Goal: Task Accomplishment & Management: Manage account settings

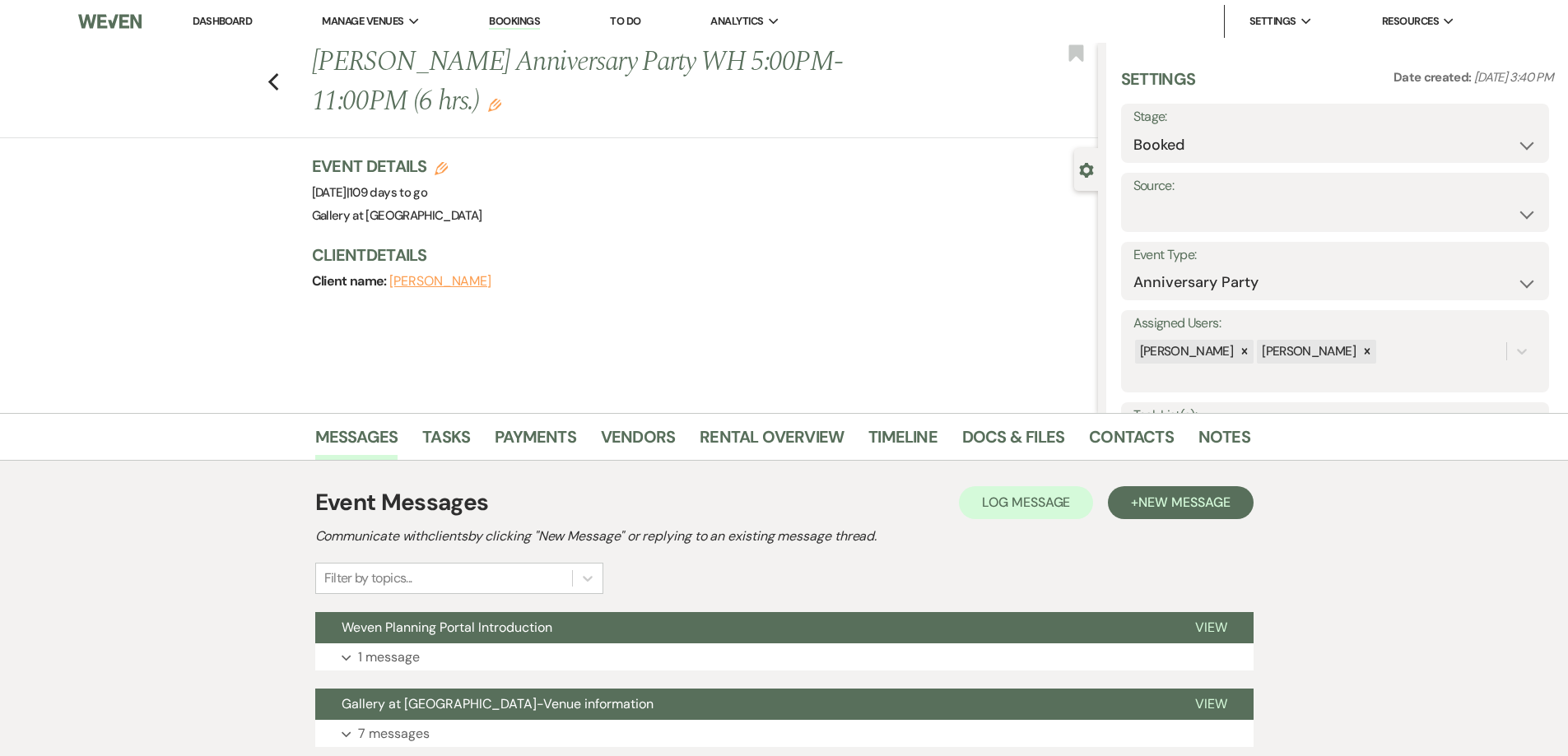
select select "17"
click at [234, 17] on link "Dashboard" at bounding box center [222, 21] width 59 height 14
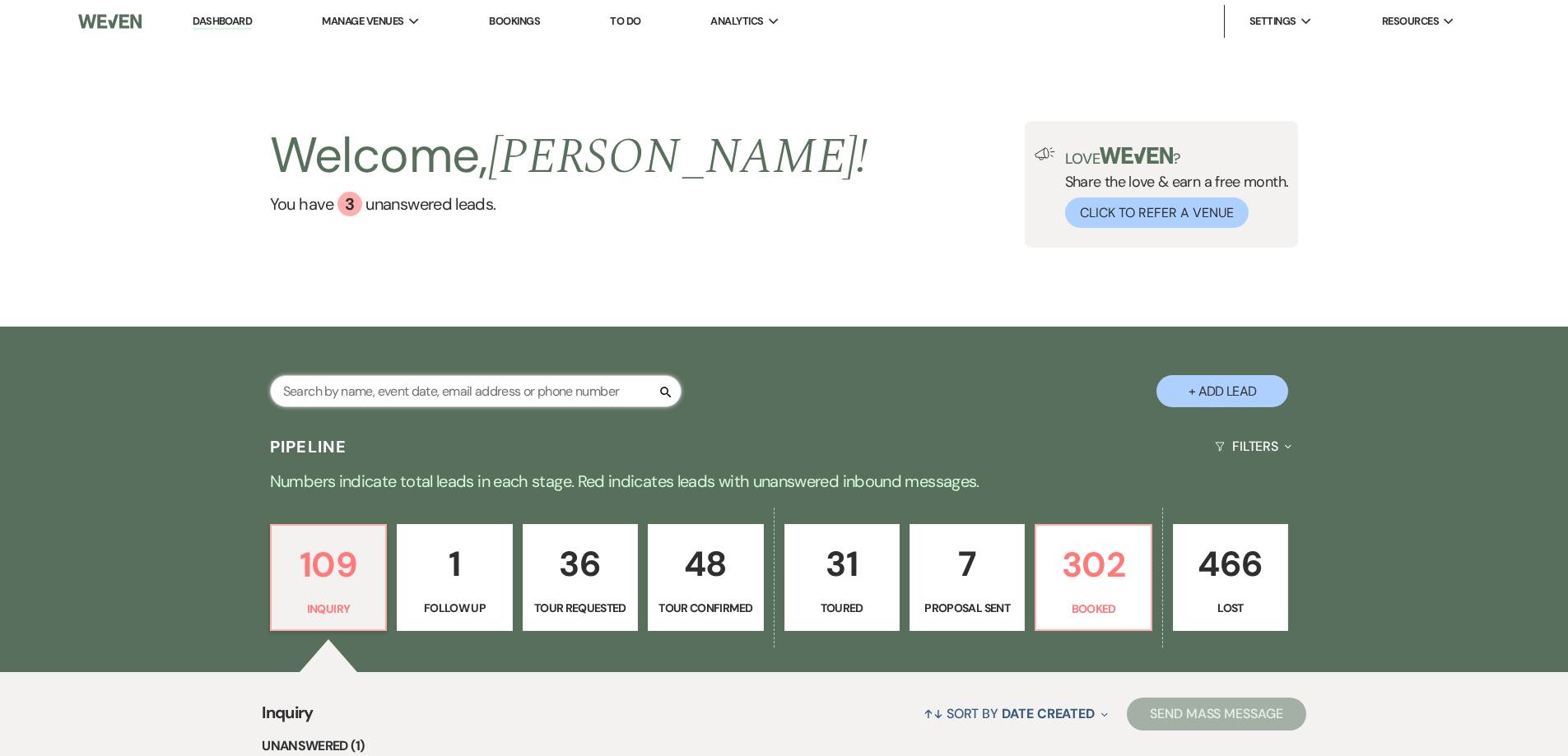
click at [634, 392] on input "text" at bounding box center [476, 392] width 412 height 32
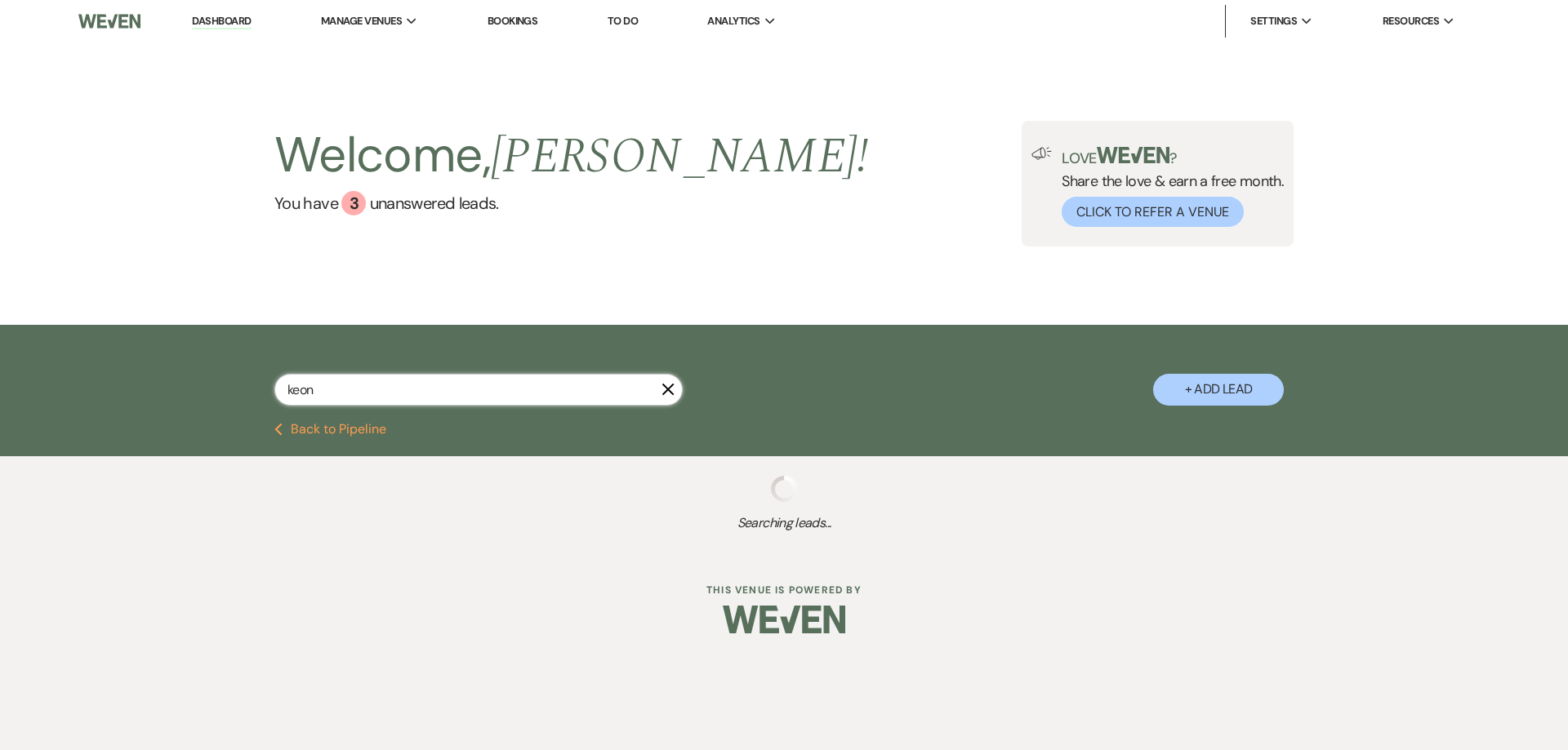
type input "keon"
select select "2"
select select "4"
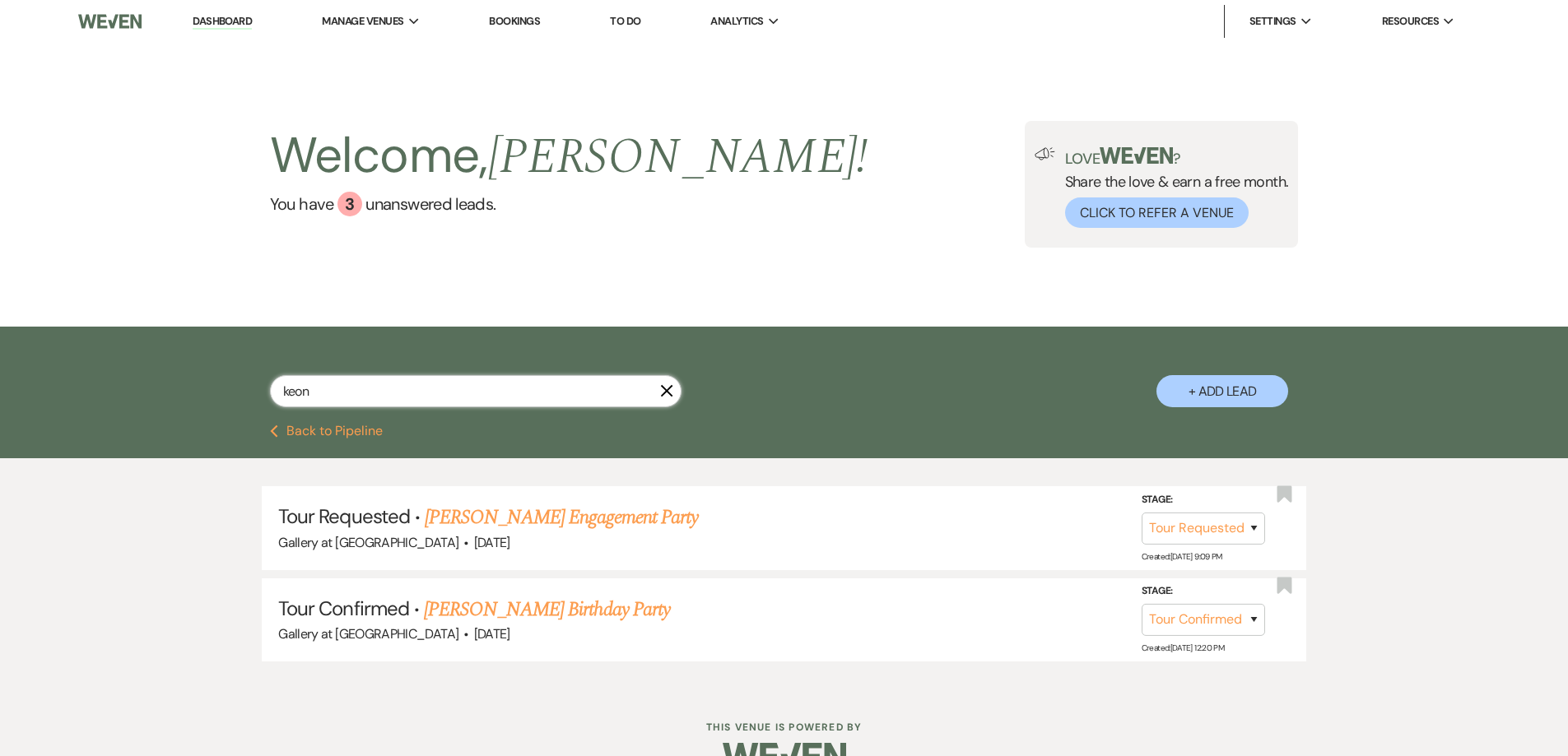
type input "keon"
select select "2"
select select "4"
click at [513, 521] on link "[PERSON_NAME] Engagement Party" at bounding box center [561, 517] width 273 height 30
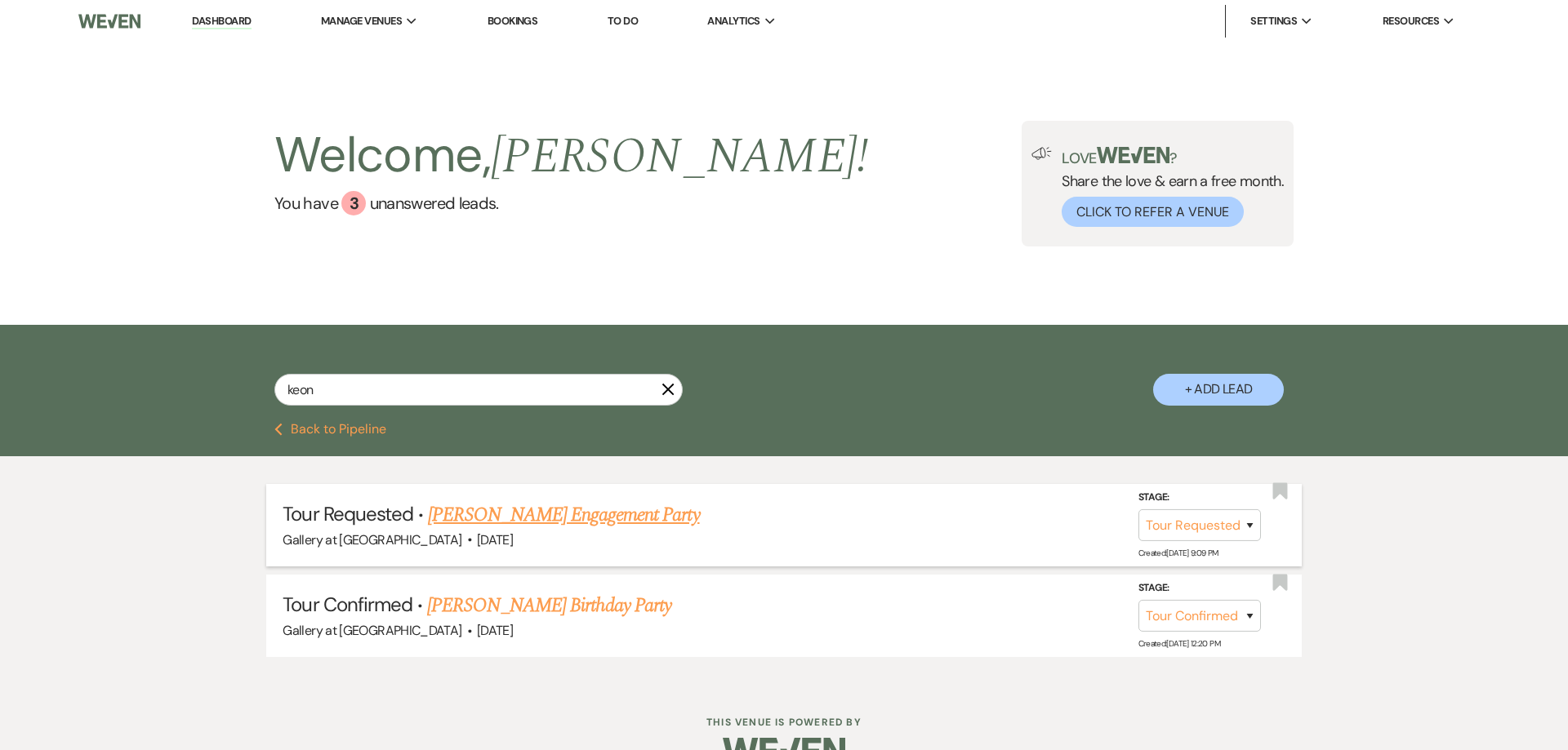
select select "2"
select select "5"
select select "10"
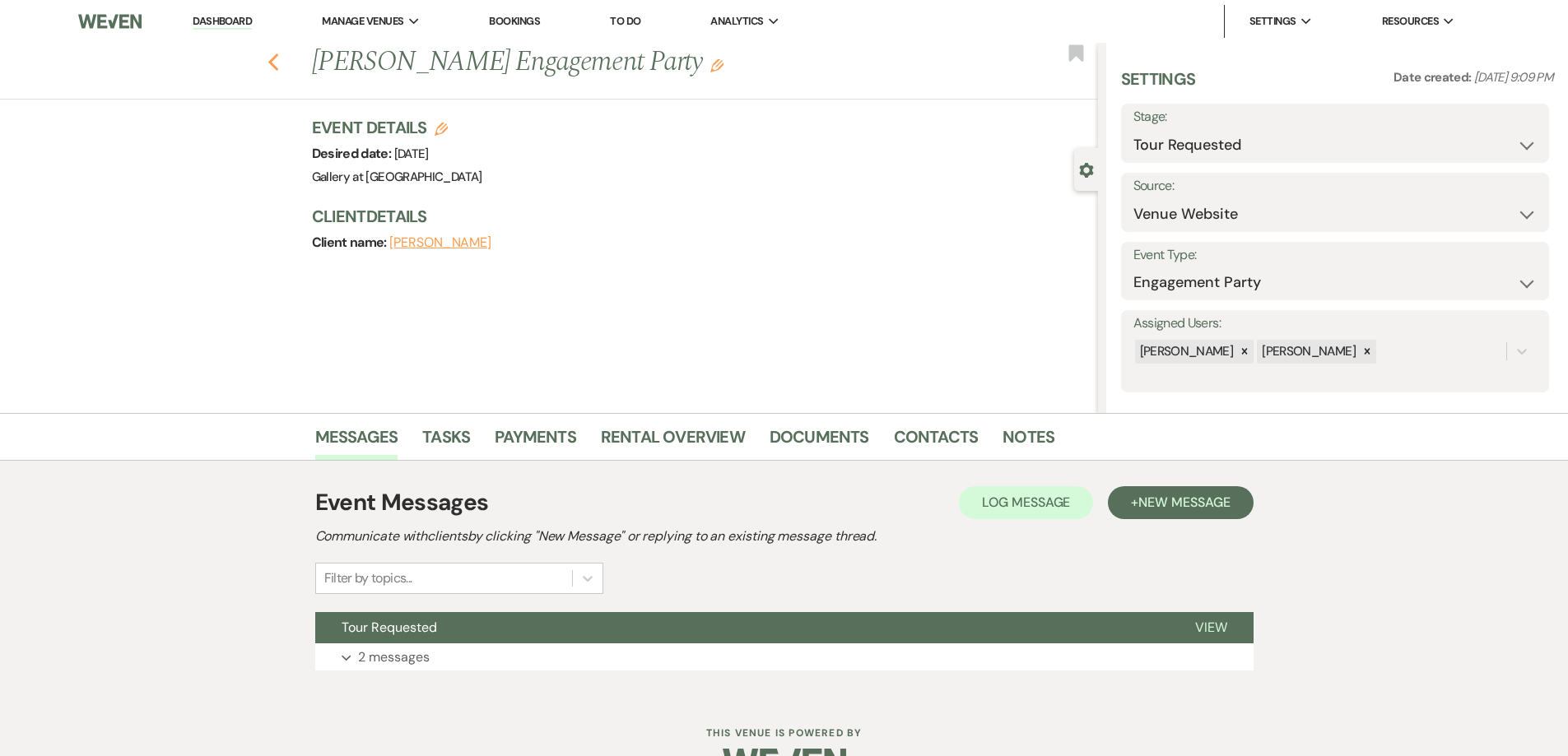
click at [275, 63] on use "button" at bounding box center [273, 62] width 11 height 18
select select "2"
select select "4"
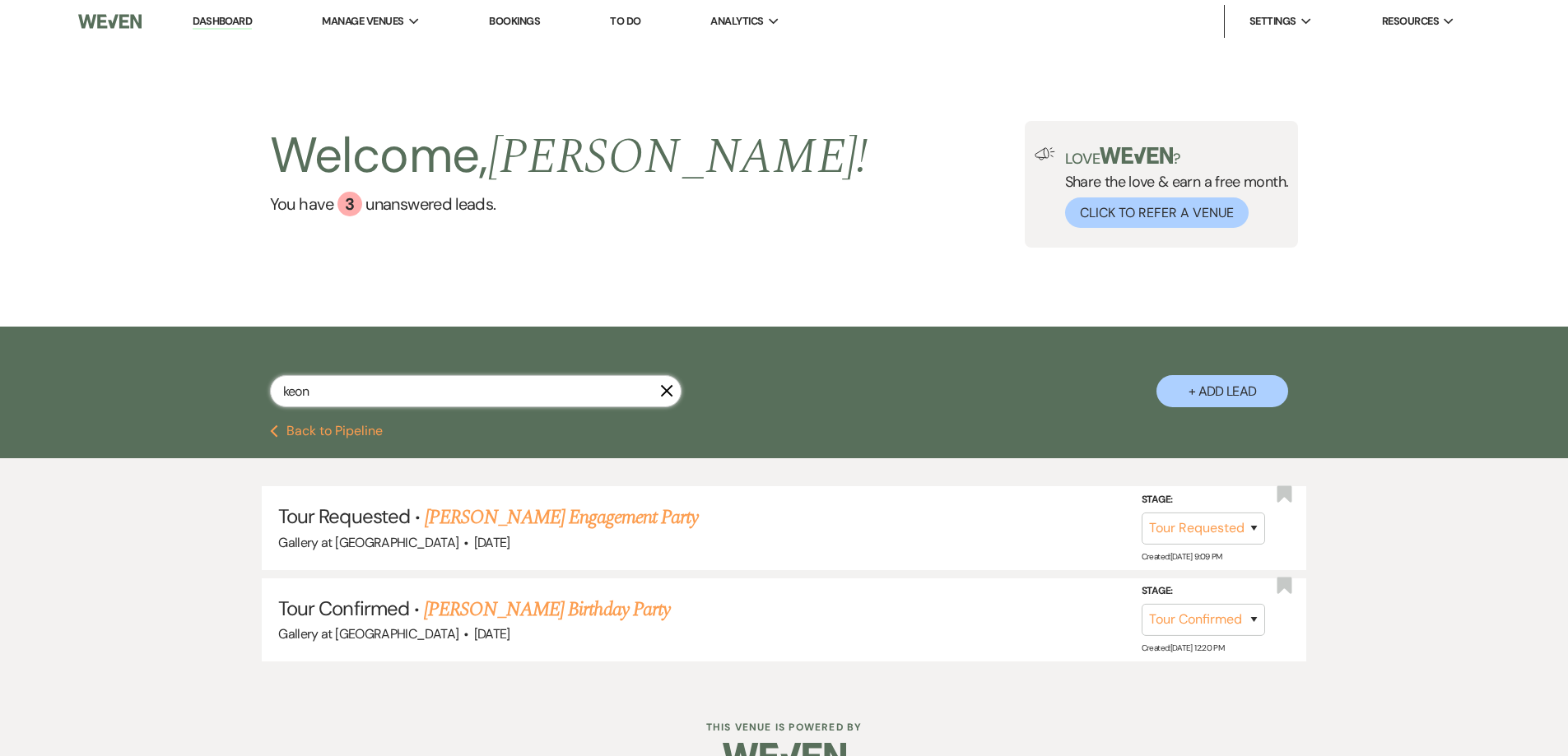
click at [413, 388] on input "keon" at bounding box center [476, 392] width 412 height 32
drag, startPoint x: 413, startPoint y: 388, endPoint x: 254, endPoint y: 390, distance: 159.0
click at [254, 390] on div "keon X + Add Lead" at bounding box center [784, 378] width 1186 height 86
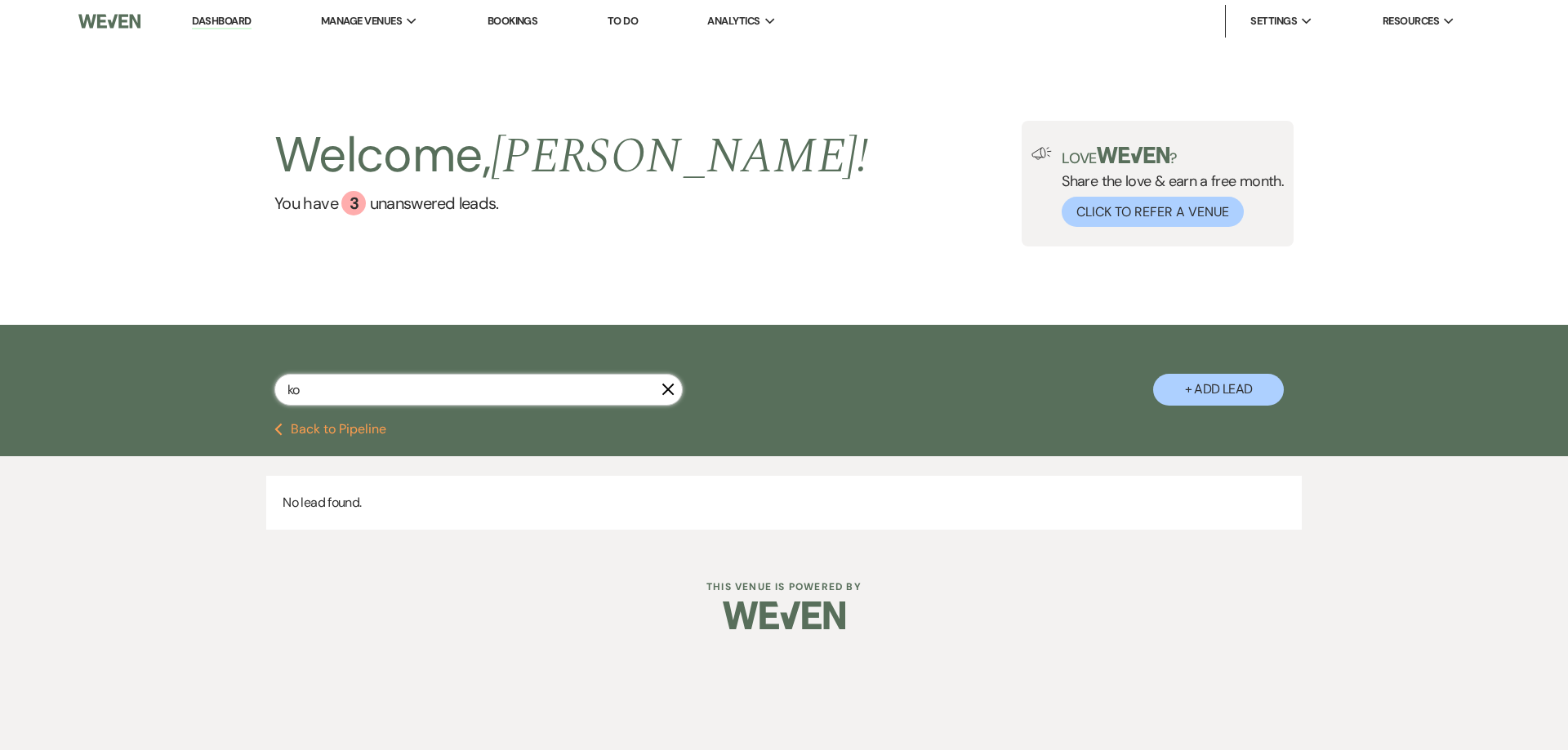
type input "k"
click at [432, 392] on input "text" at bounding box center [479, 390] width 409 height 32
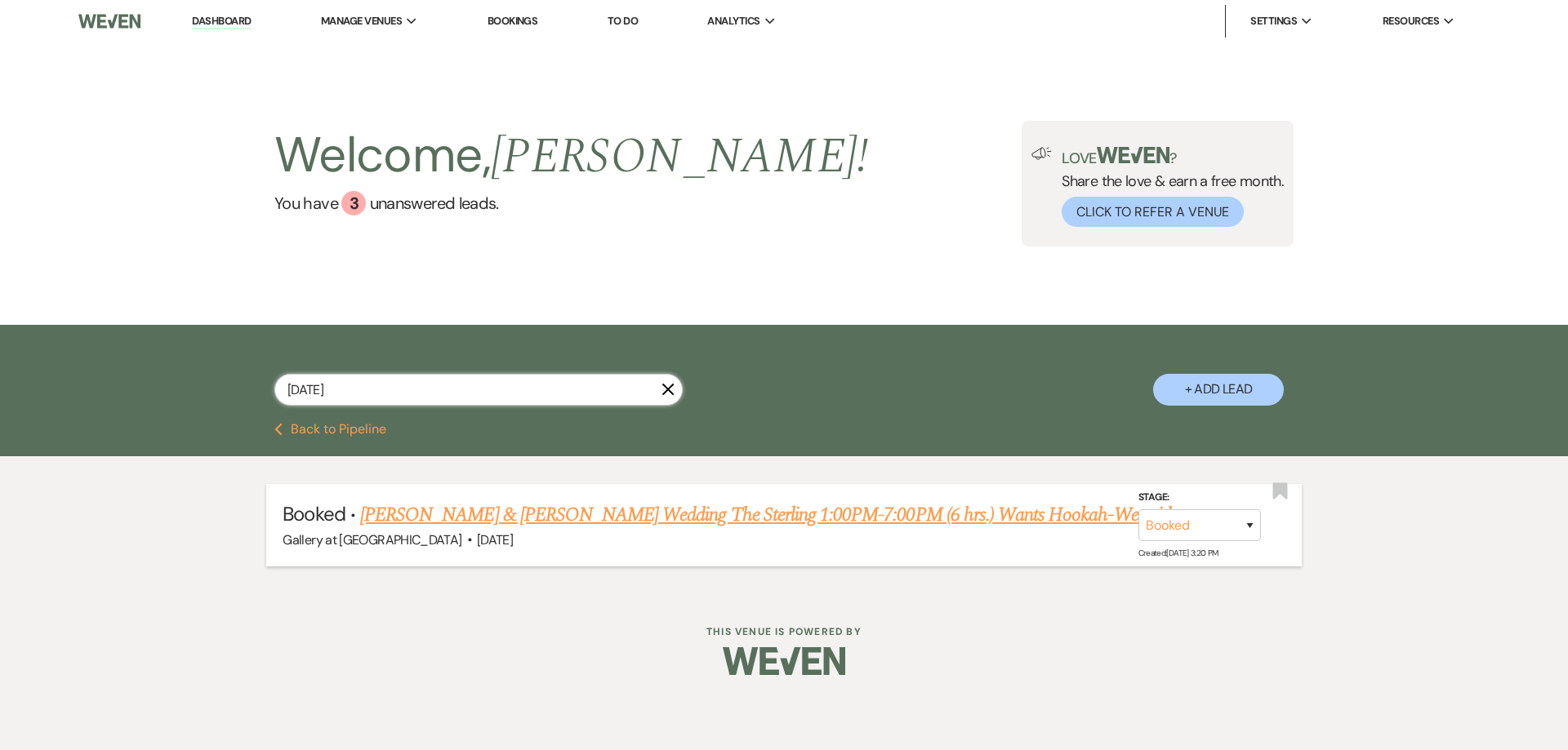
type input "[DATE]"
click at [493, 514] on link "[PERSON_NAME] & [PERSON_NAME] Wedding The Sterling 1:00PM-7:00PM (6 hrs.) Wants…" at bounding box center [776, 515] width 833 height 29
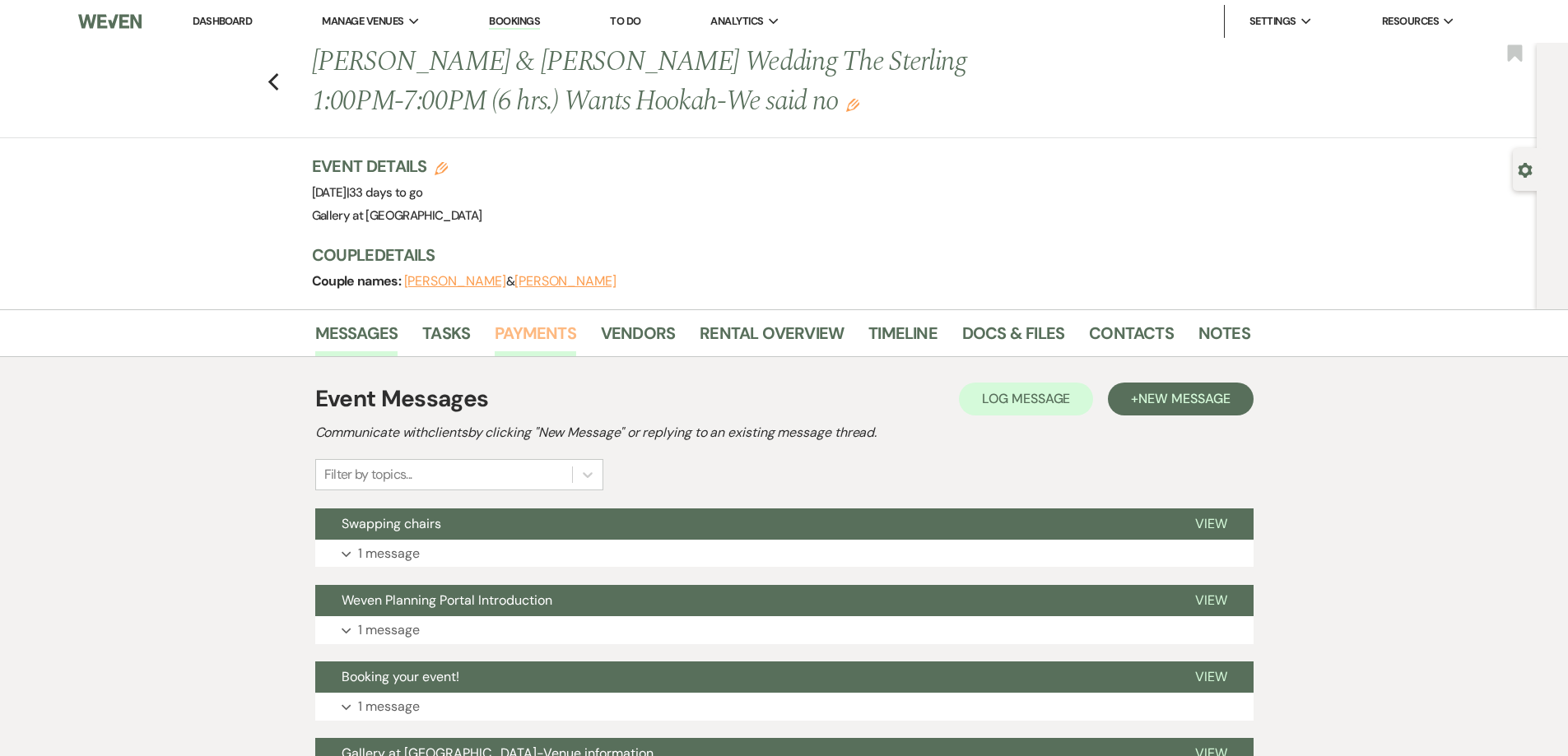
click at [530, 332] on link "Payments" at bounding box center [535, 338] width 82 height 36
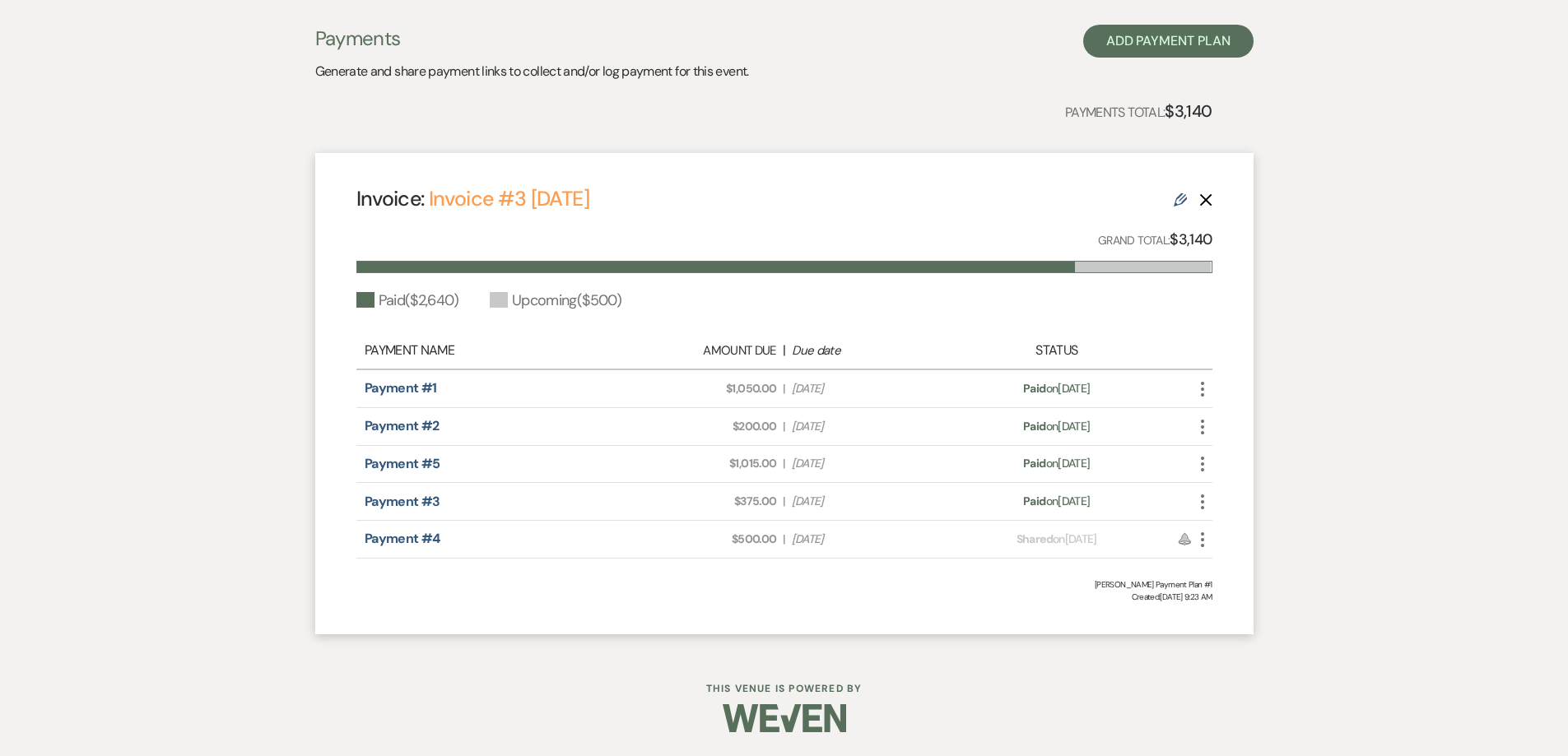
scroll to position [366, 0]
click at [1198, 537] on icon "More" at bounding box center [1202, 538] width 19 height 19
click at [1241, 624] on button "Check [PERSON_NAME] [PERSON_NAME] as Paid" at bounding box center [1275, 628] width 166 height 28
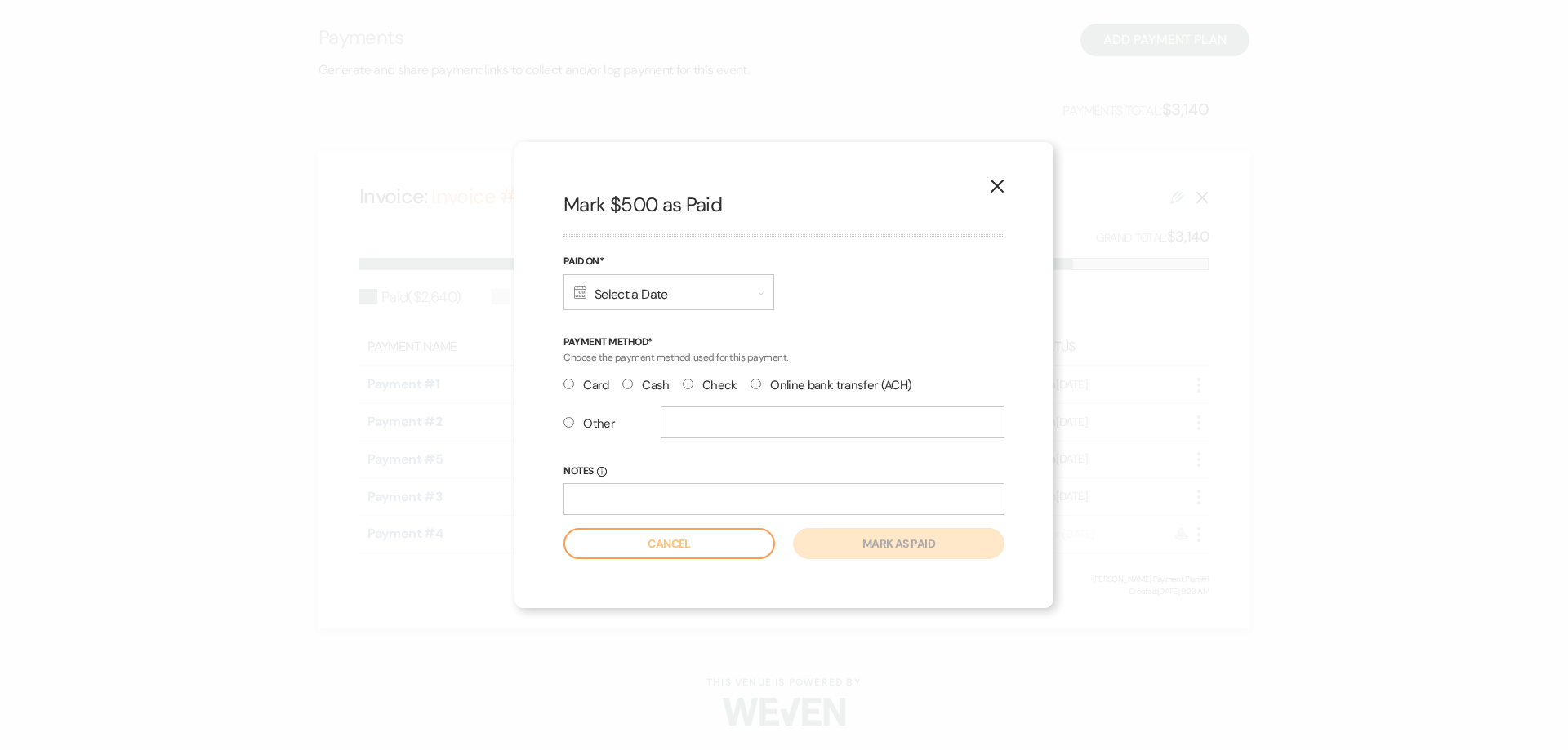
click at [624, 298] on div "Calendar Select a Date Expand" at bounding box center [669, 292] width 211 height 36
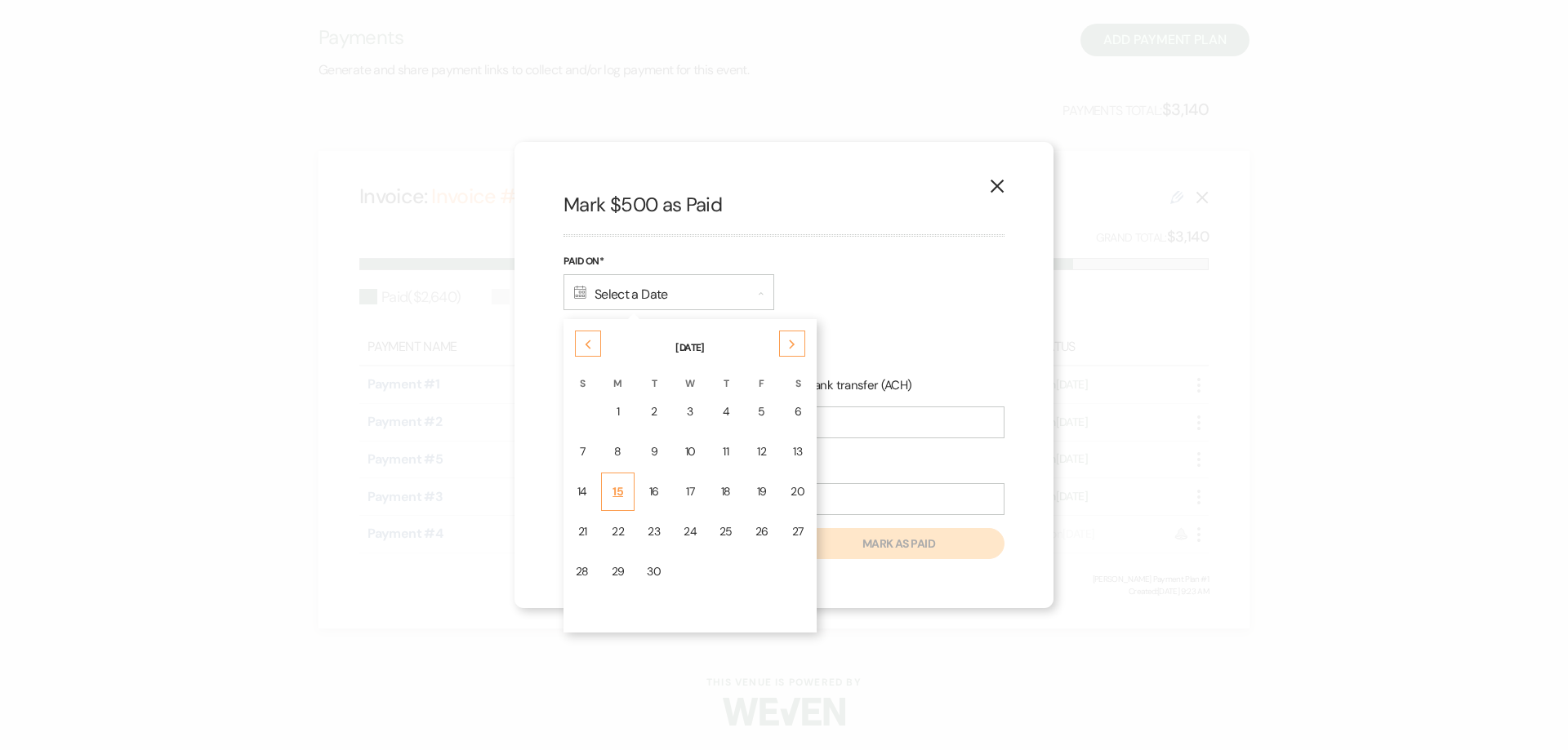
click at [616, 494] on div "15" at bounding box center [619, 491] width 13 height 17
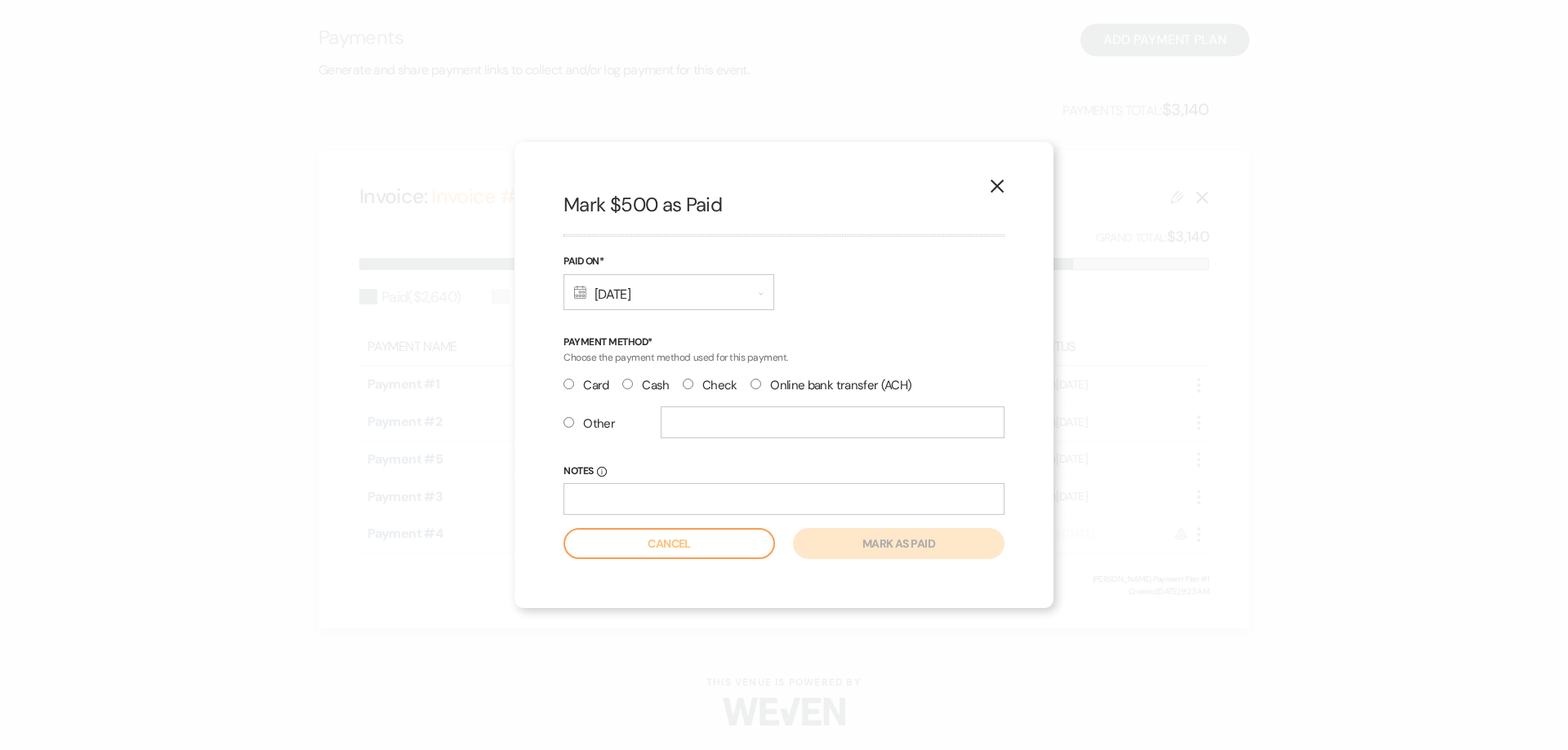
click at [623, 384] on input "Cash" at bounding box center [627, 384] width 11 height 11
radio input "true"
click at [996, 185] on use "button" at bounding box center [997, 187] width 13 height 13
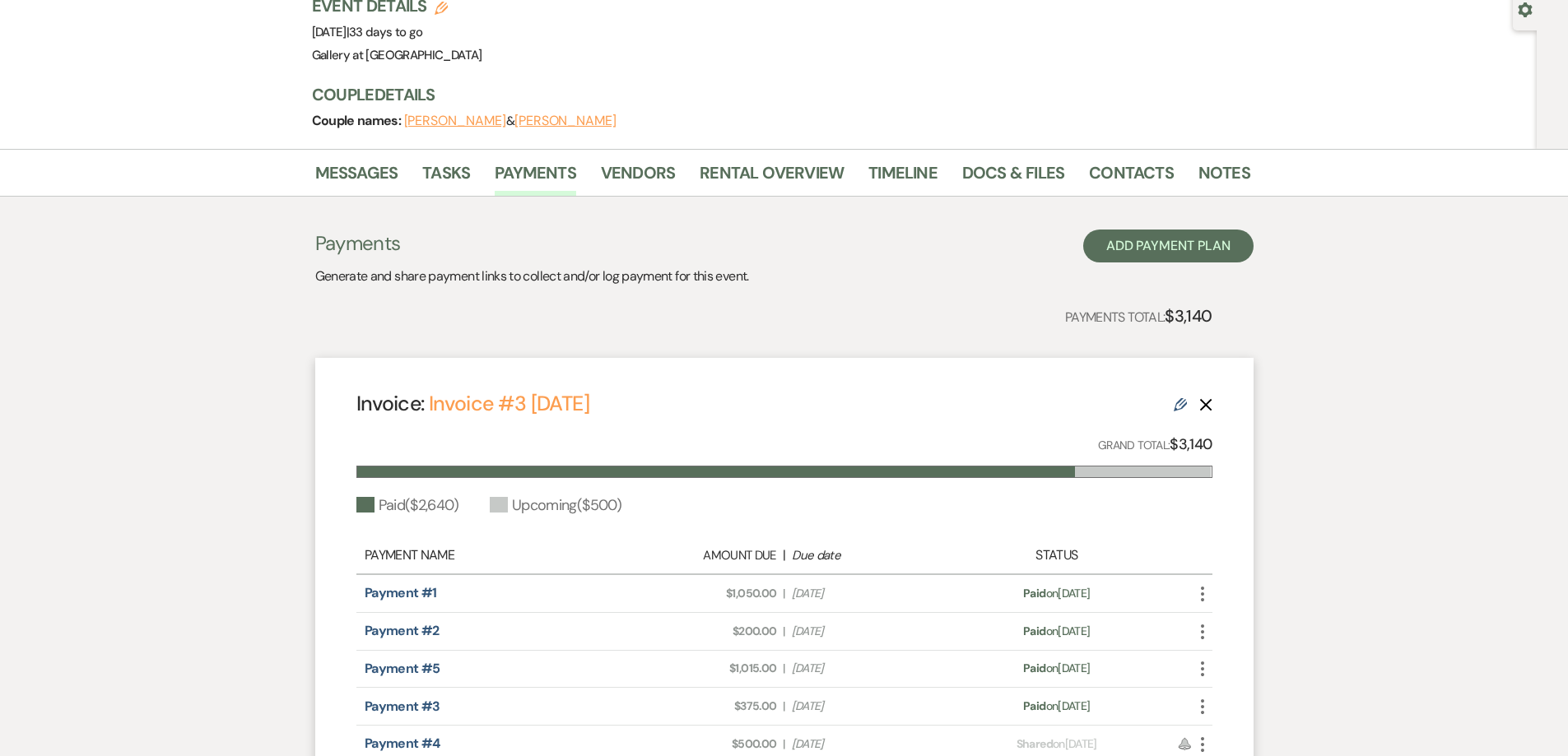
scroll to position [119, 0]
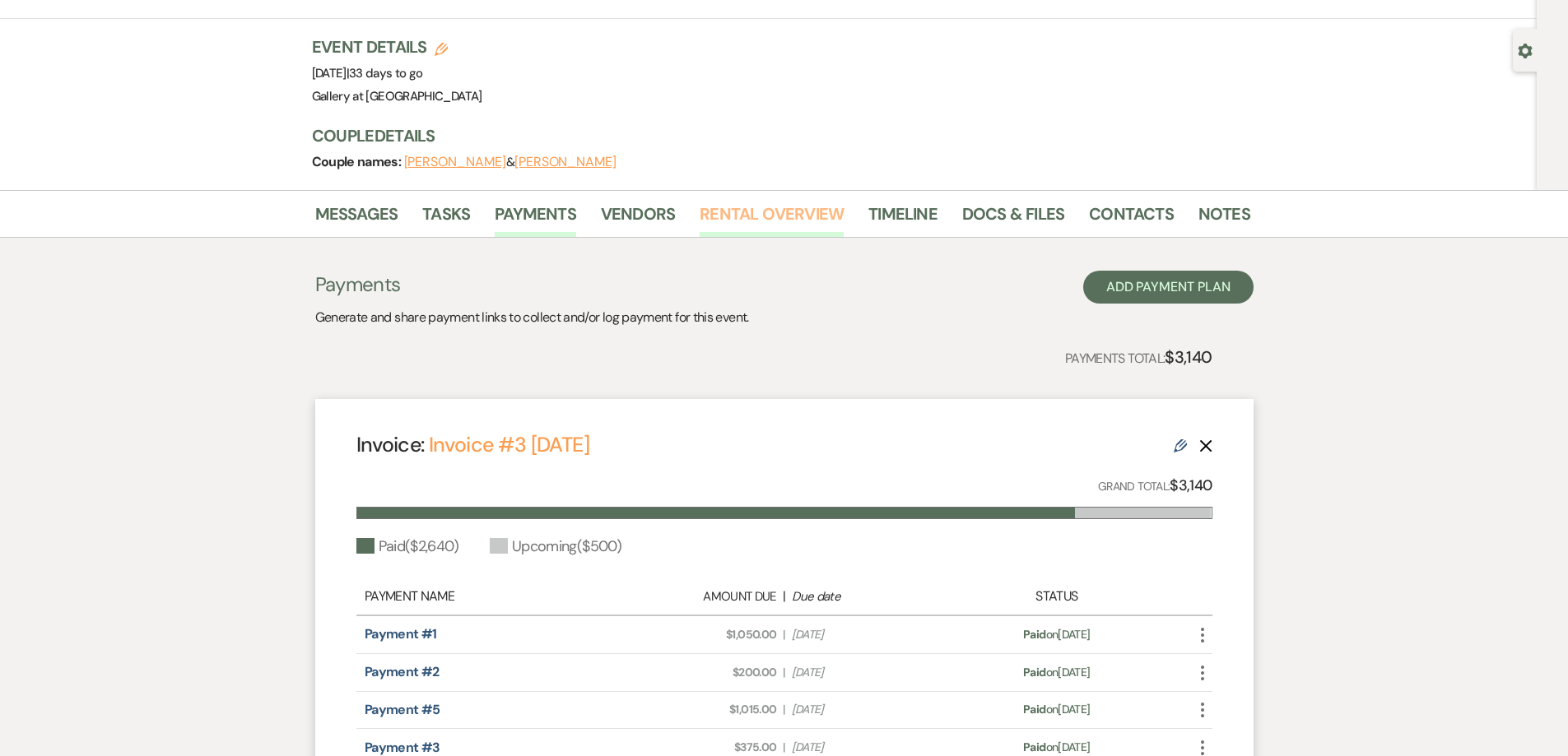
click at [751, 208] on link "Rental Overview" at bounding box center [771, 219] width 144 height 36
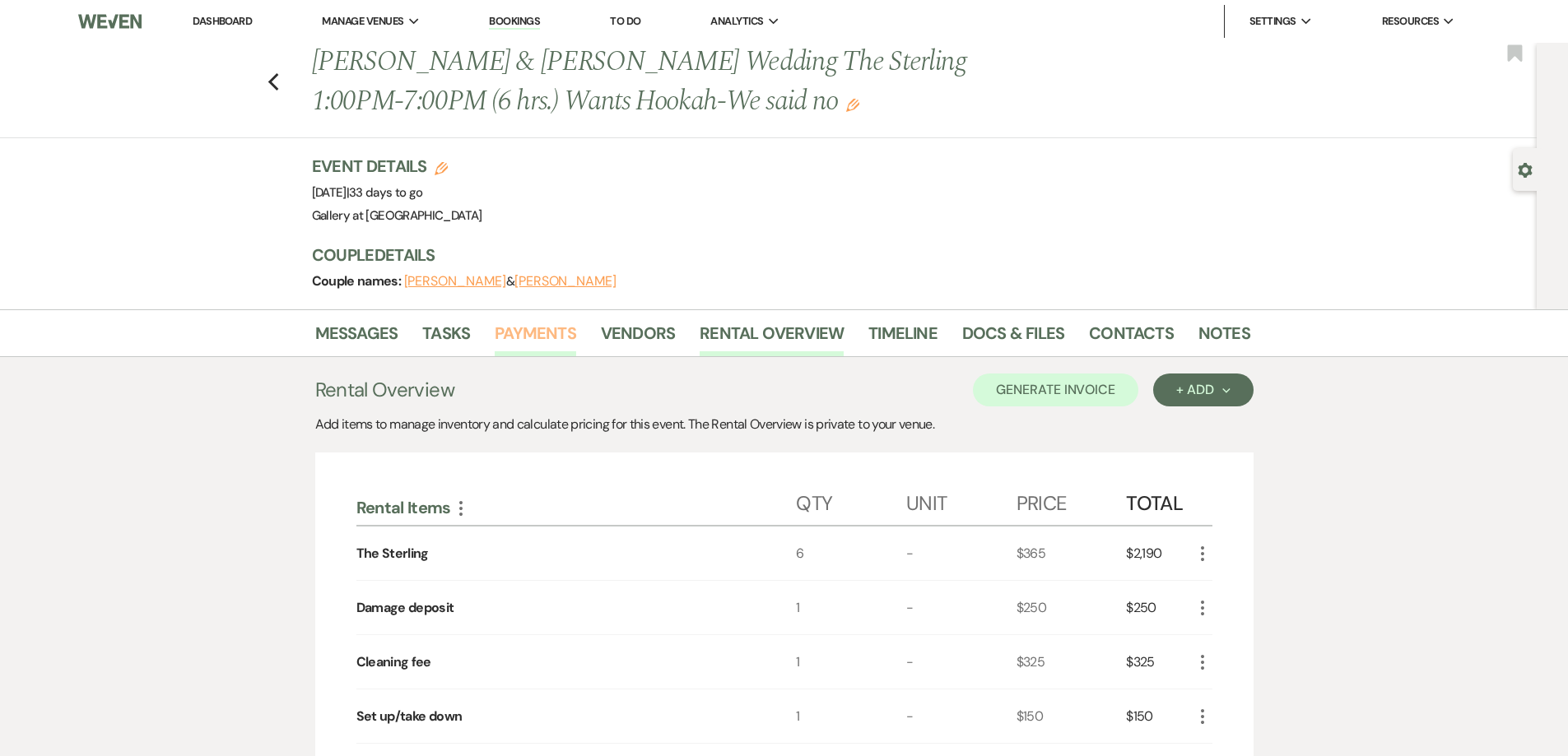
click at [536, 348] on link "Payments" at bounding box center [535, 338] width 82 height 36
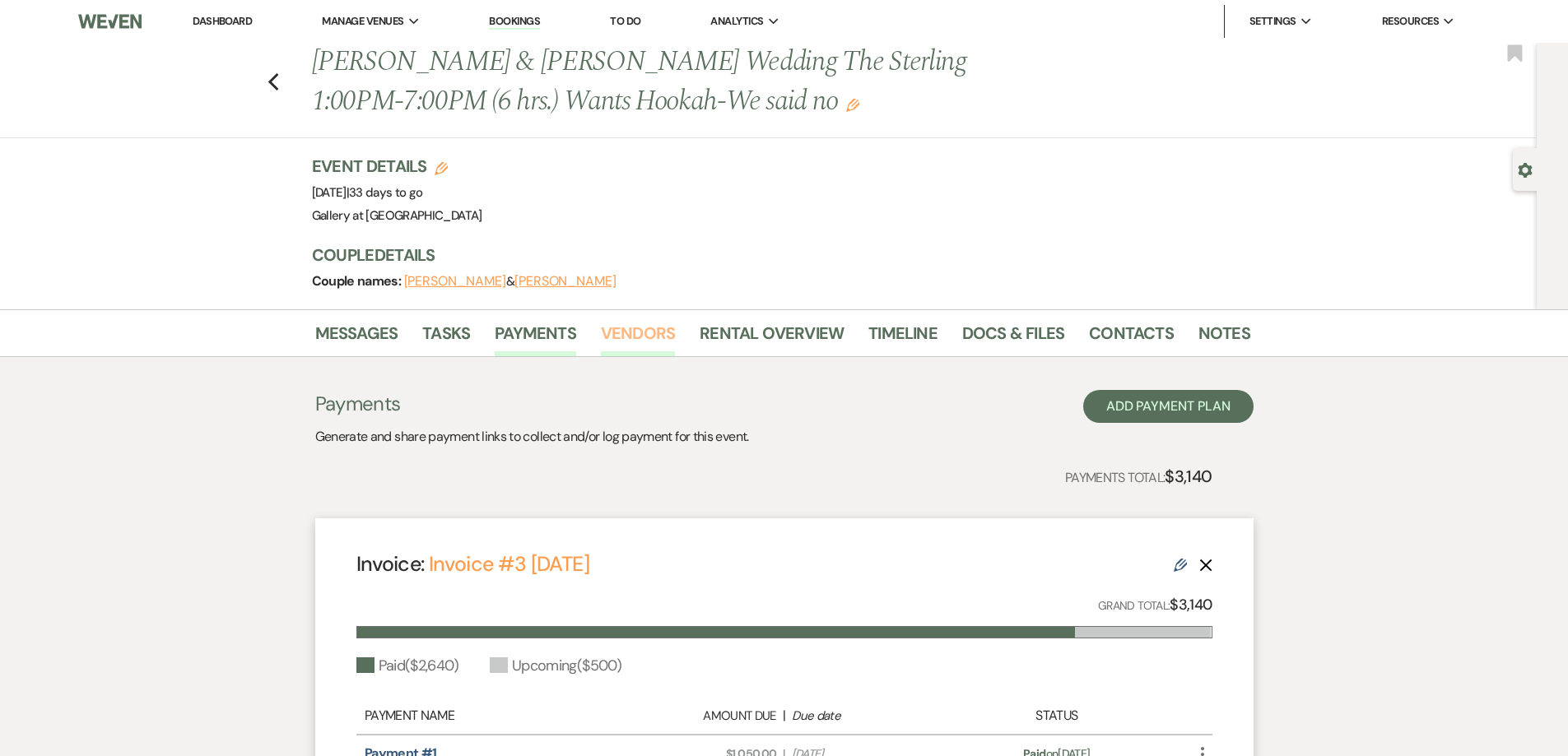
click at [644, 330] on link "Vendors" at bounding box center [638, 338] width 74 height 36
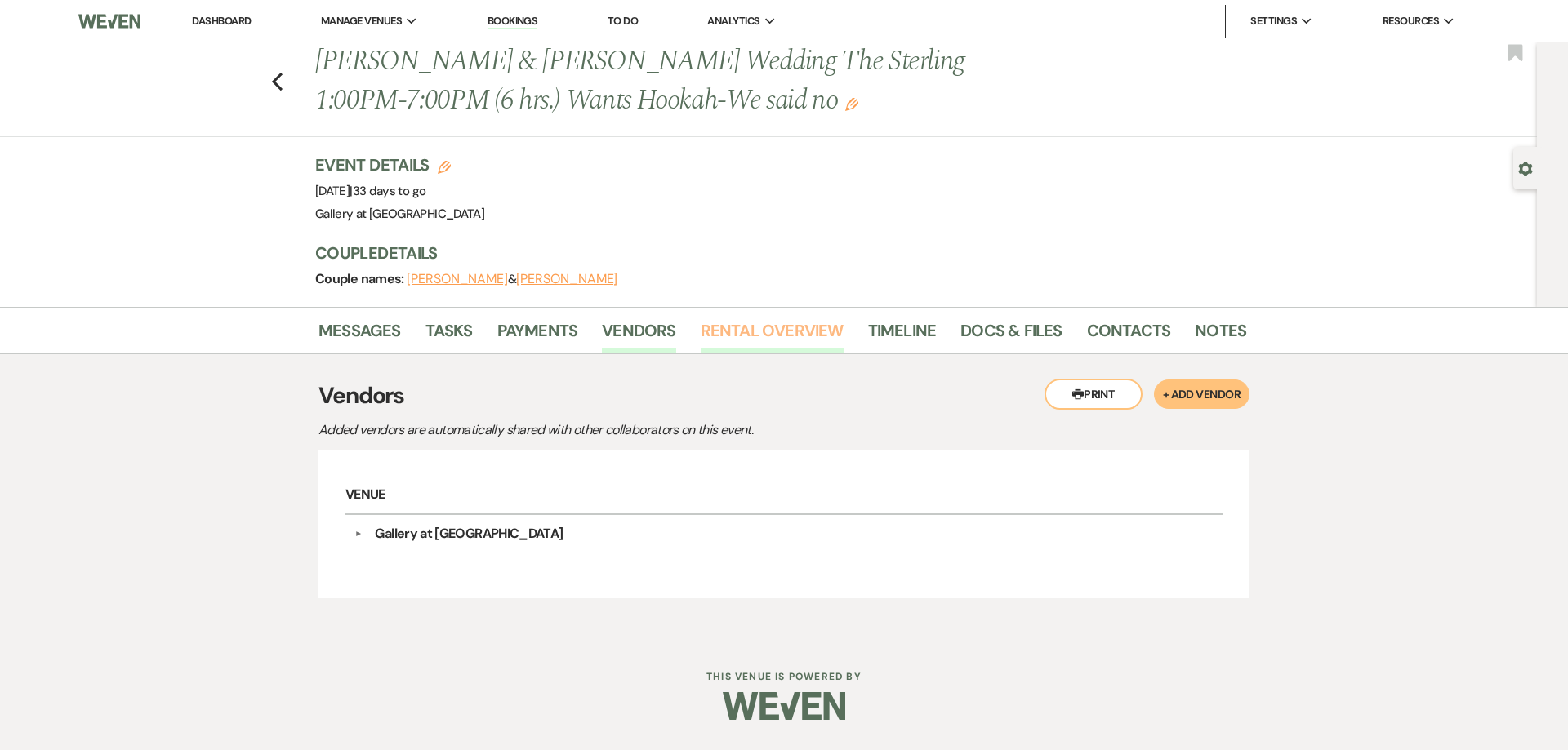
click at [741, 338] on link "Rental Overview" at bounding box center [772, 335] width 143 height 36
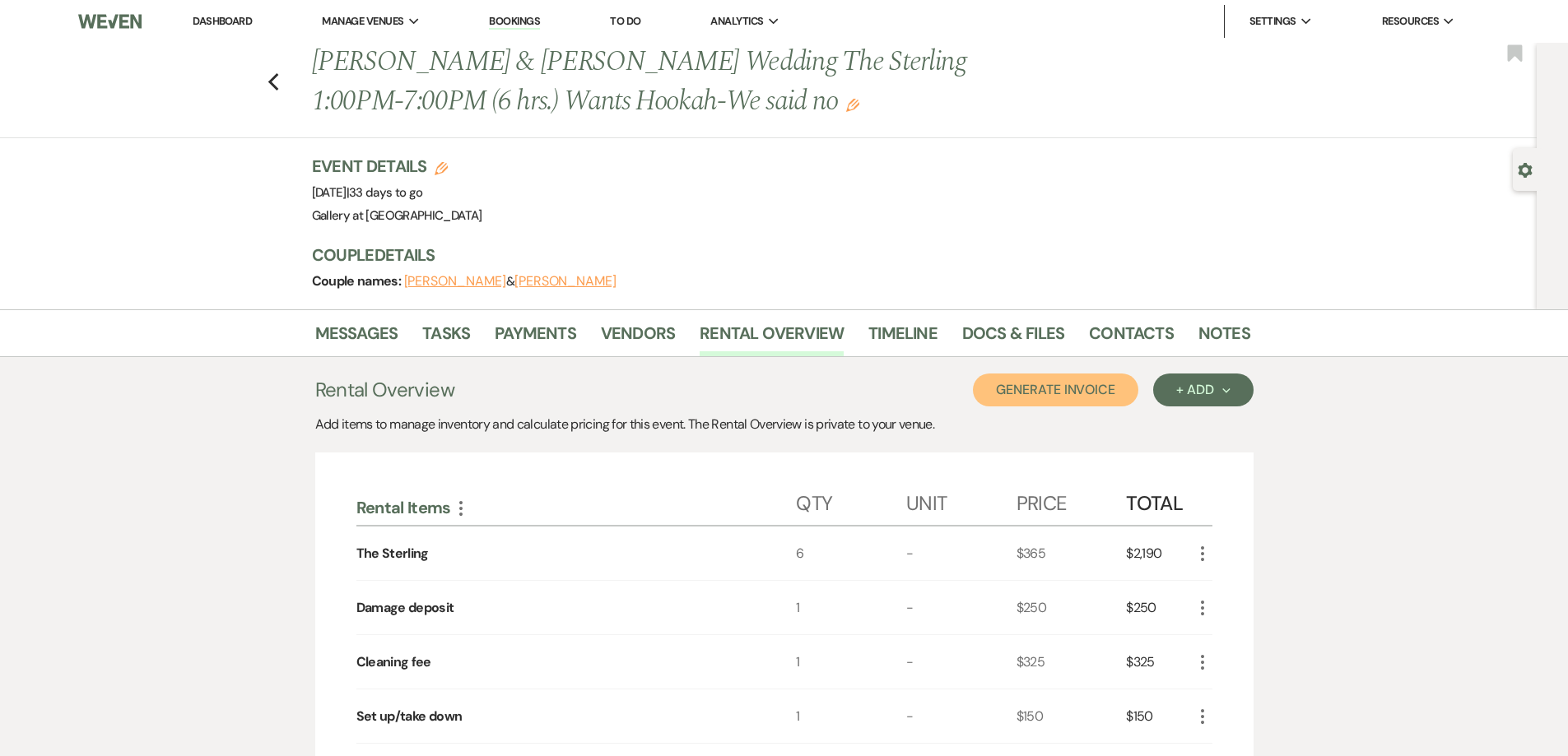
click at [1082, 399] on button "Generate Invoice" at bounding box center [1056, 390] width 165 height 33
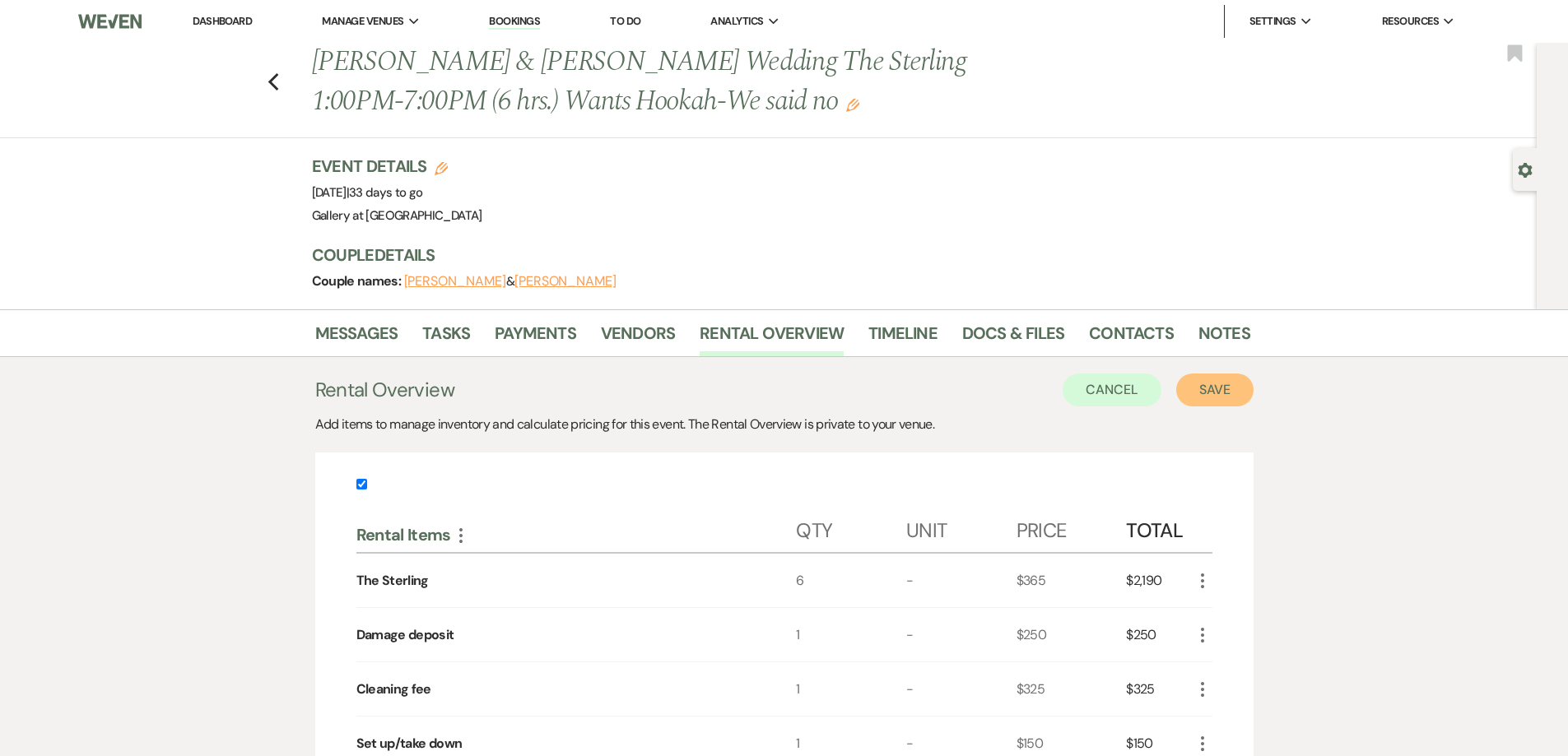
click at [1207, 398] on button "Save" at bounding box center [1215, 390] width 78 height 33
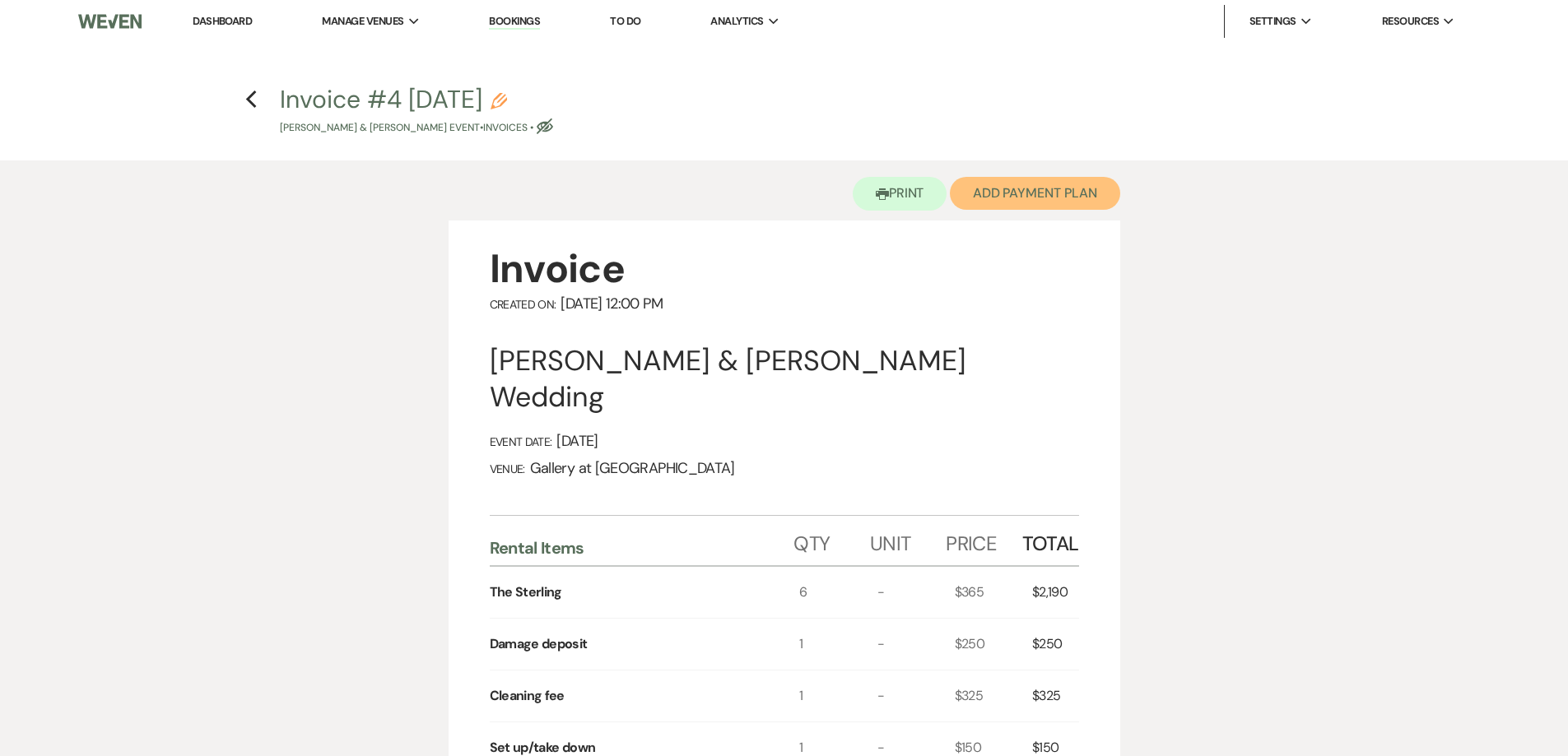
click at [999, 185] on button "Add Payment Plan" at bounding box center [1035, 193] width 170 height 33
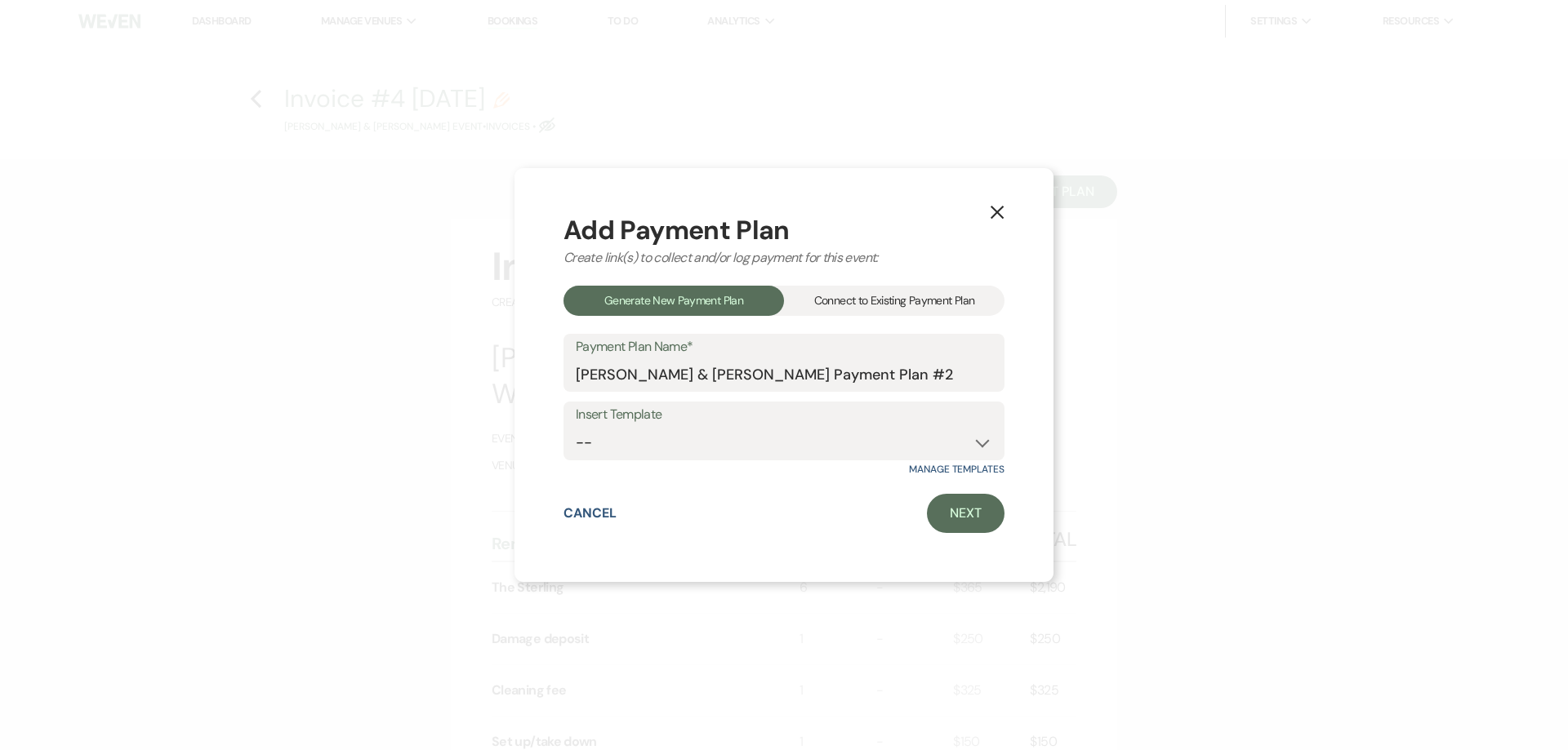
drag, startPoint x: 912, startPoint y: 307, endPoint x: 913, endPoint y: 327, distance: 20.0
click at [912, 308] on div "Connect to Existing Payment Plan" at bounding box center [893, 301] width 220 height 30
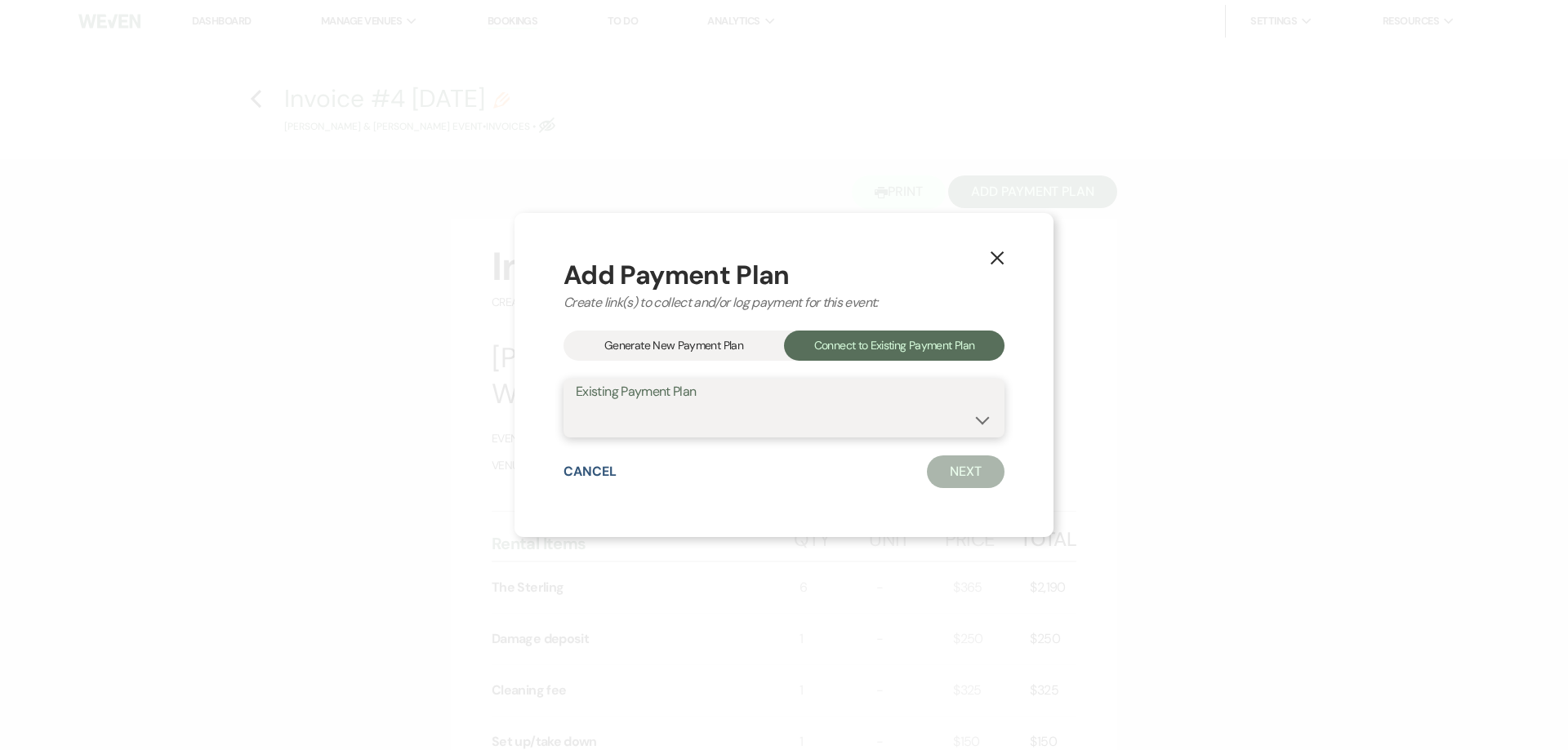
click at [916, 428] on select "[PERSON_NAME] Payment Plan #1" at bounding box center [784, 420] width 417 height 32
click at [732, 351] on div "Generate New Payment Plan" at bounding box center [673, 346] width 220 height 30
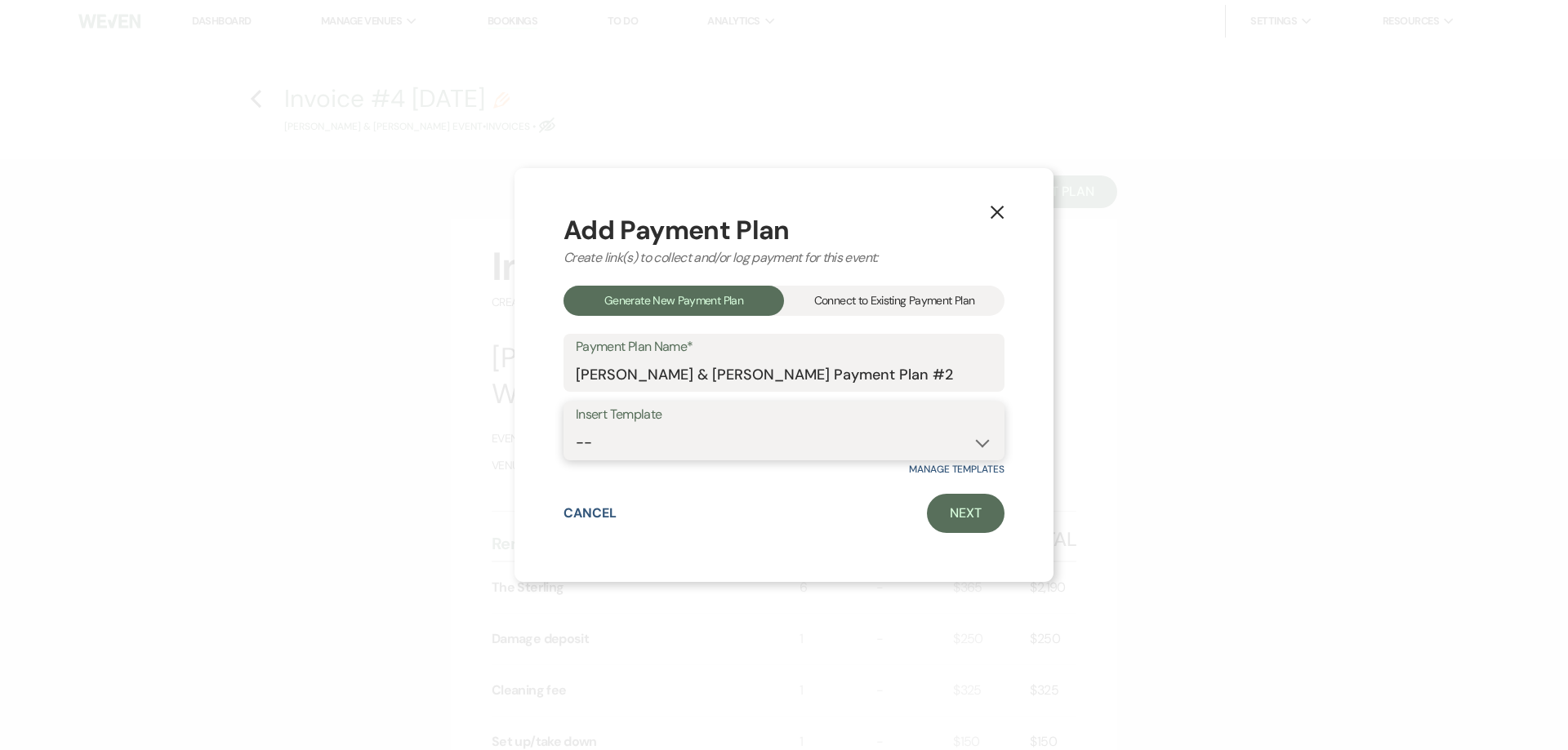
click at [740, 434] on select "-- Warehouse 4 hour rental-no set up/take down Gallery 4 hour rental-no set up/…" at bounding box center [784, 443] width 417 height 32
click at [1048, 311] on div "X Add Payment Plan Create link(s) to collect and/or log payment for this event:…" at bounding box center [784, 376] width 539 height 415
click at [969, 300] on div "Connect to Existing Payment Plan" at bounding box center [893, 301] width 220 height 30
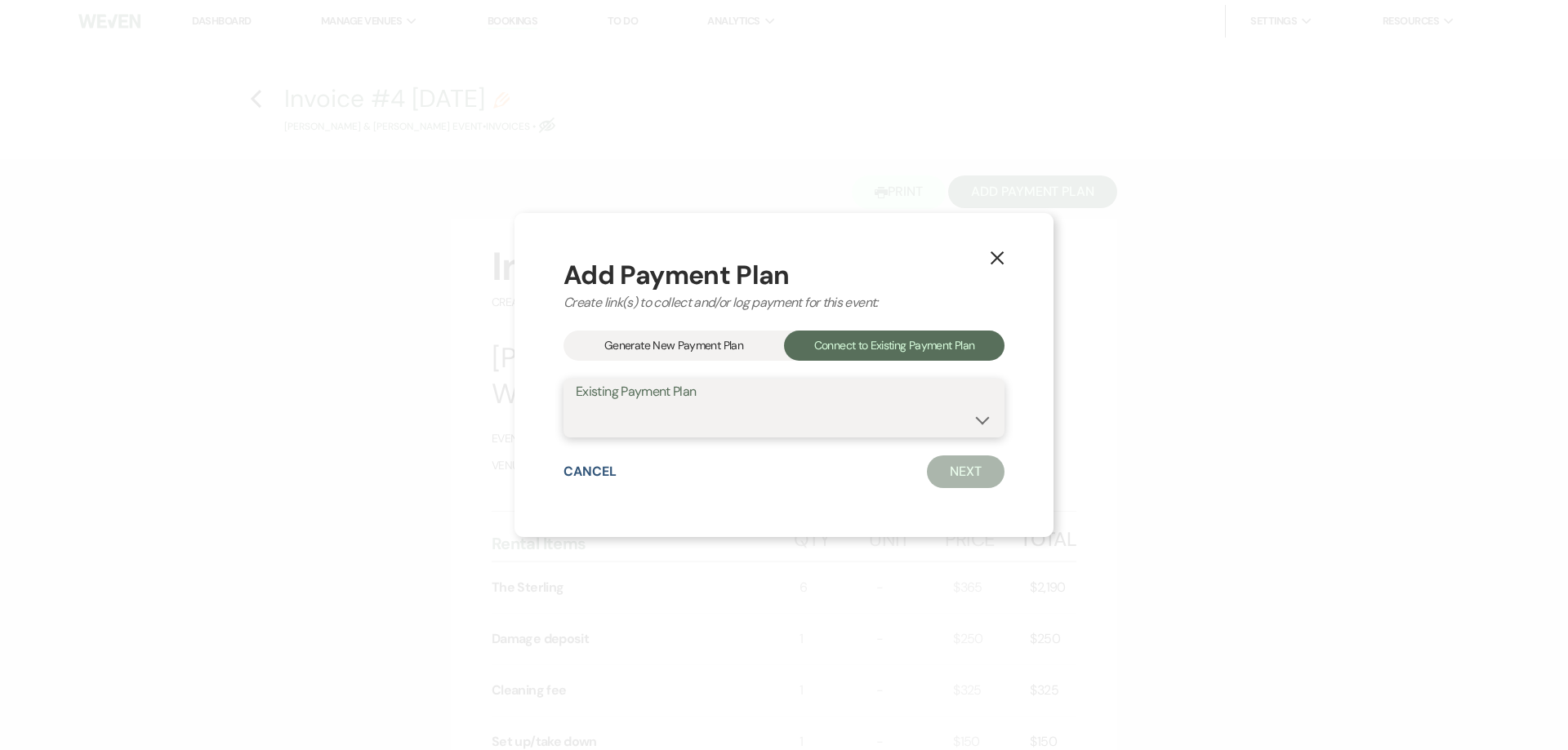
click at [948, 419] on select "[PERSON_NAME] Payment Plan #1" at bounding box center [784, 420] width 417 height 32
select select "19411"
click at [576, 404] on select "[PERSON_NAME] Payment Plan #1" at bounding box center [784, 420] width 417 height 32
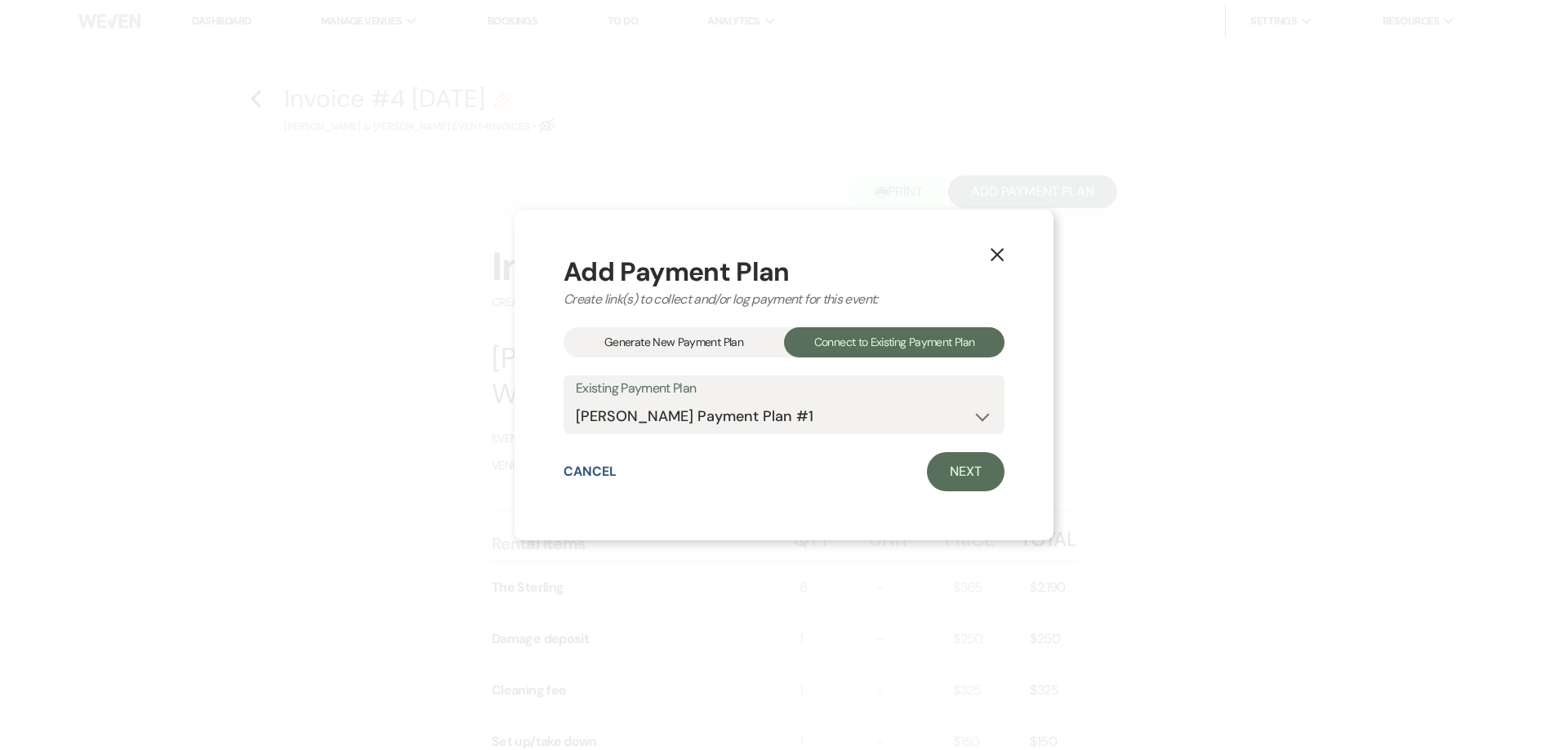
click at [993, 248] on icon "X" at bounding box center [997, 255] width 15 height 15
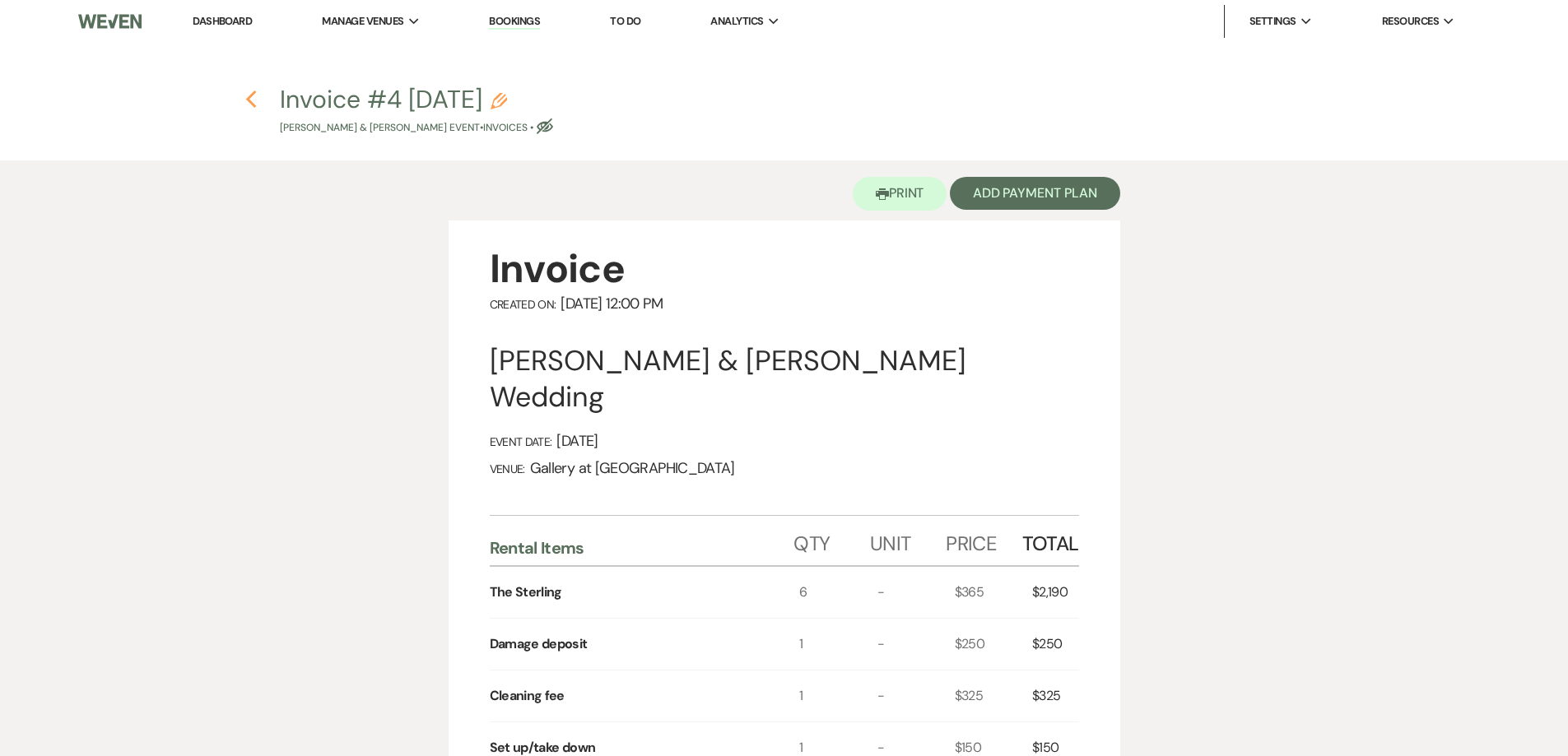
click at [246, 105] on icon "Previous" at bounding box center [251, 99] width 13 height 19
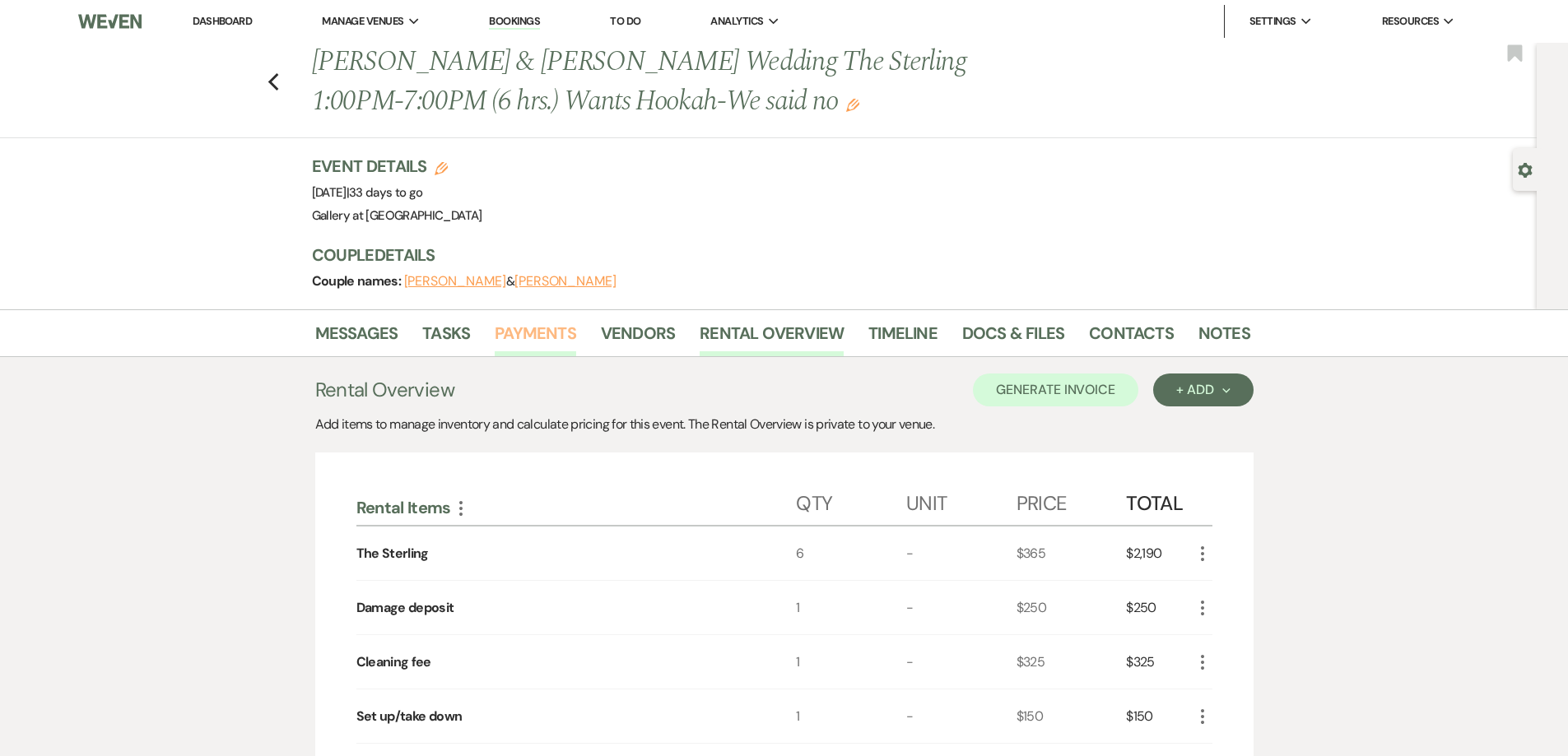
drag, startPoint x: 530, startPoint y: 319, endPoint x: 540, endPoint y: 341, distance: 24.2
click at [530, 319] on li "Payments" at bounding box center [548, 337] width 106 height 40
click at [538, 336] on link "Payments" at bounding box center [535, 338] width 82 height 36
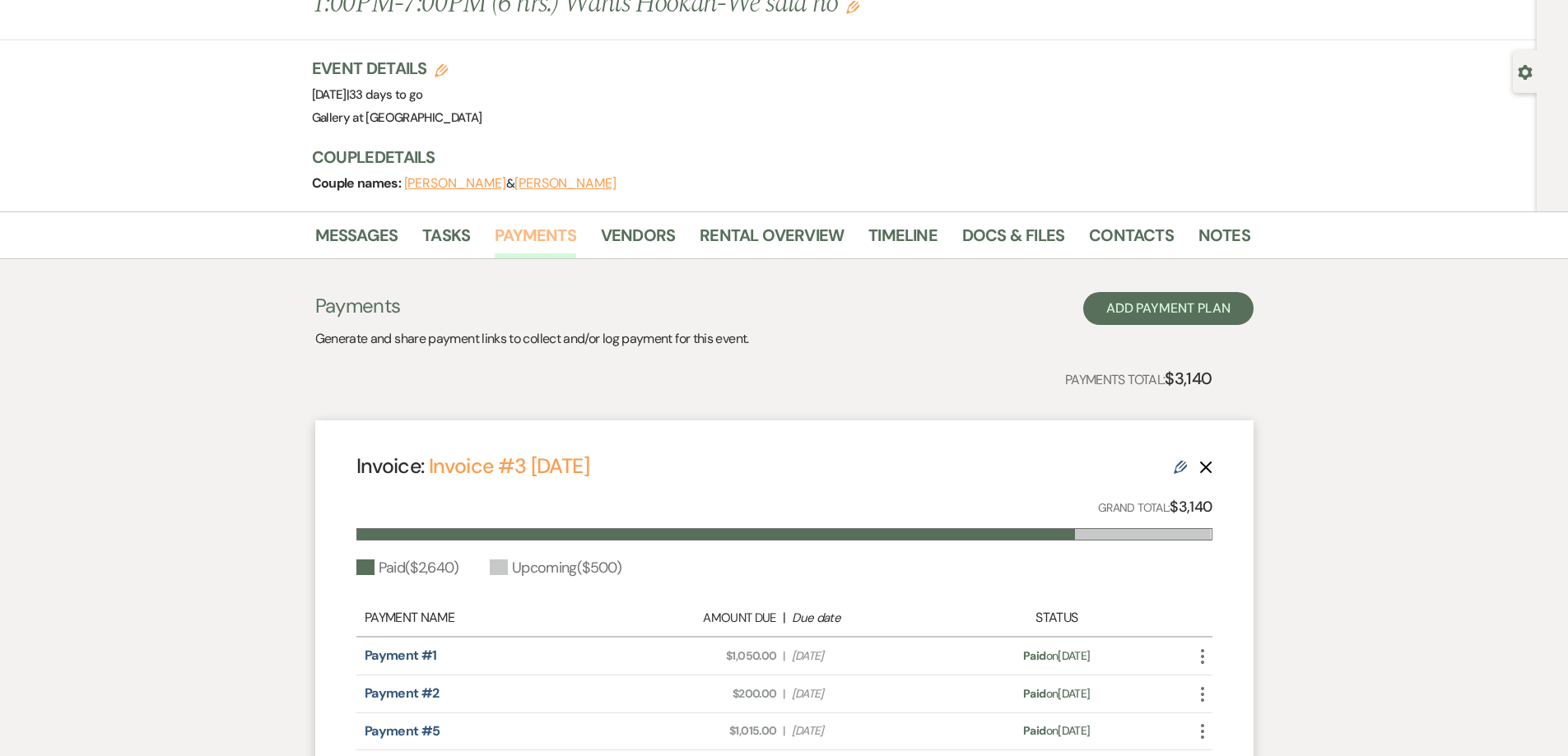
scroll to position [329, 0]
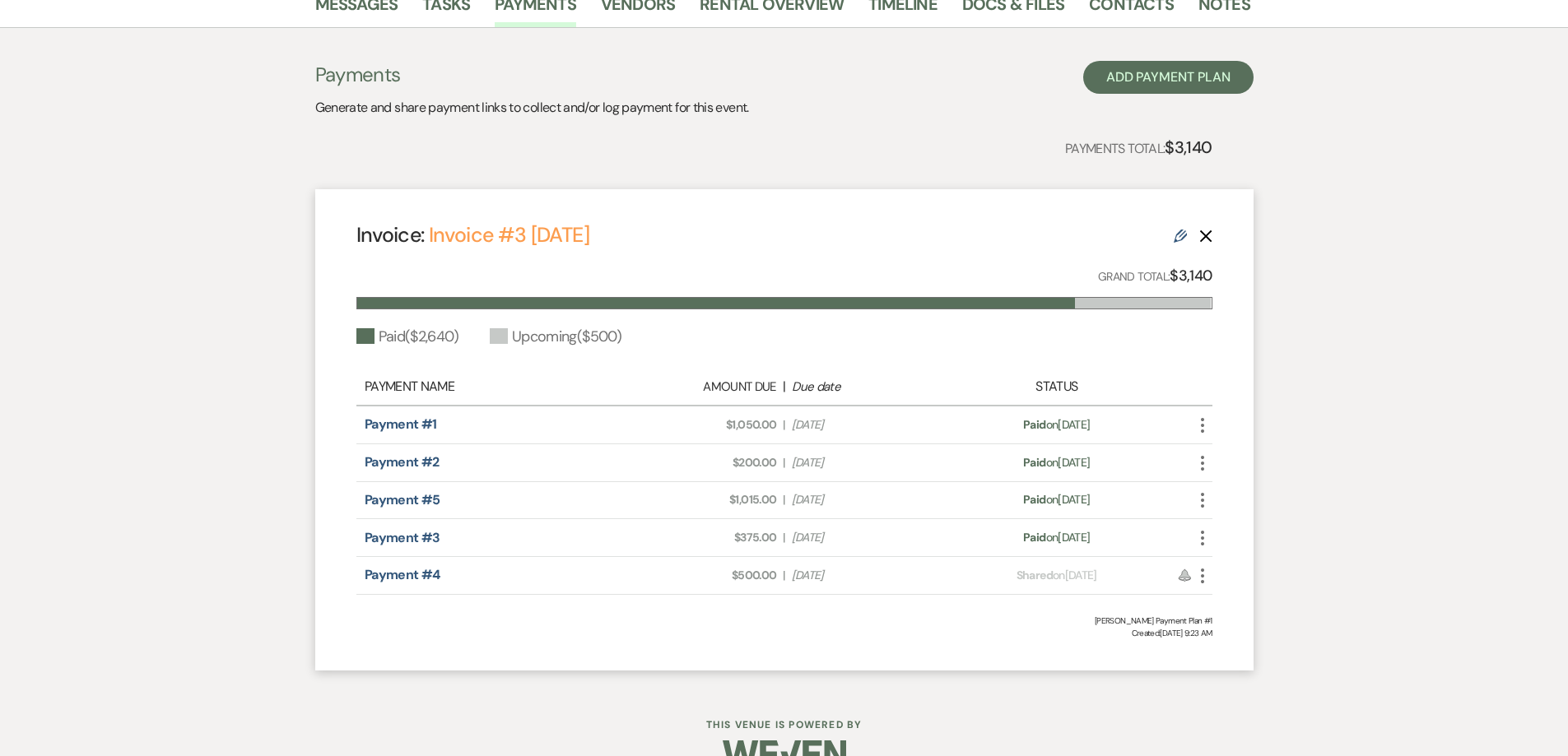
click at [1200, 578] on icon "More" at bounding box center [1202, 575] width 19 height 19
click at [1233, 700] on link "Pencil Edit" at bounding box center [1275, 692] width 166 height 28
select select "27041"
select select "1"
select select "true"
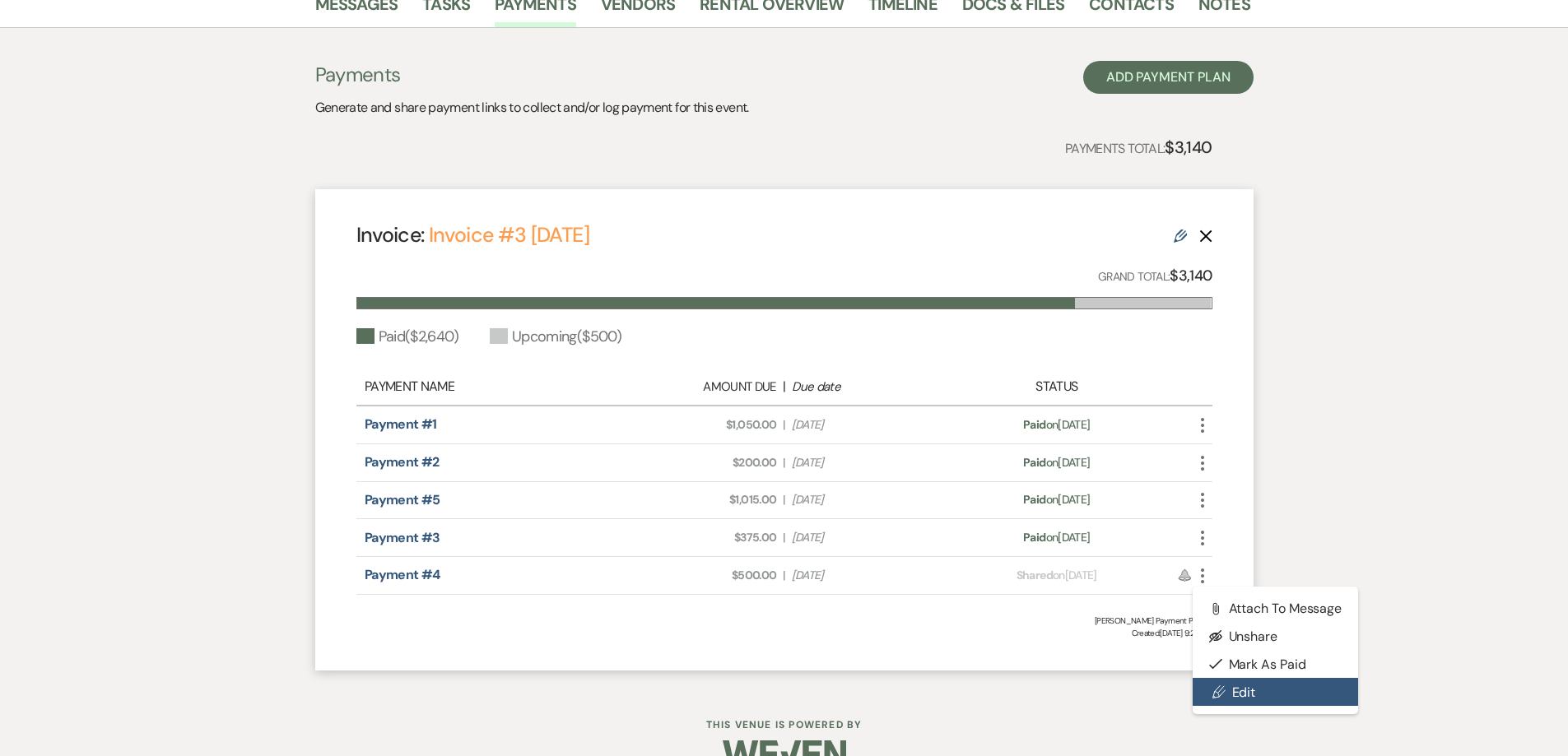
select select "1"
select select "true"
select select "1"
select select "true"
select select "2"
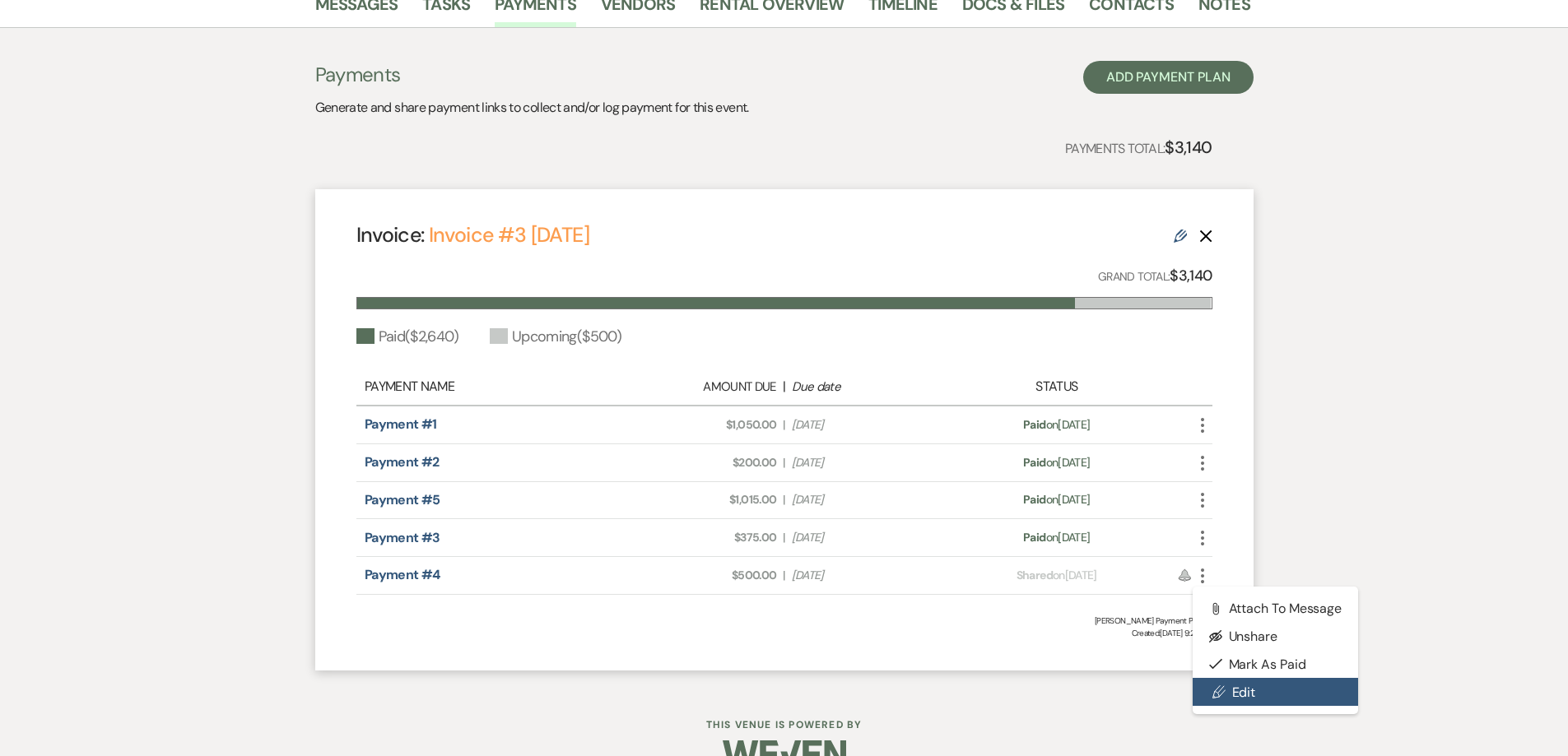
select select "flat"
select select "true"
select select "client"
select select "weeks"
select select "1"
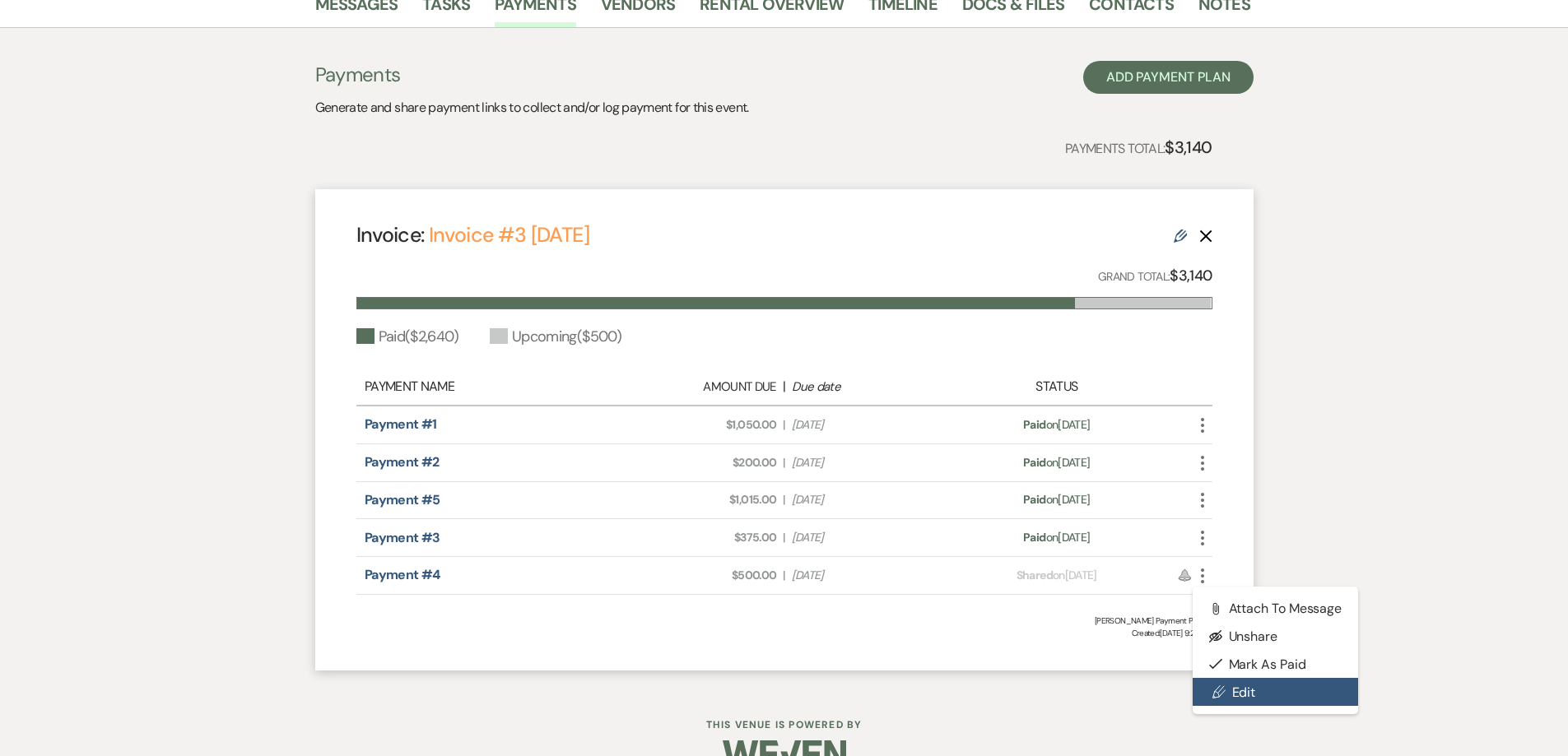
select select "true"
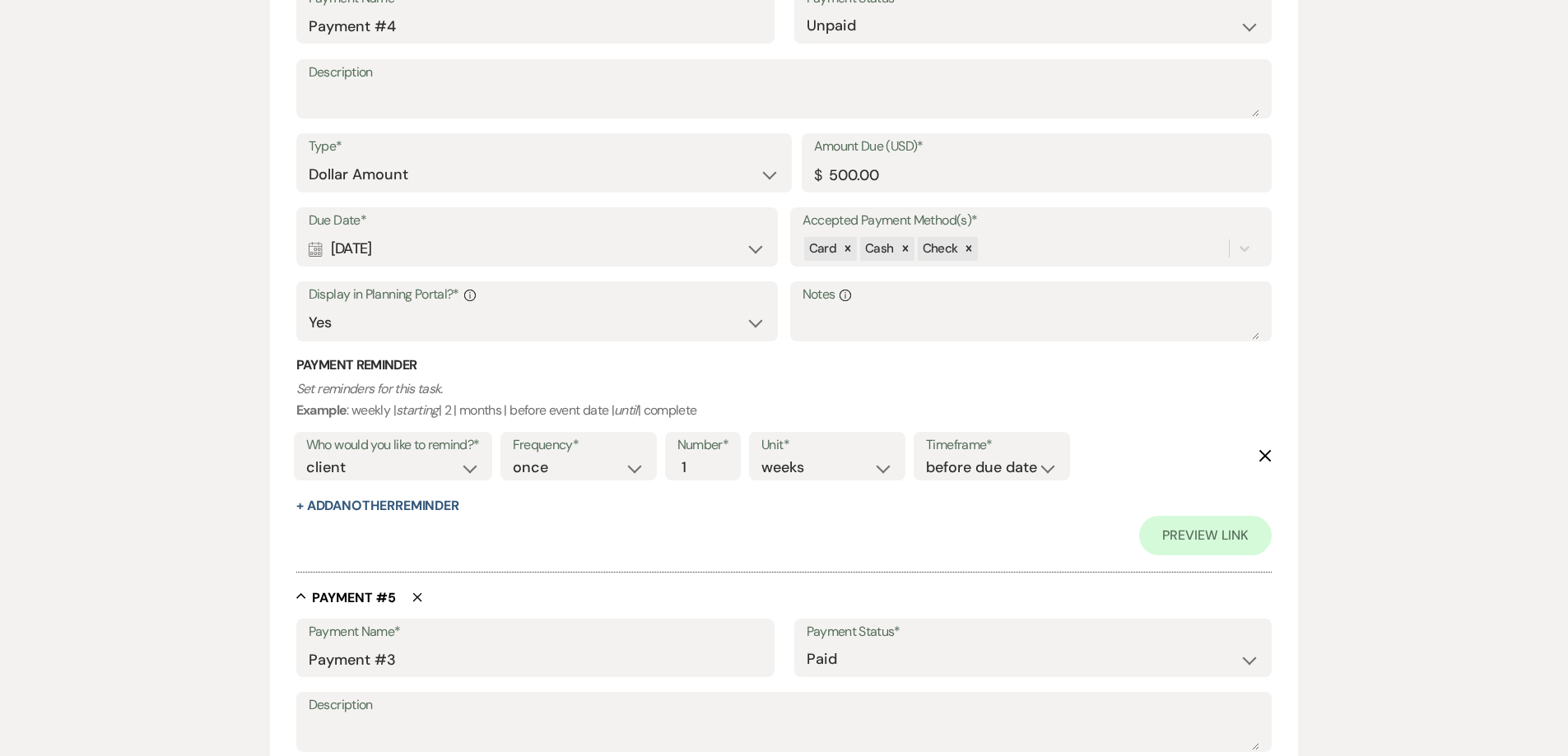
scroll to position [2439, 0]
drag, startPoint x: 862, startPoint y: 181, endPoint x: 809, endPoint y: 181, distance: 53.0
click at [809, 181] on div "Amount Due (USD)* $ 500.00" at bounding box center [1037, 164] width 471 height 59
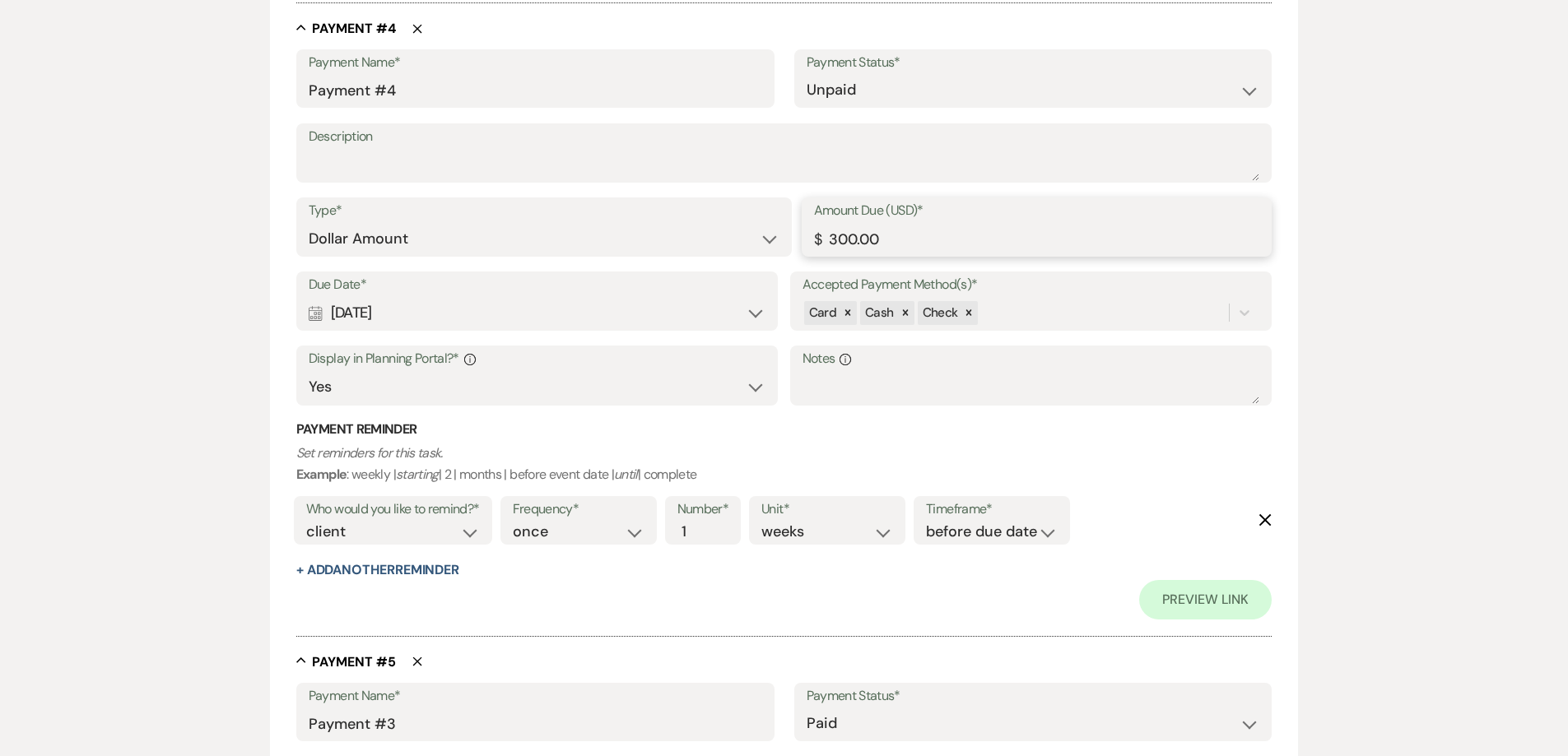
scroll to position [2357, 0]
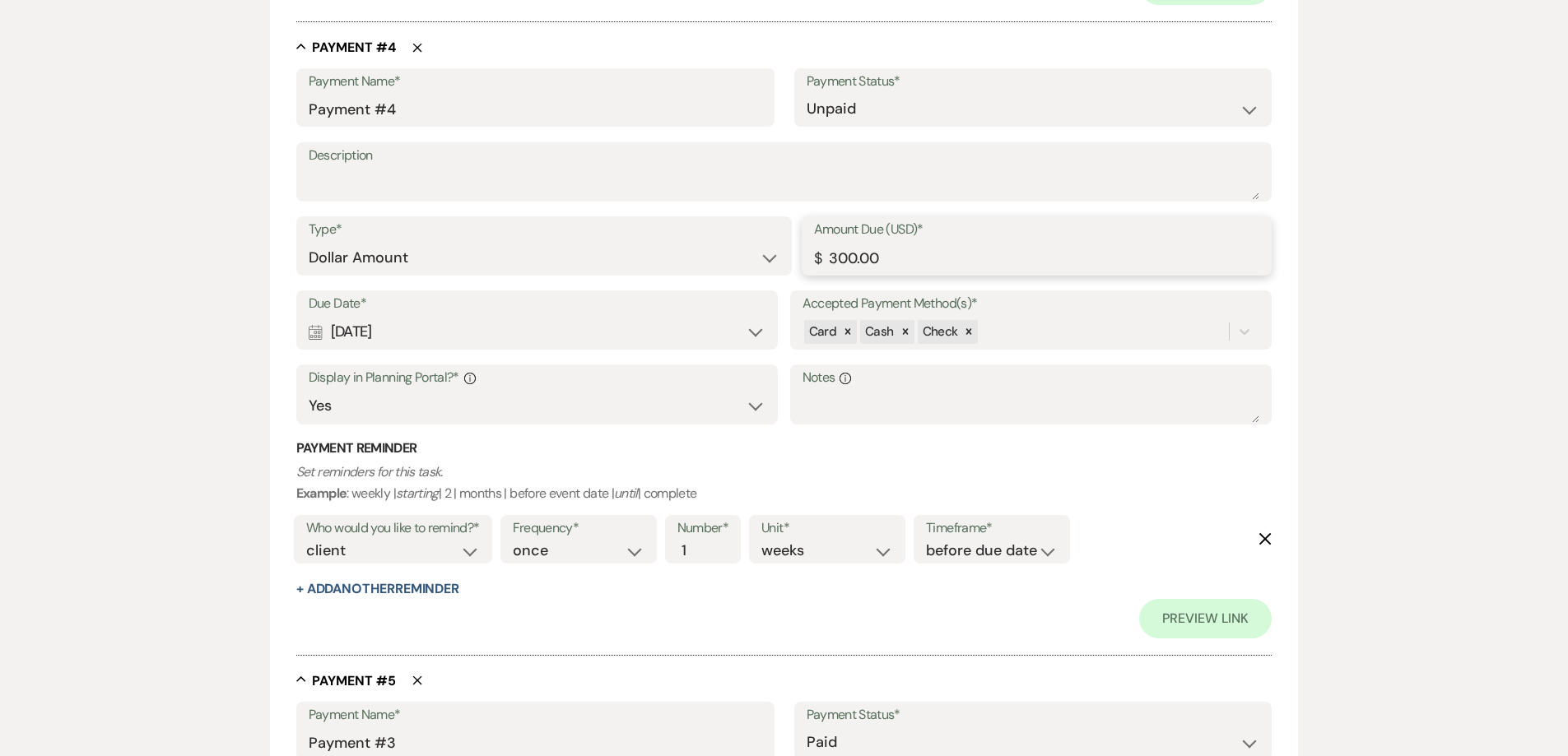
click at [835, 257] on input "300.00" at bounding box center [1037, 258] width 446 height 32
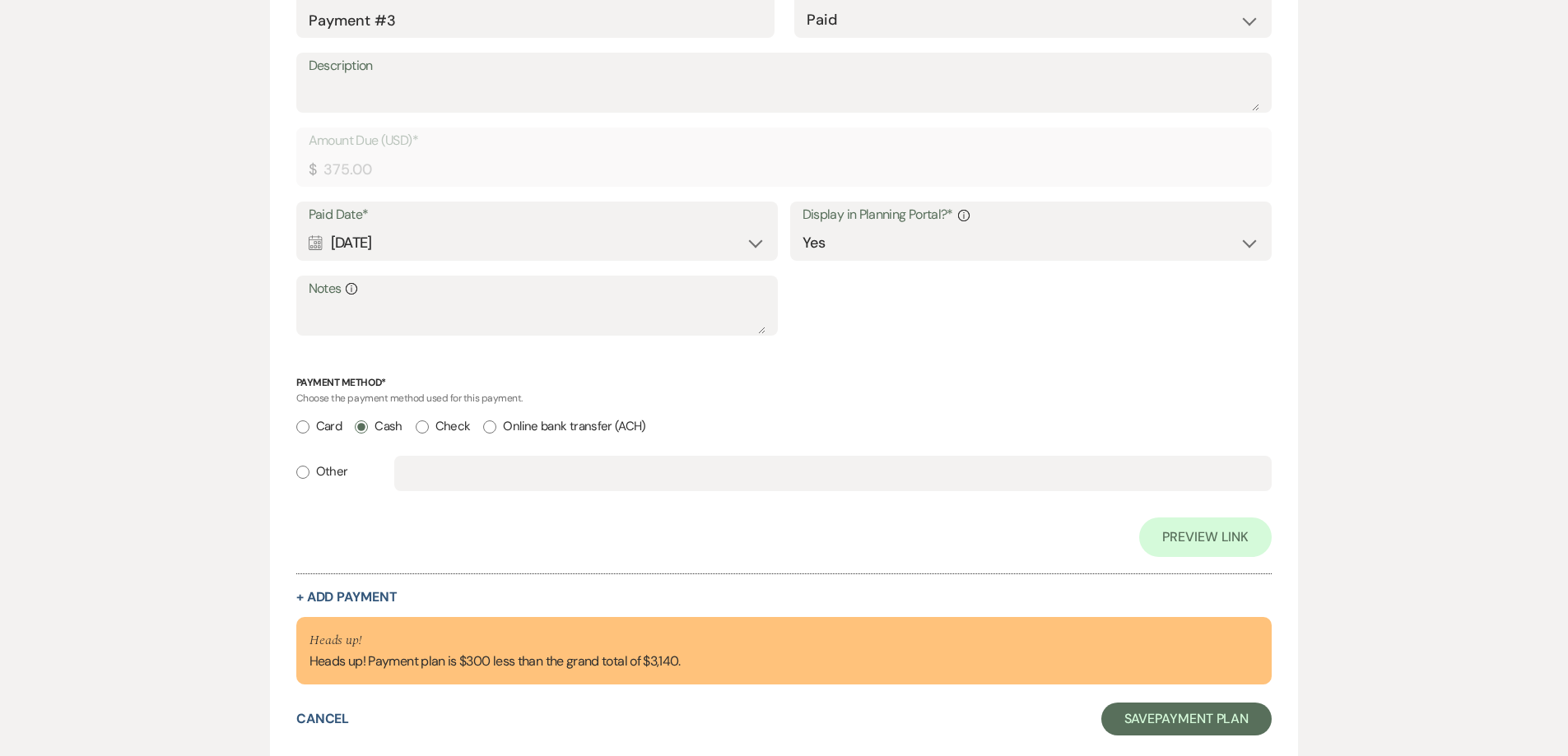
scroll to position [3098, 0]
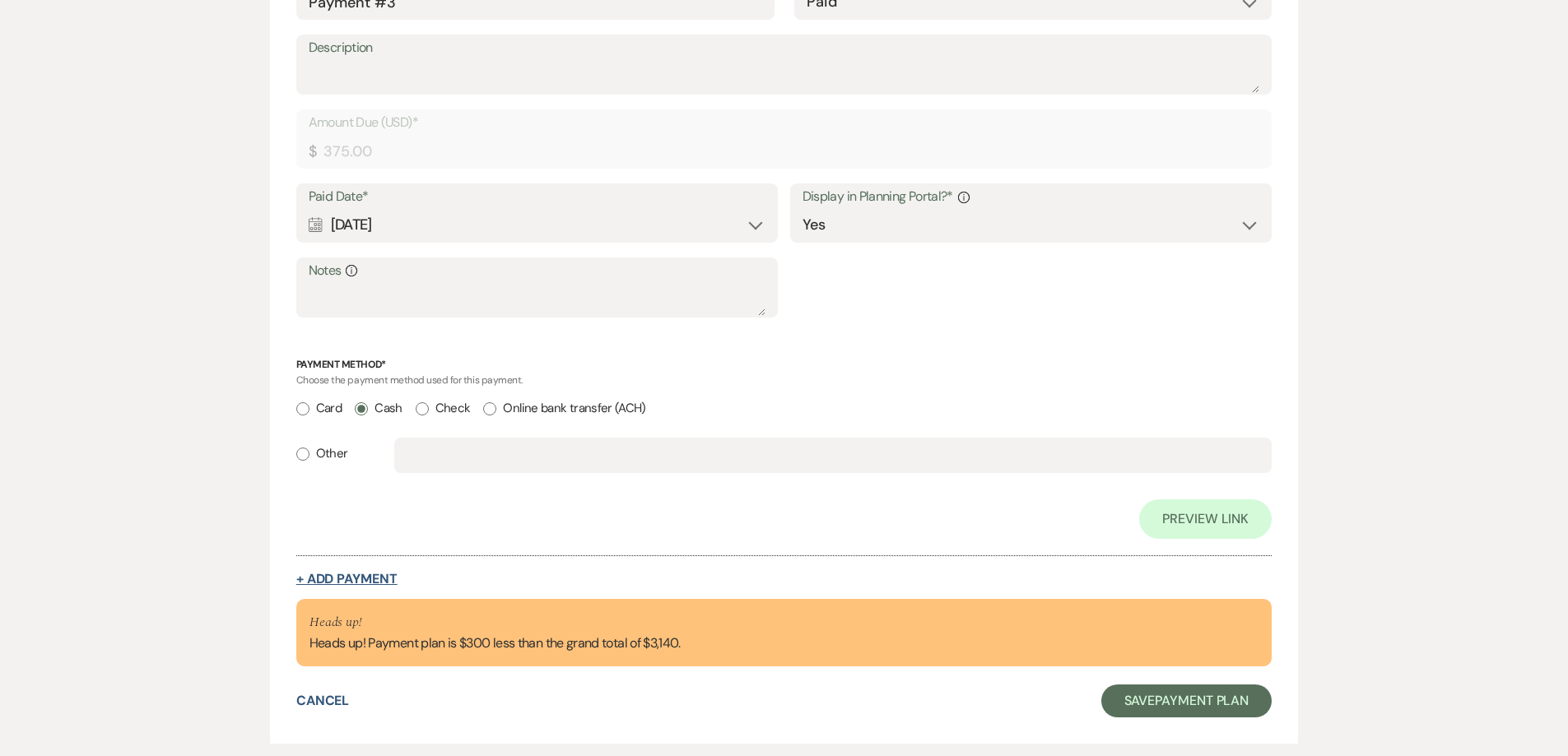
type input "200.00"
click at [384, 573] on button "+ Add Payment" at bounding box center [347, 580] width 101 height 14
select select "2"
select select "flat"
select select "true"
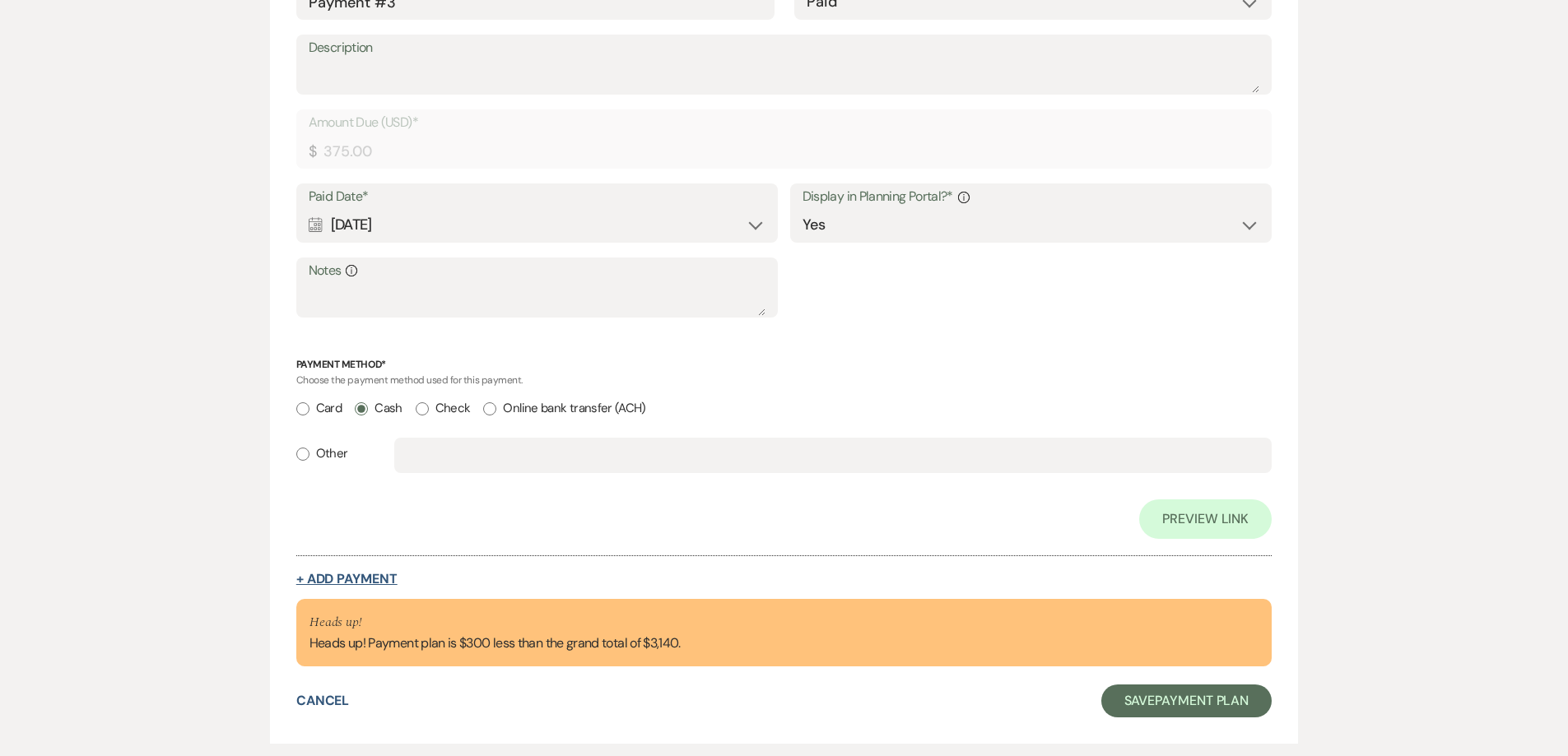
select select "client"
select select "weeks"
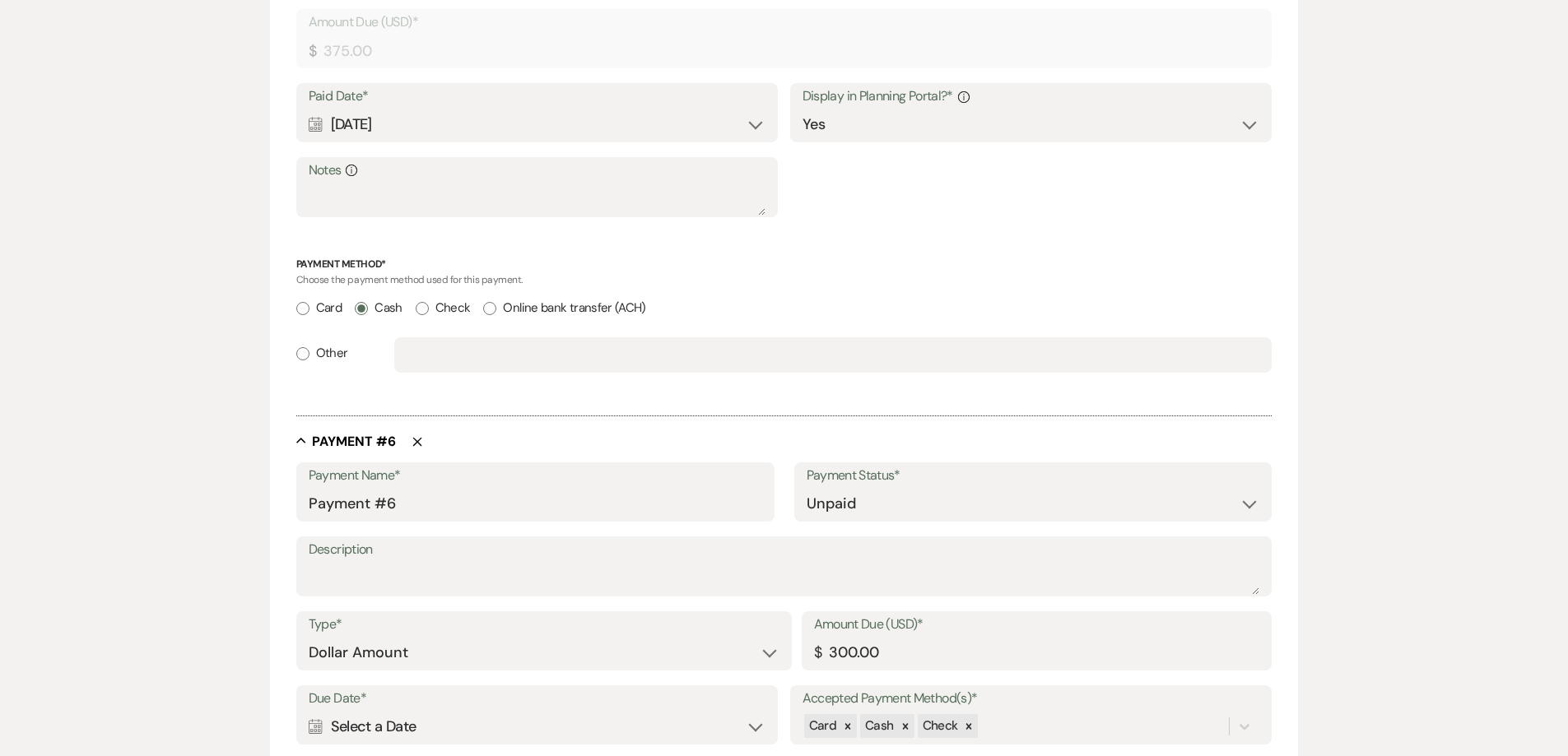
scroll to position [3187, 0]
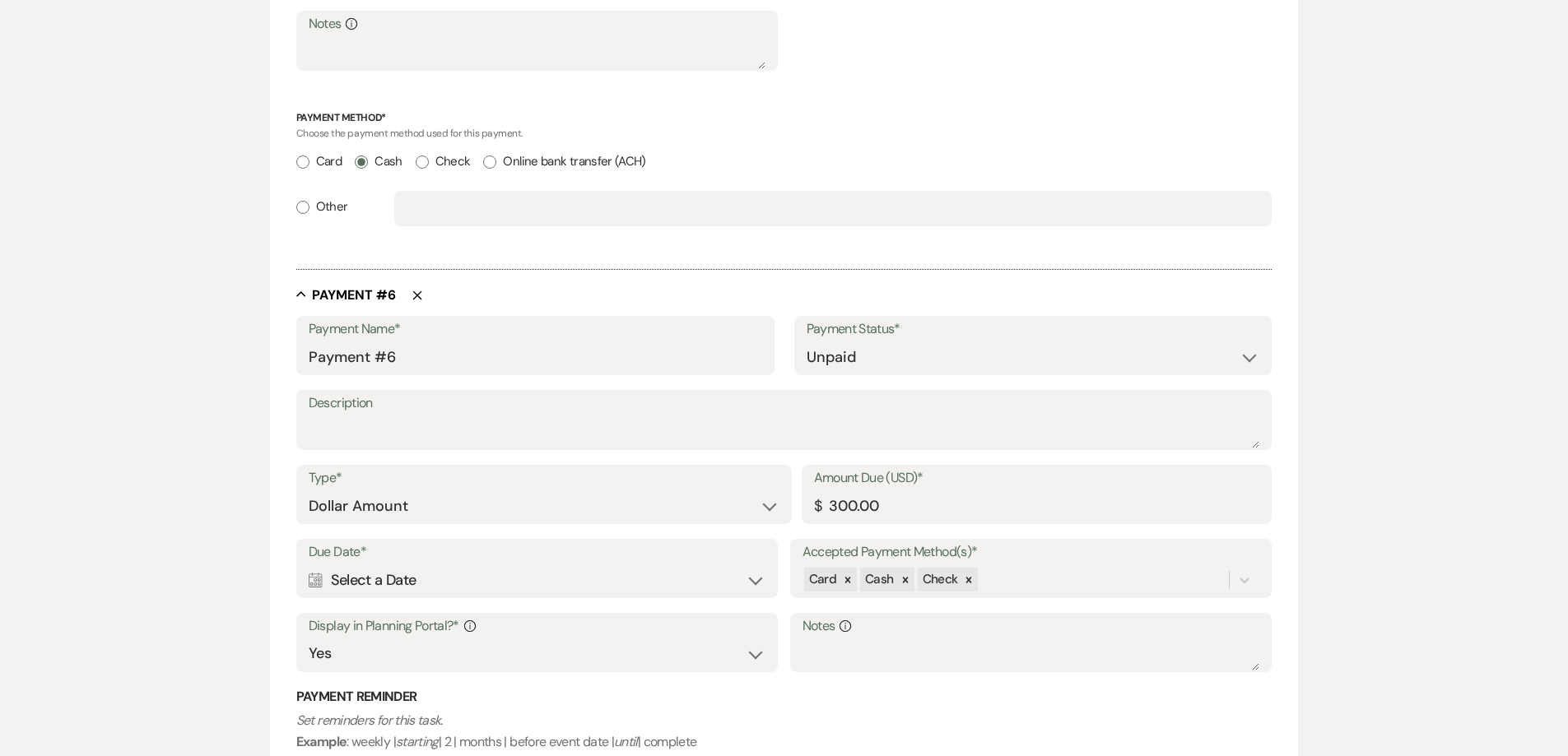
click at [435, 580] on div "Calendar Select a Date Expand" at bounding box center [538, 580] width 457 height 32
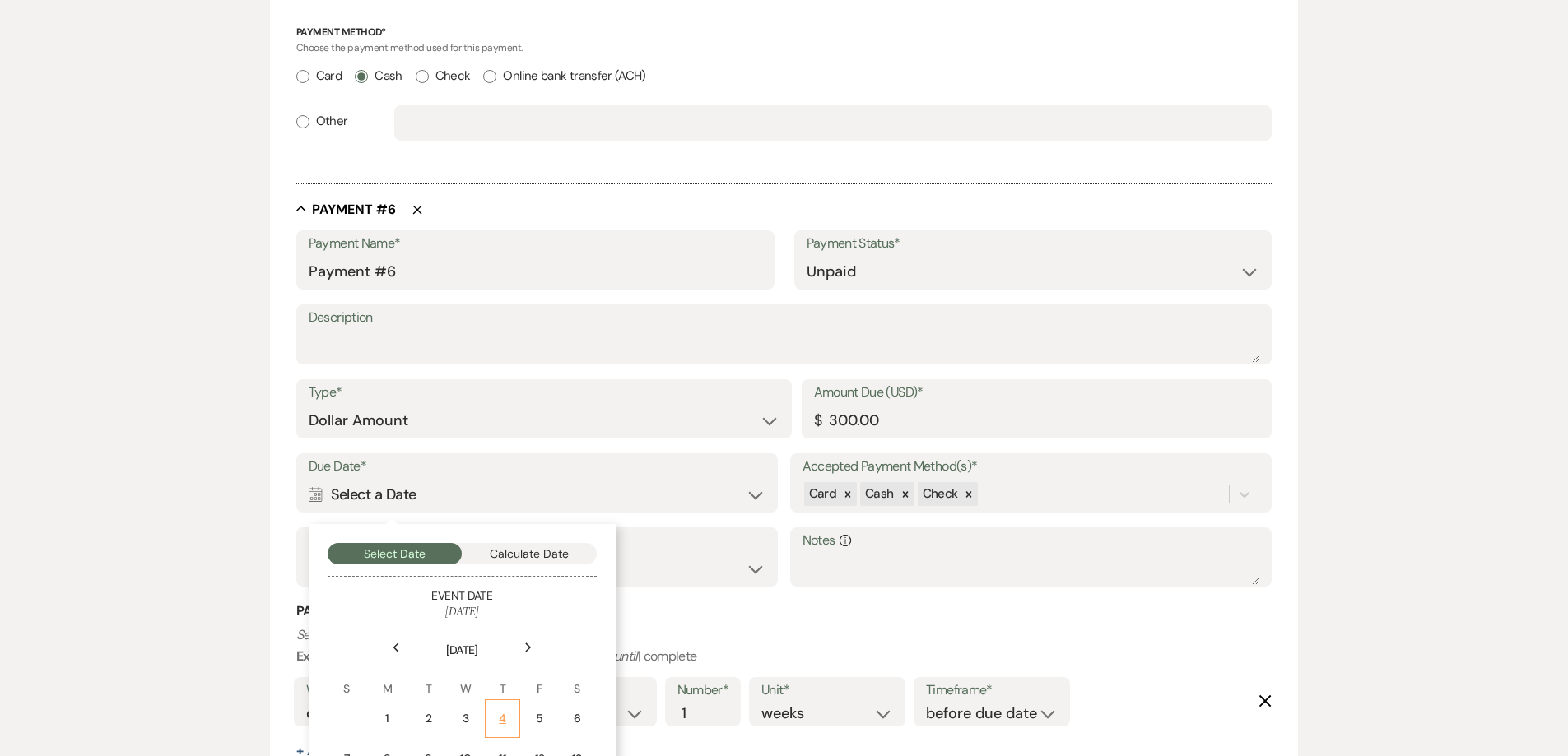
scroll to position [3434, 0]
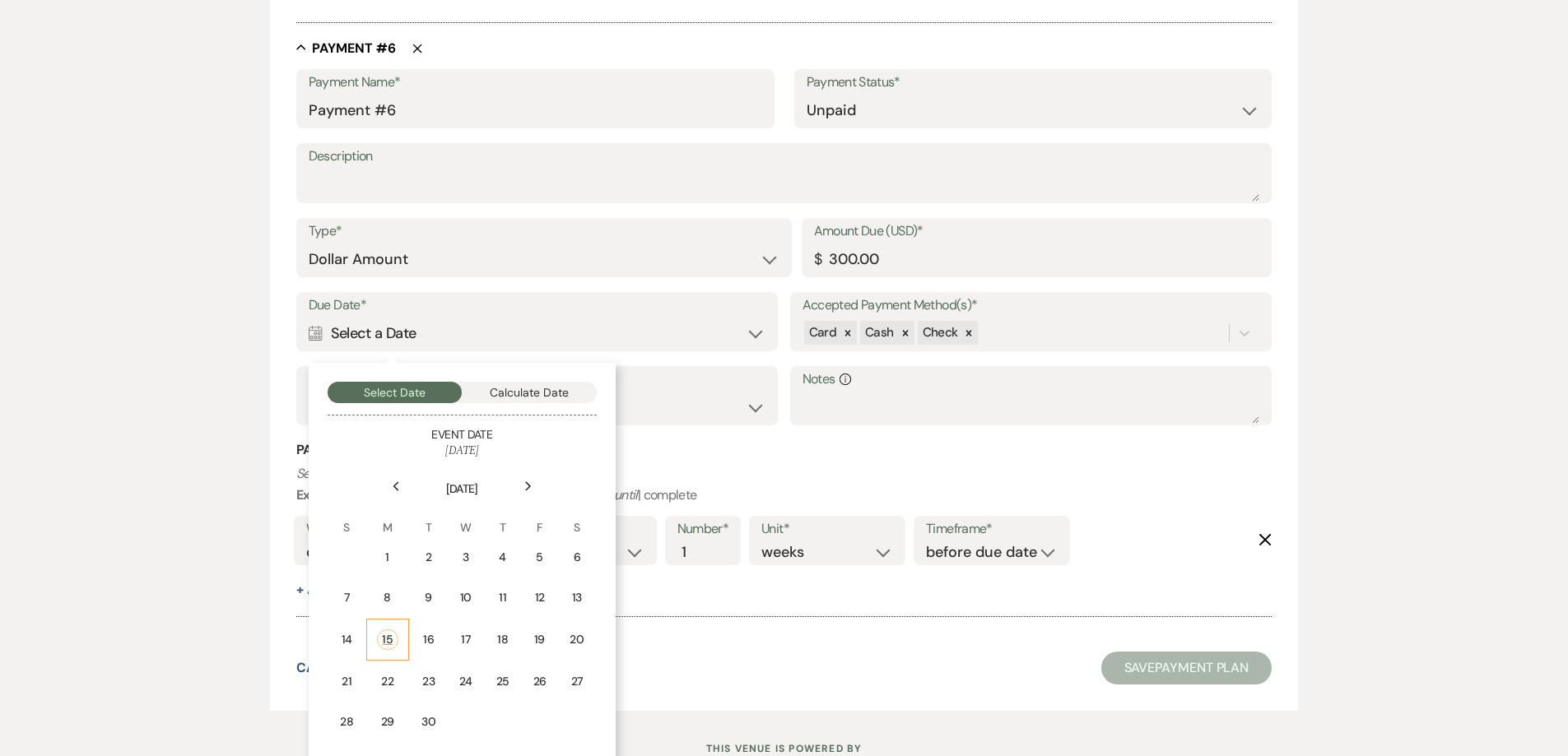
click at [389, 642] on div "15" at bounding box center [387, 640] width 21 height 20
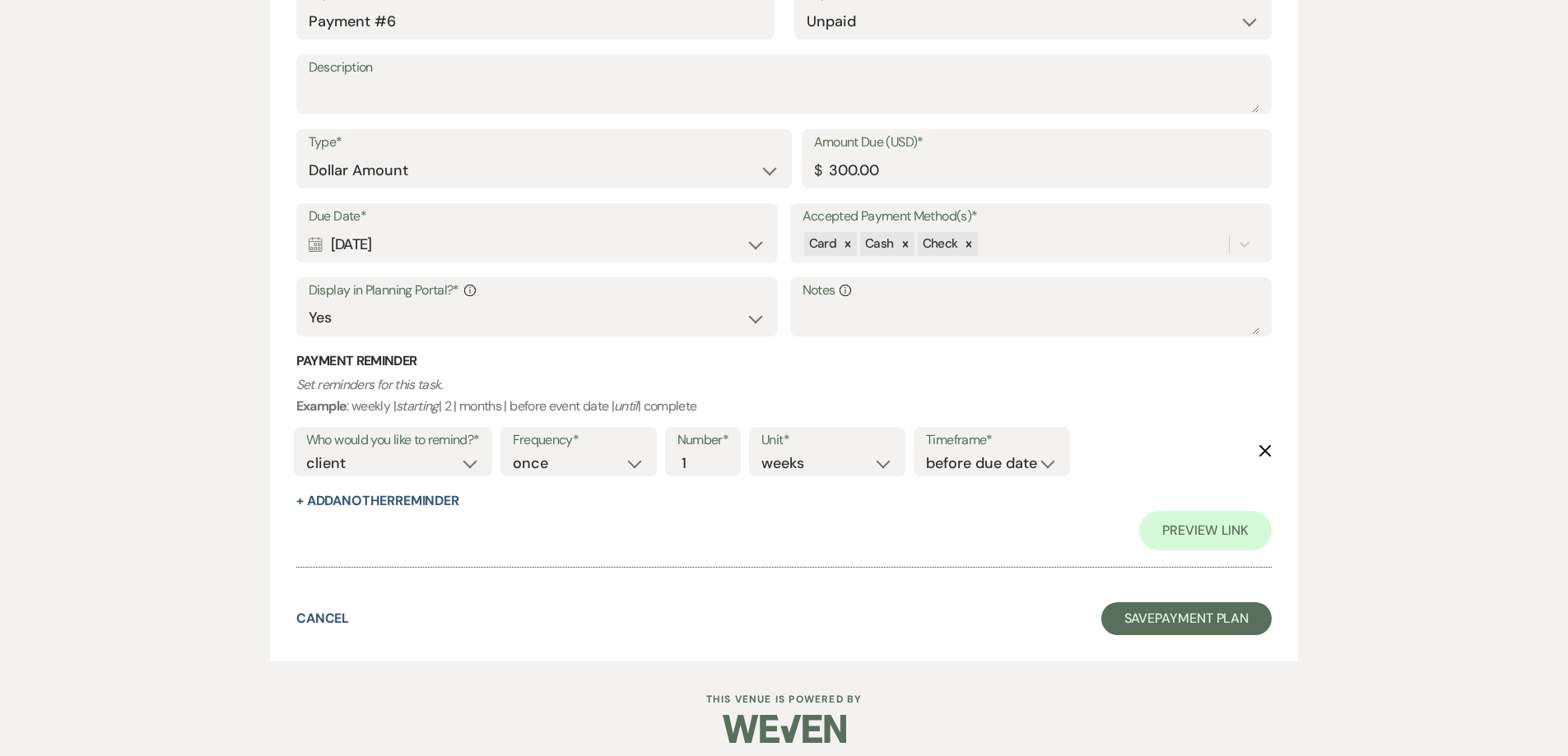
scroll to position [3732, 0]
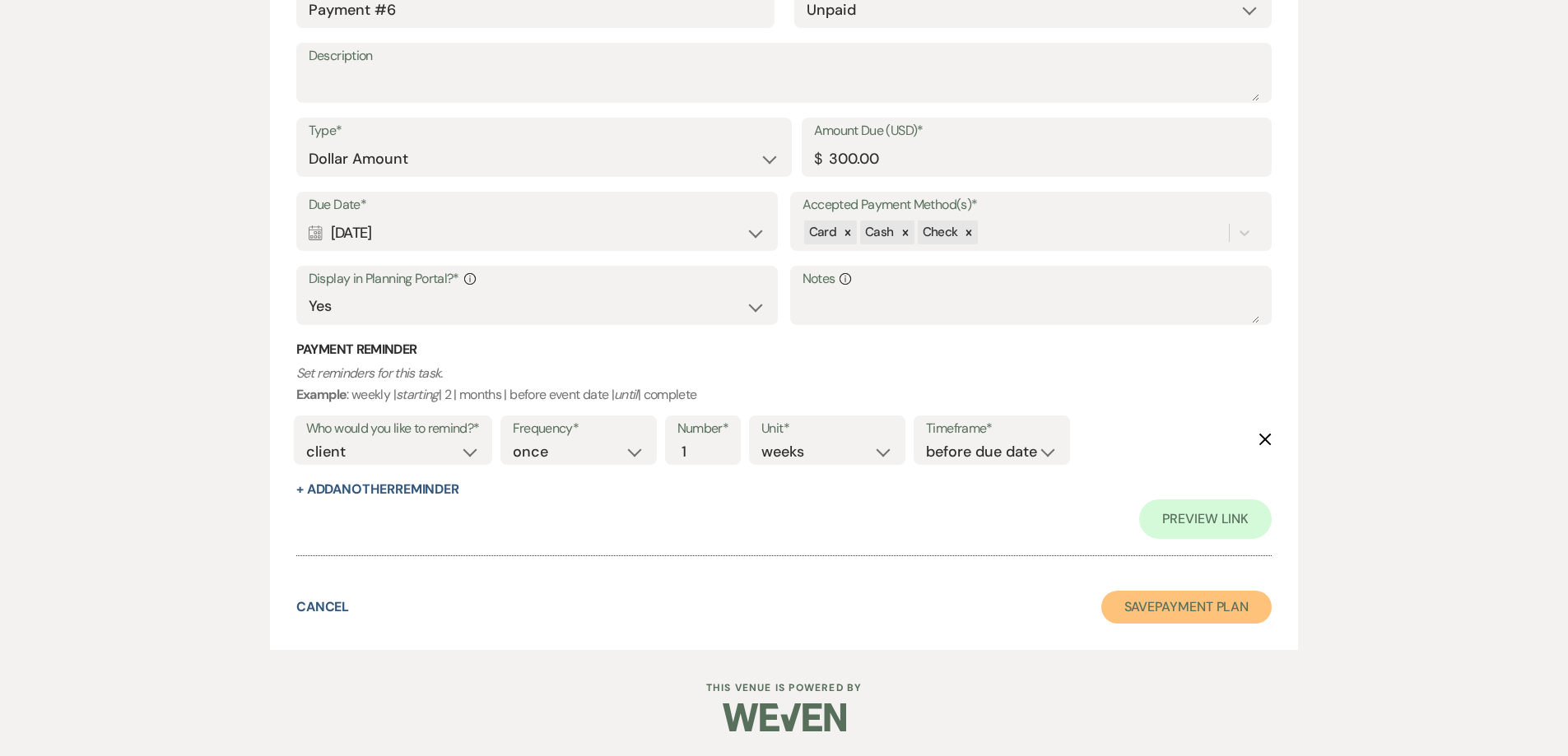
click at [1203, 611] on button "Save Payment Plan" at bounding box center [1187, 607] width 171 height 33
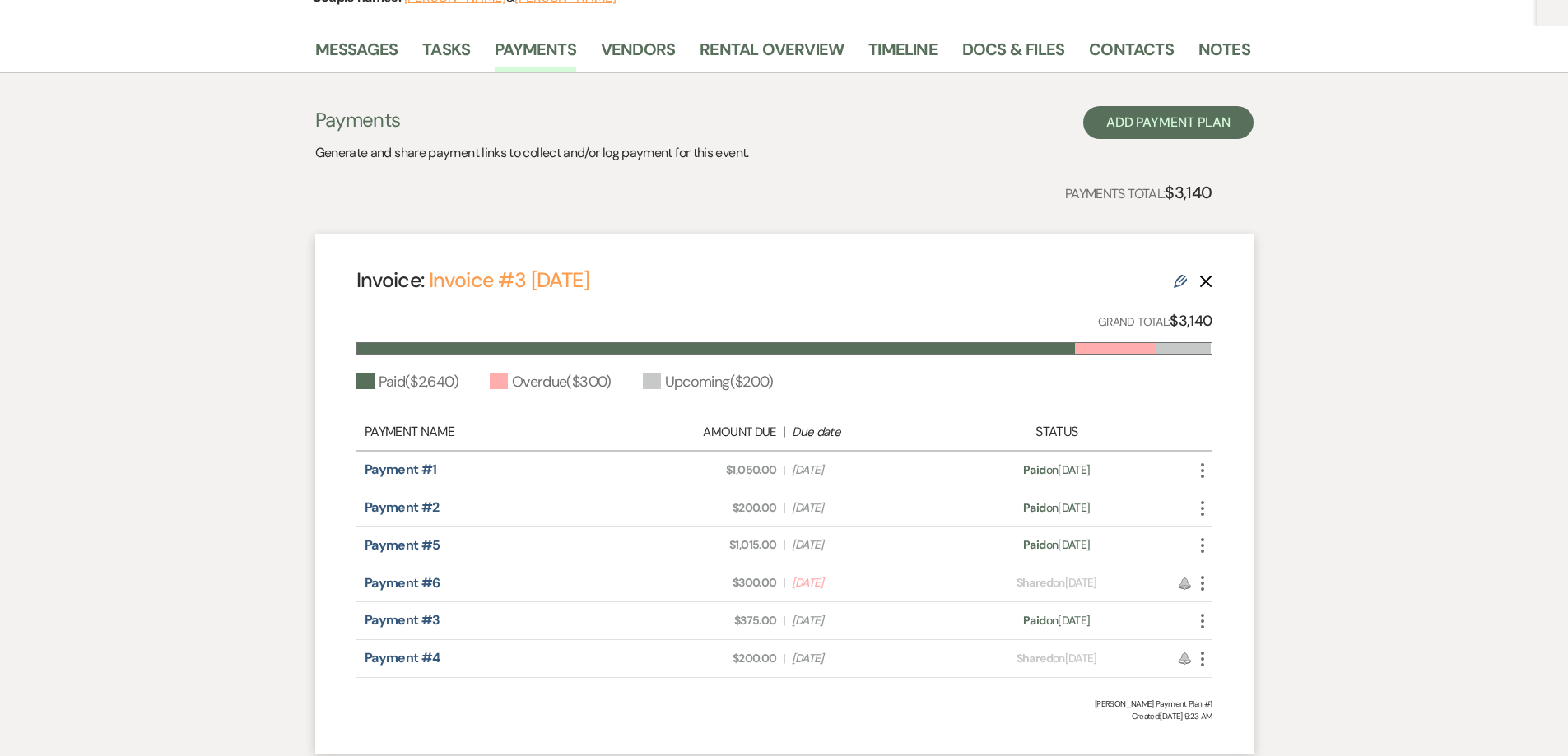
scroll to position [403, 0]
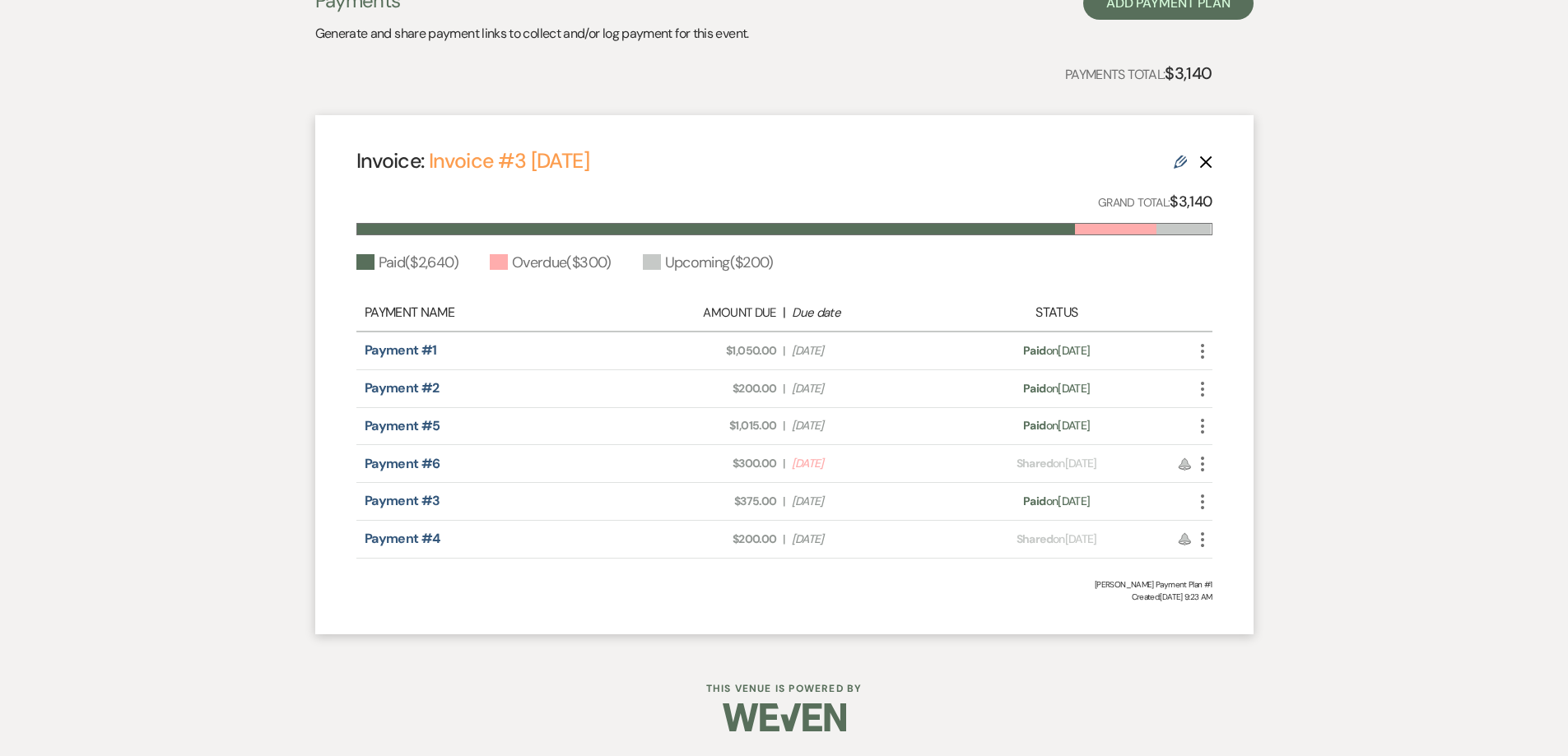
click at [1201, 458] on icon "More" at bounding box center [1202, 463] width 19 height 19
click at [1233, 554] on button "Check [PERSON_NAME] [PERSON_NAME] as Paid" at bounding box center [1275, 553] width 166 height 28
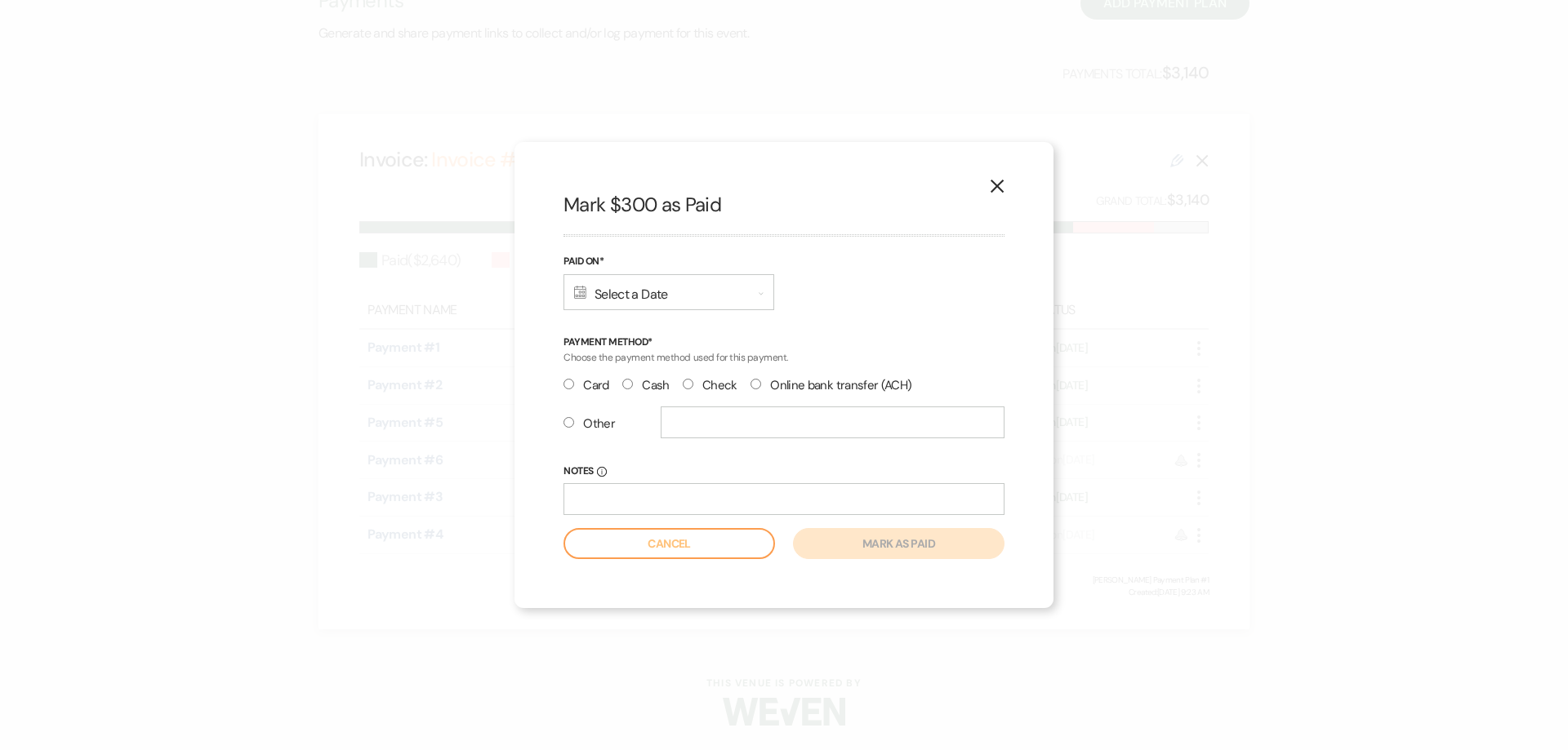
click at [608, 290] on div "Calendar Select a Date Expand" at bounding box center [669, 292] width 211 height 36
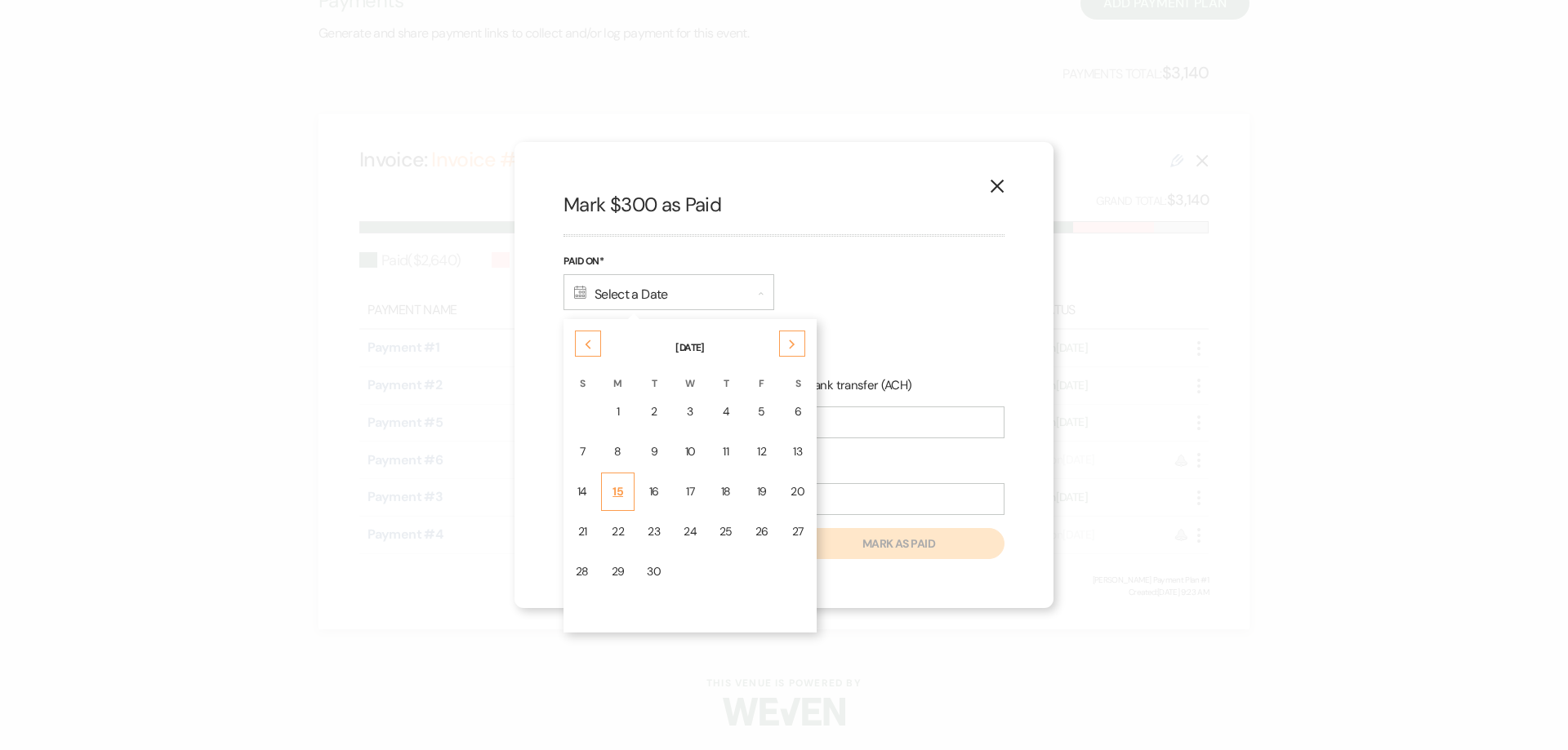
click at [625, 494] on td "15" at bounding box center [618, 492] width 34 height 39
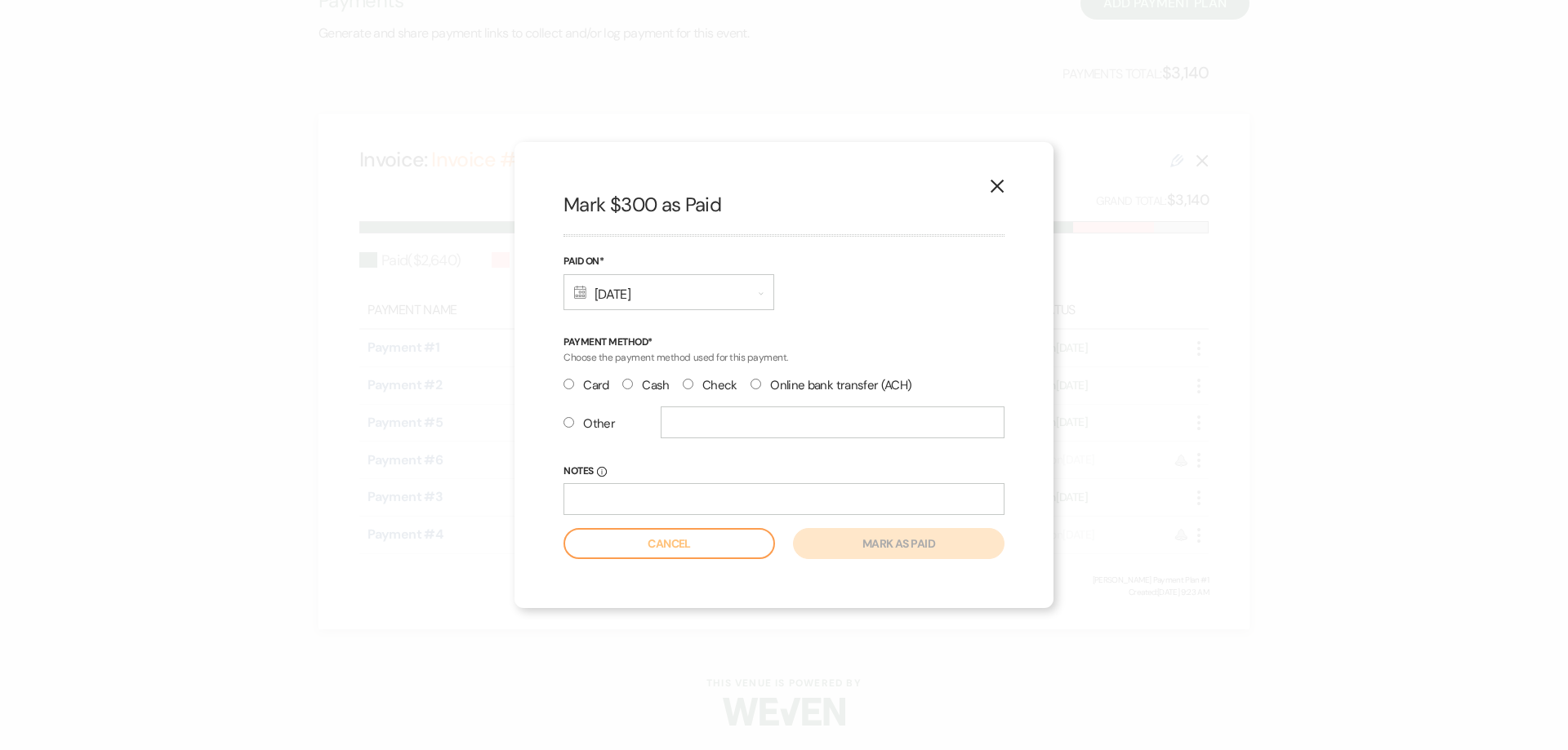
click at [635, 380] on label "Cash" at bounding box center [645, 386] width 48 height 22
click at [633, 380] on input "Cash" at bounding box center [627, 384] width 11 height 11
radio input "true"
click at [891, 546] on button "Mark as paid" at bounding box center [898, 543] width 212 height 31
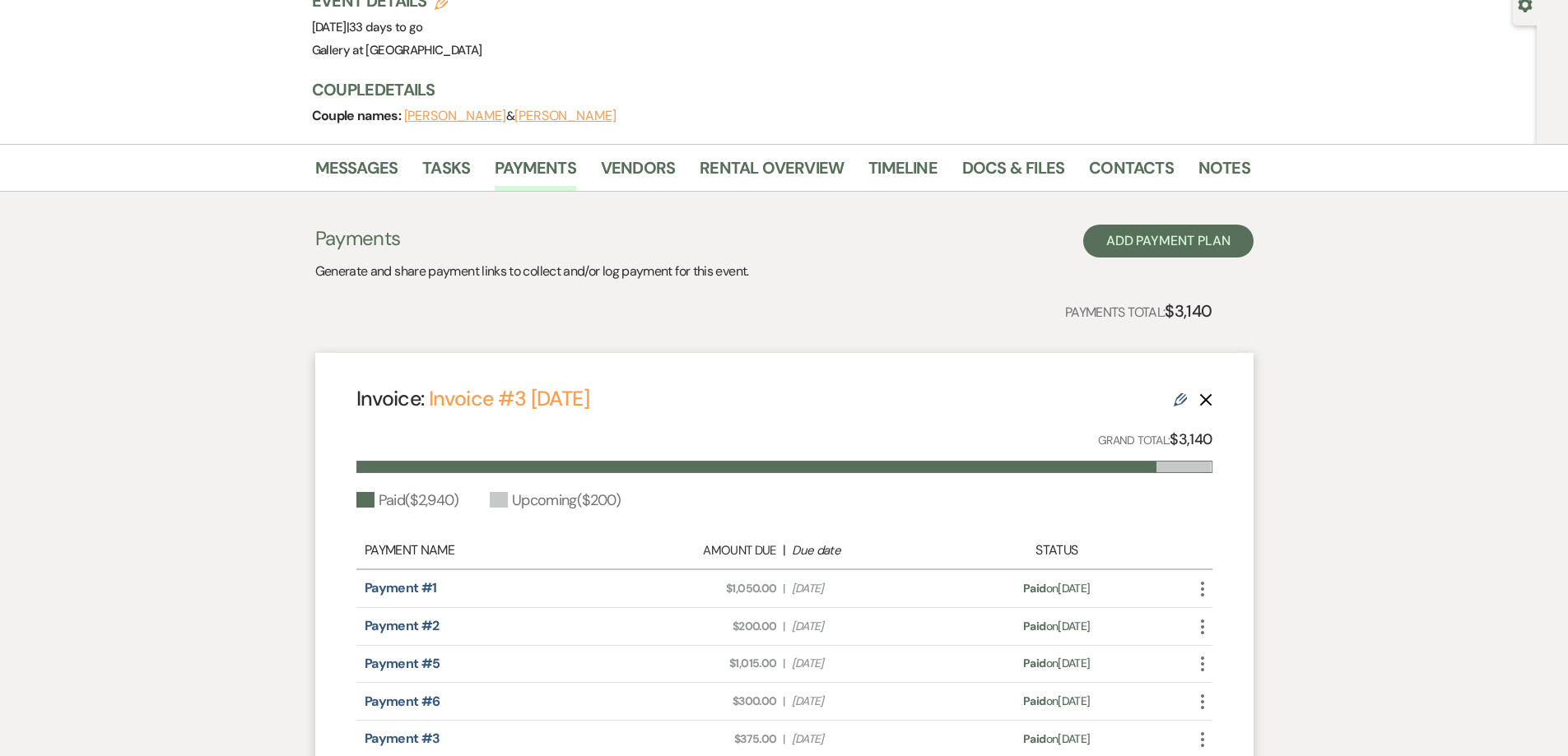
scroll to position [0, 0]
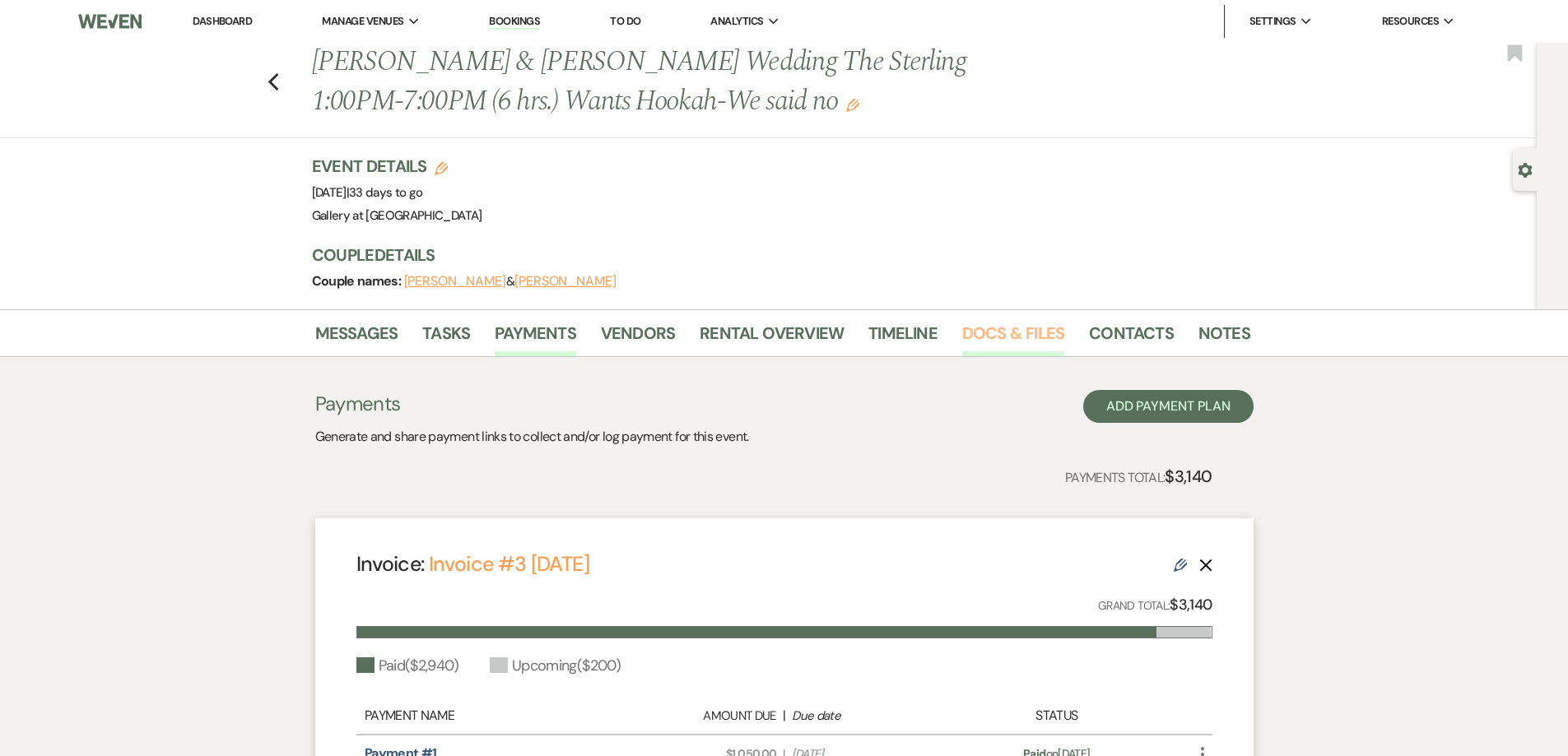
click at [1028, 330] on link "Docs & Files" at bounding box center [1013, 338] width 102 height 36
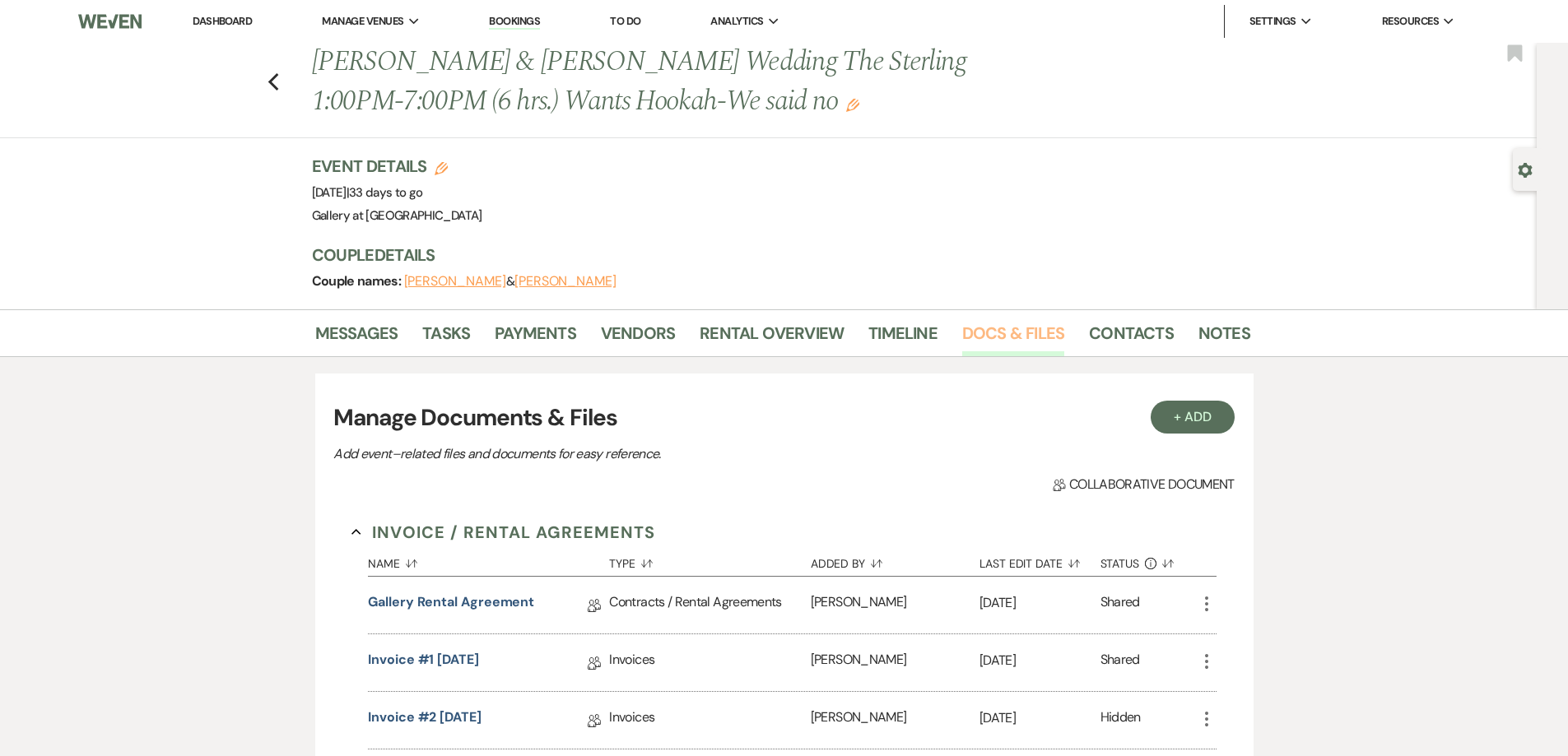
scroll to position [412, 0]
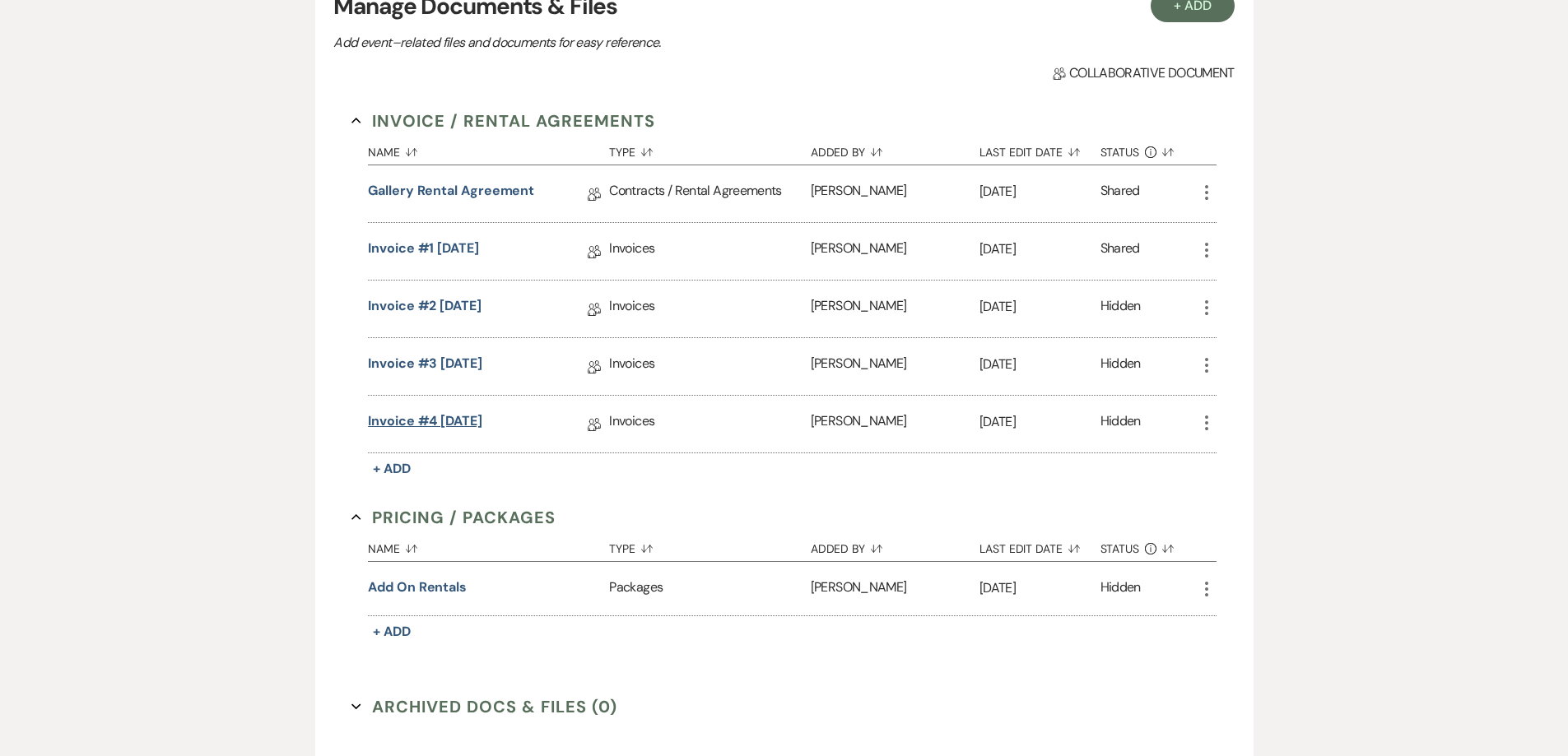
click at [436, 422] on link "Invoice #4 [DATE]" at bounding box center [425, 424] width 115 height 25
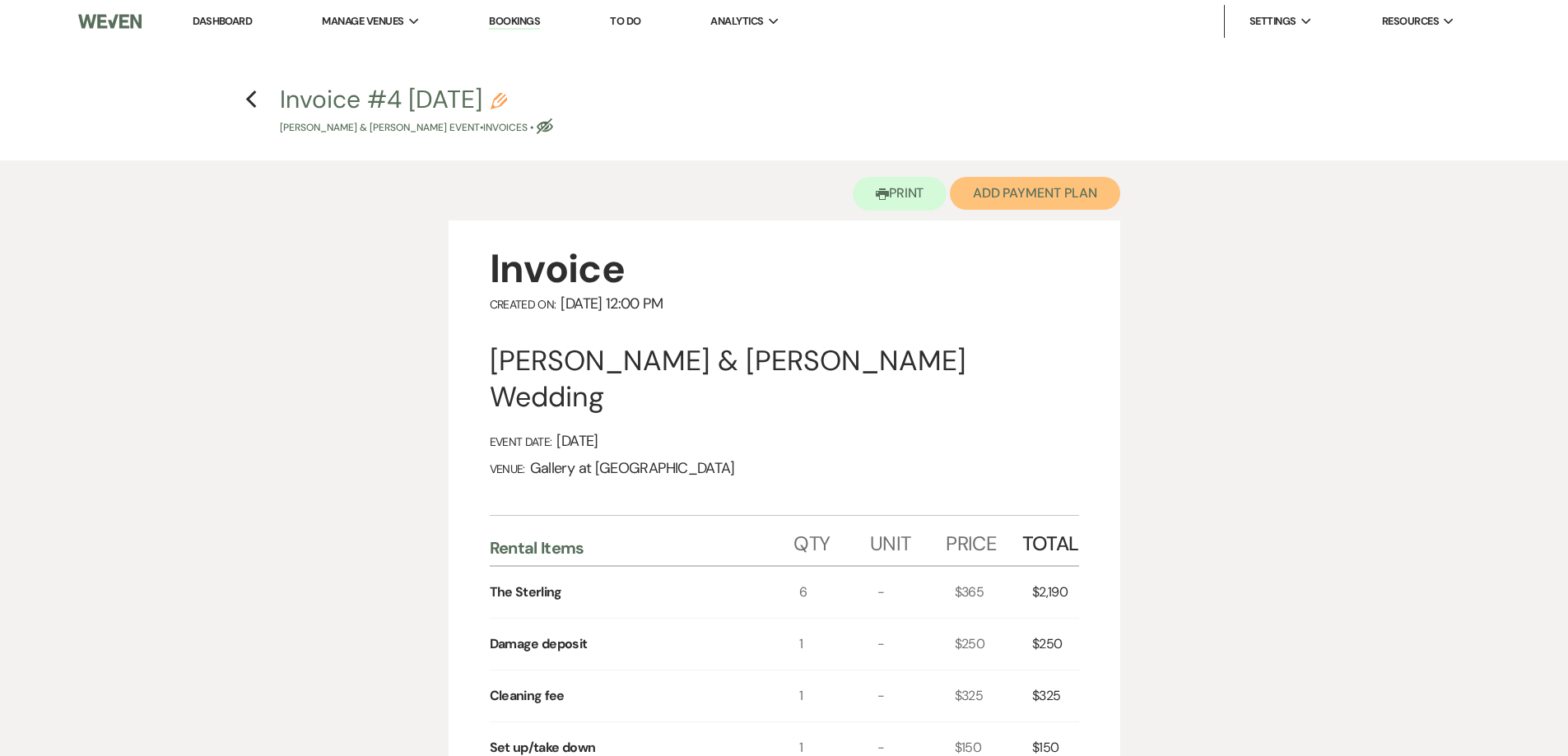
click at [1074, 191] on button "Add Payment Plan" at bounding box center [1035, 193] width 170 height 33
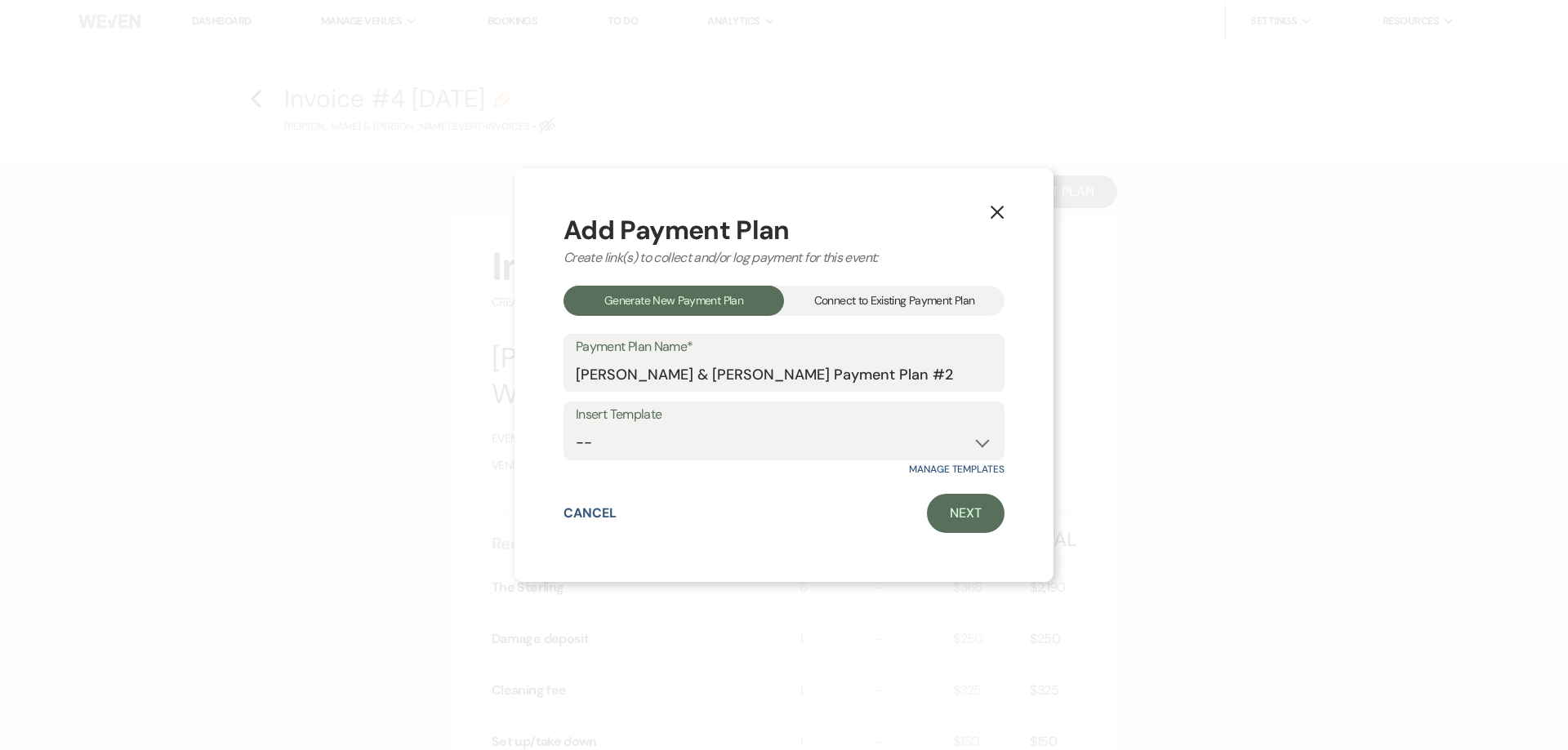
click at [919, 296] on div "Connect to Existing Payment Plan" at bounding box center [893, 301] width 220 height 30
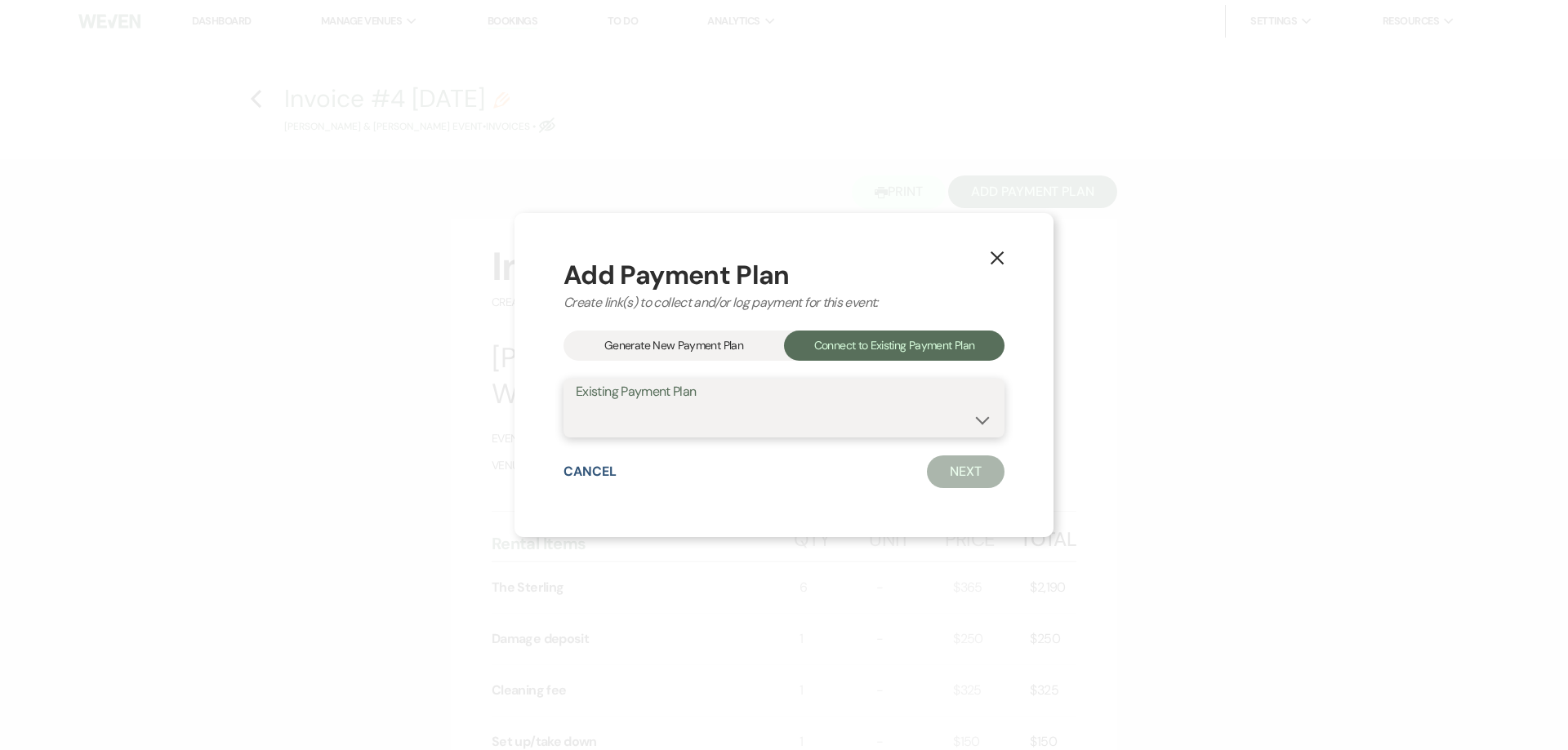
click at [915, 414] on select "[PERSON_NAME] Payment Plan #1" at bounding box center [784, 420] width 417 height 32
click at [1001, 254] on use "button" at bounding box center [997, 258] width 13 height 13
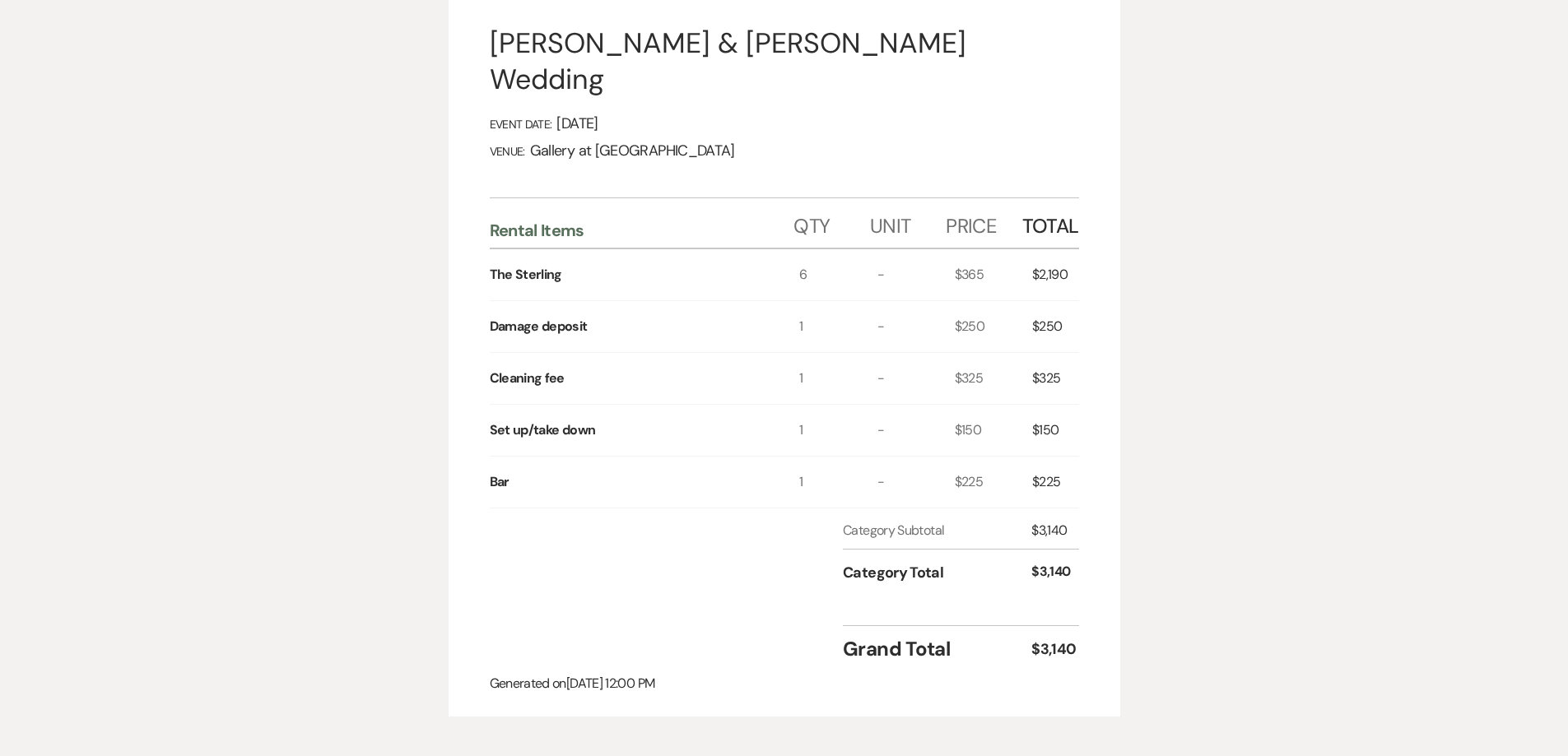
scroll to position [576, 0]
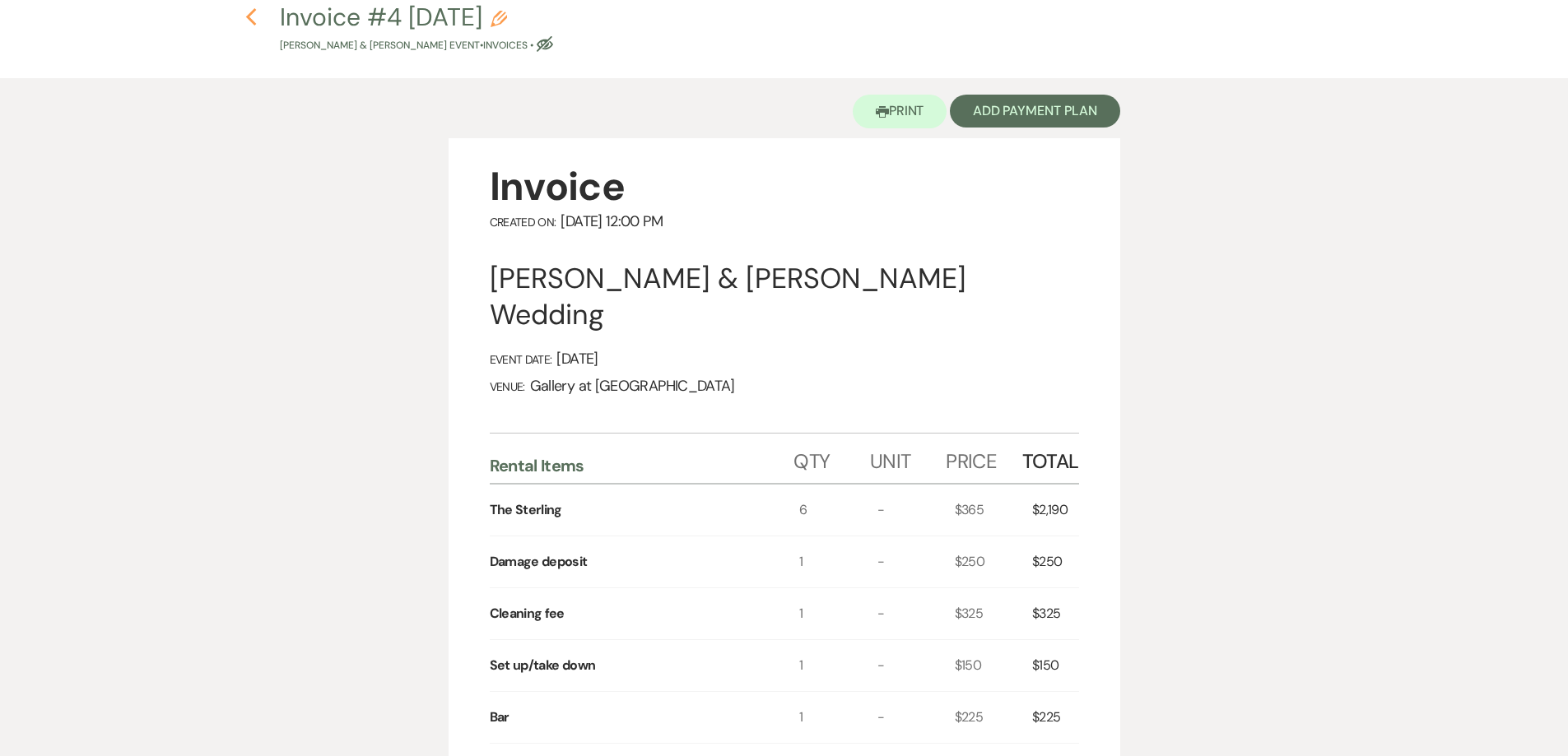
click at [255, 20] on icon "Previous" at bounding box center [251, 17] width 13 height 19
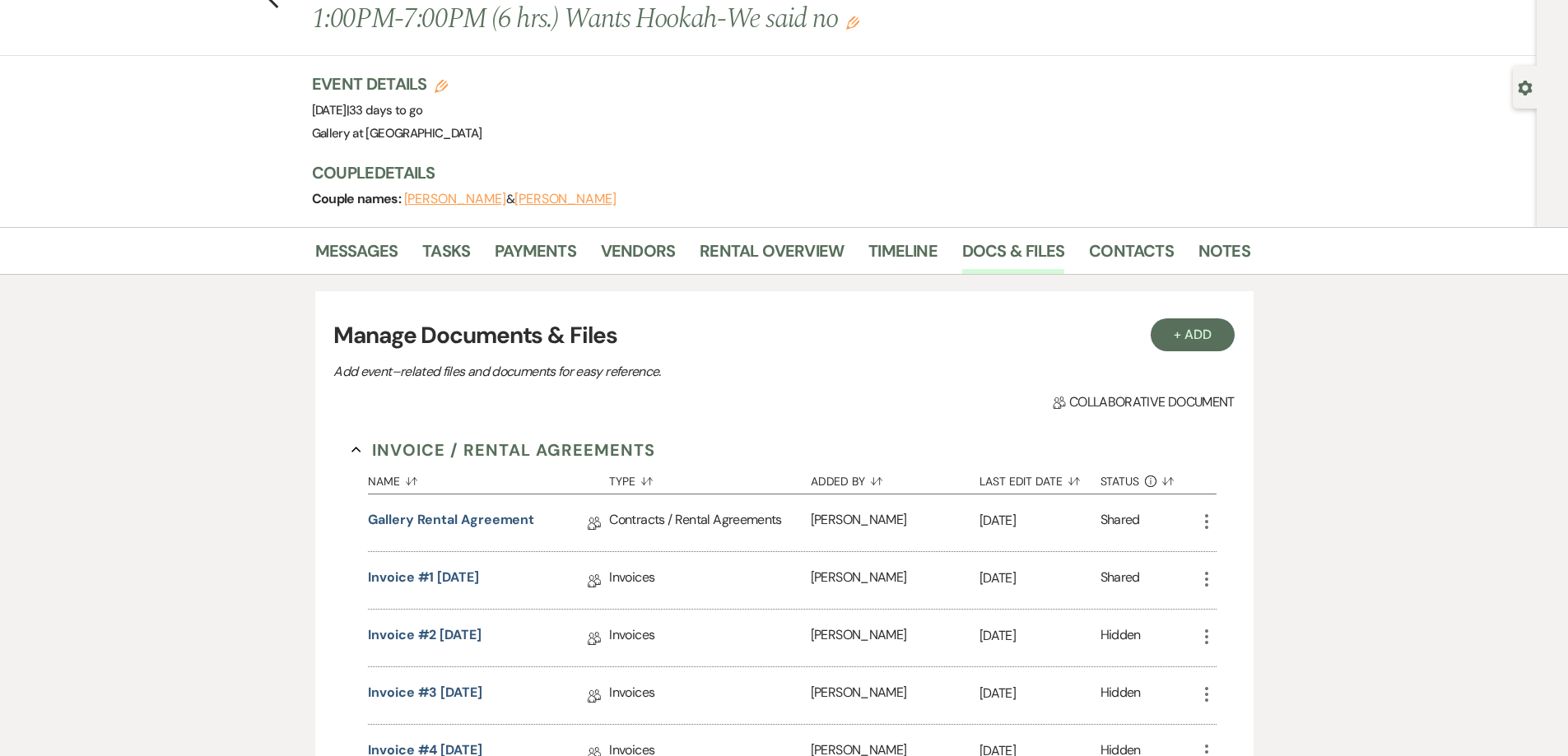
scroll to position [412, 0]
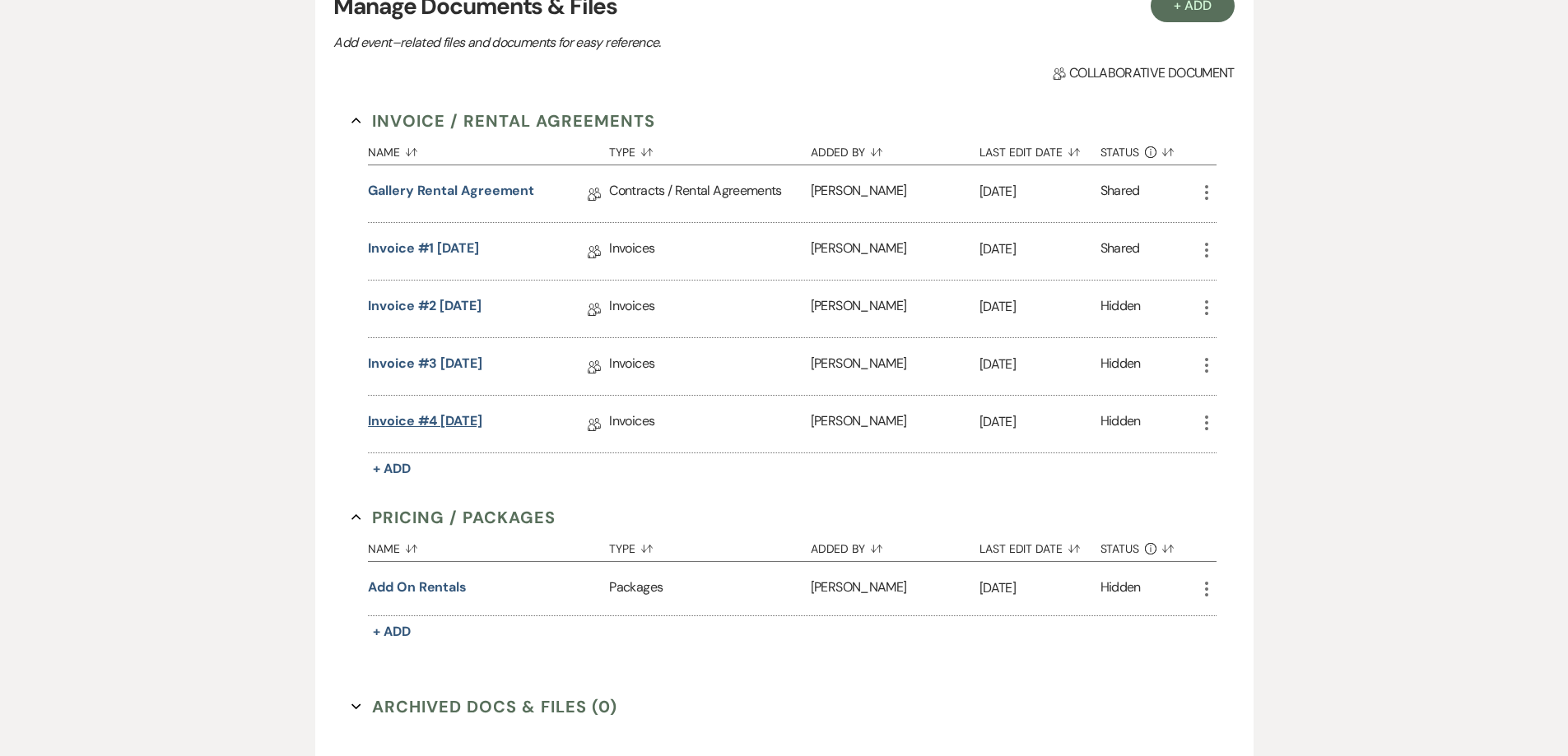
click at [453, 419] on link "Invoice #4 [DATE]" at bounding box center [425, 424] width 115 height 25
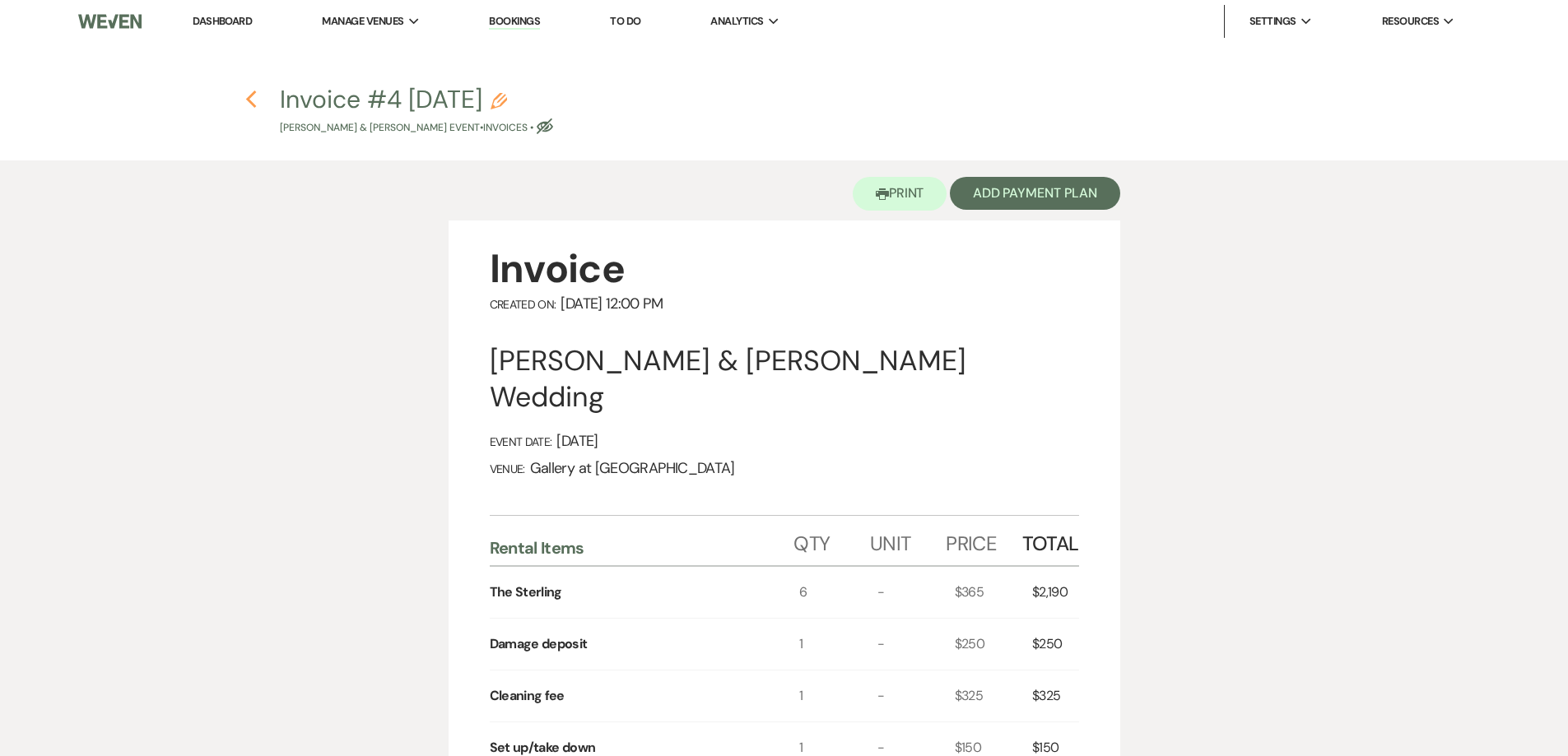
click at [254, 98] on icon "Previous" at bounding box center [251, 99] width 13 height 19
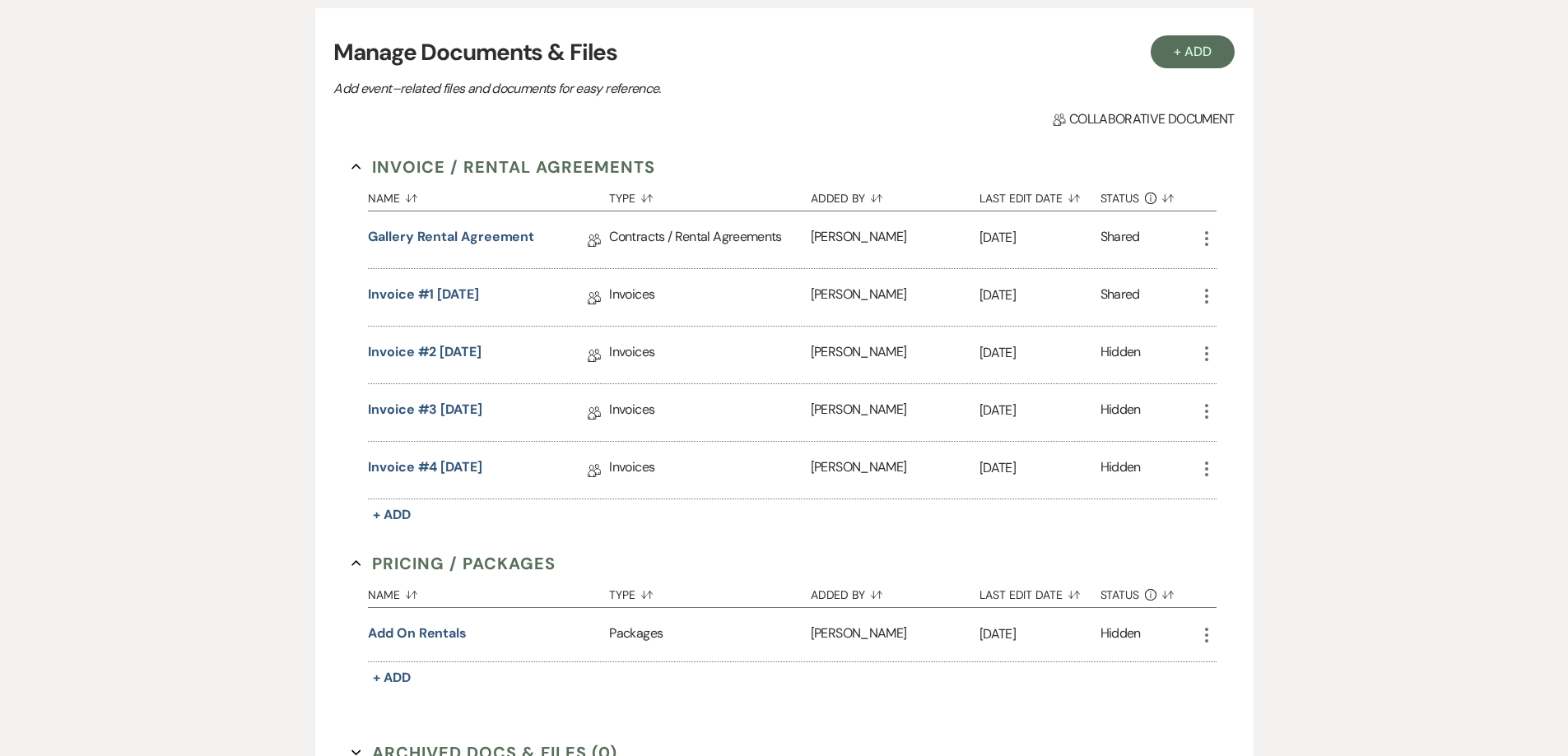
scroll to position [165, 0]
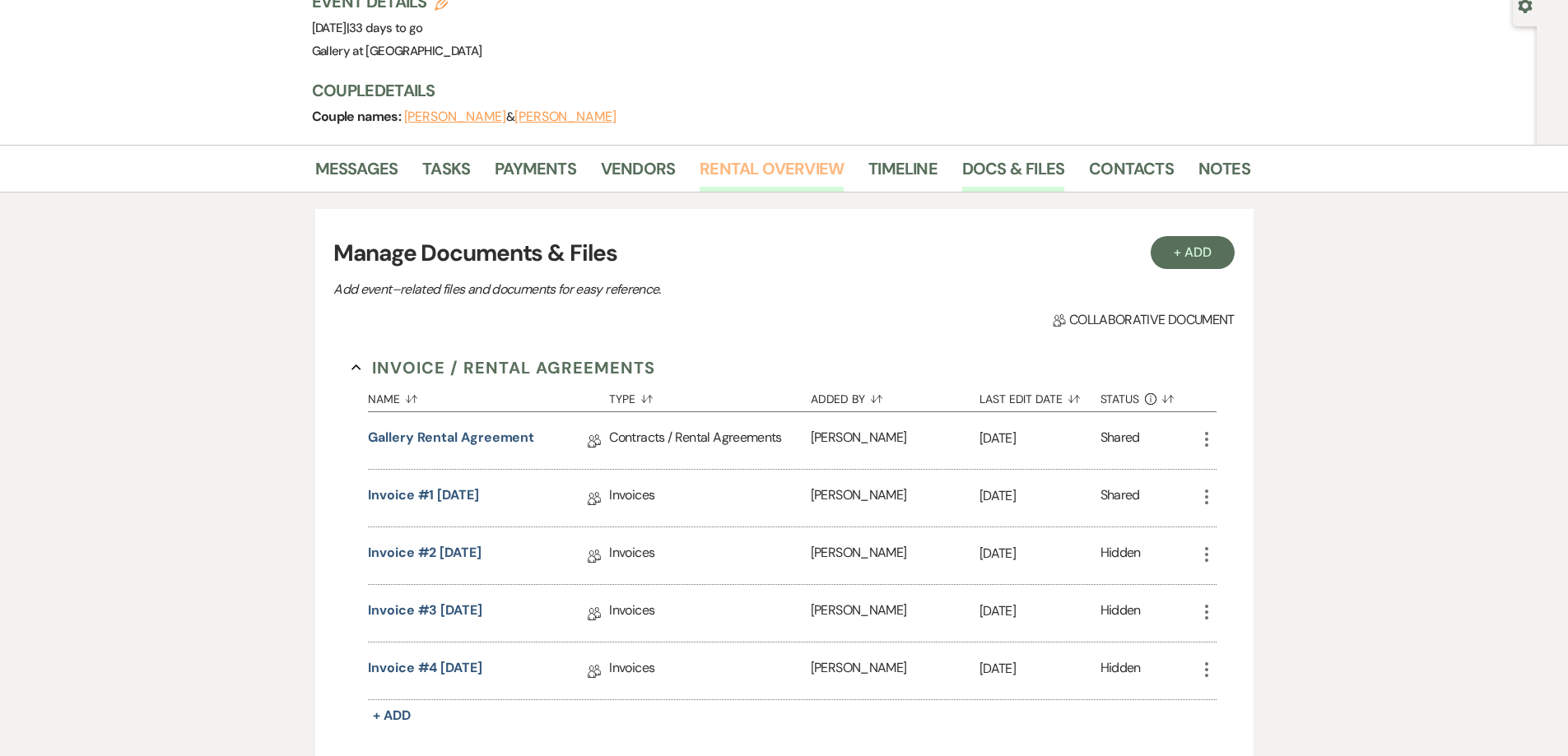
click at [754, 172] on link "Rental Overview" at bounding box center [771, 173] width 144 height 36
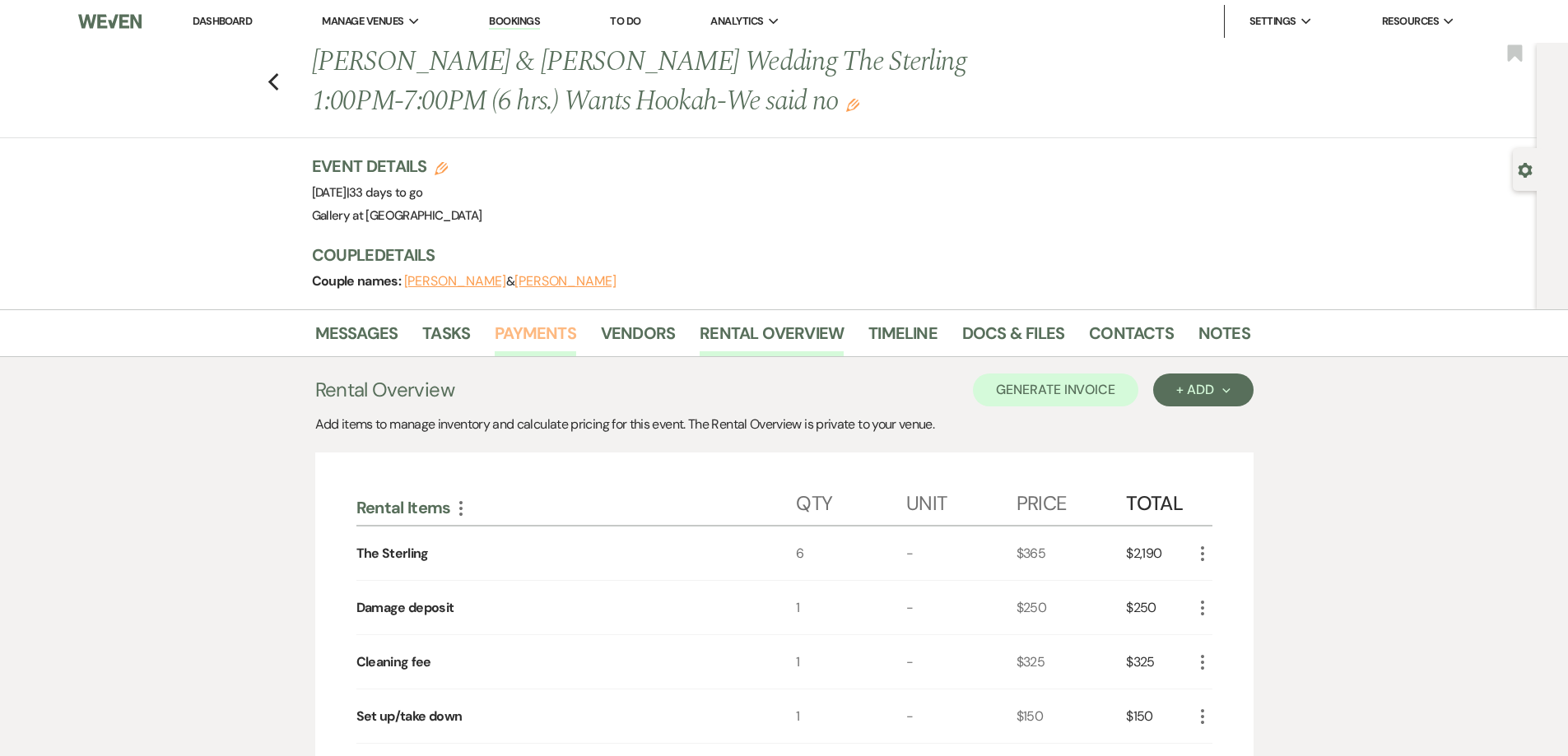
click at [546, 338] on link "Payments" at bounding box center [535, 338] width 82 height 36
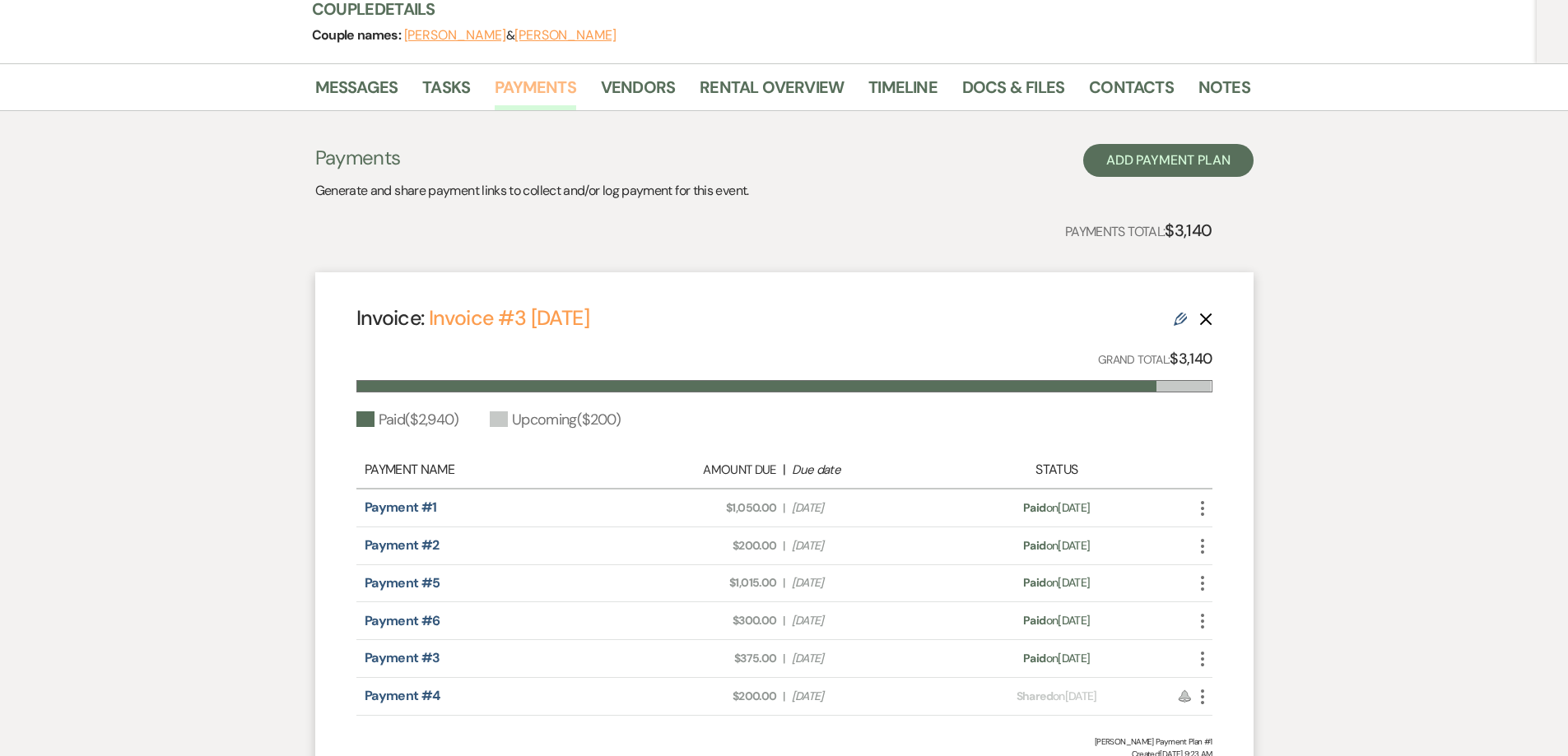
scroll to position [247, 0]
click at [797, 92] on link "Rental Overview" at bounding box center [771, 91] width 144 height 36
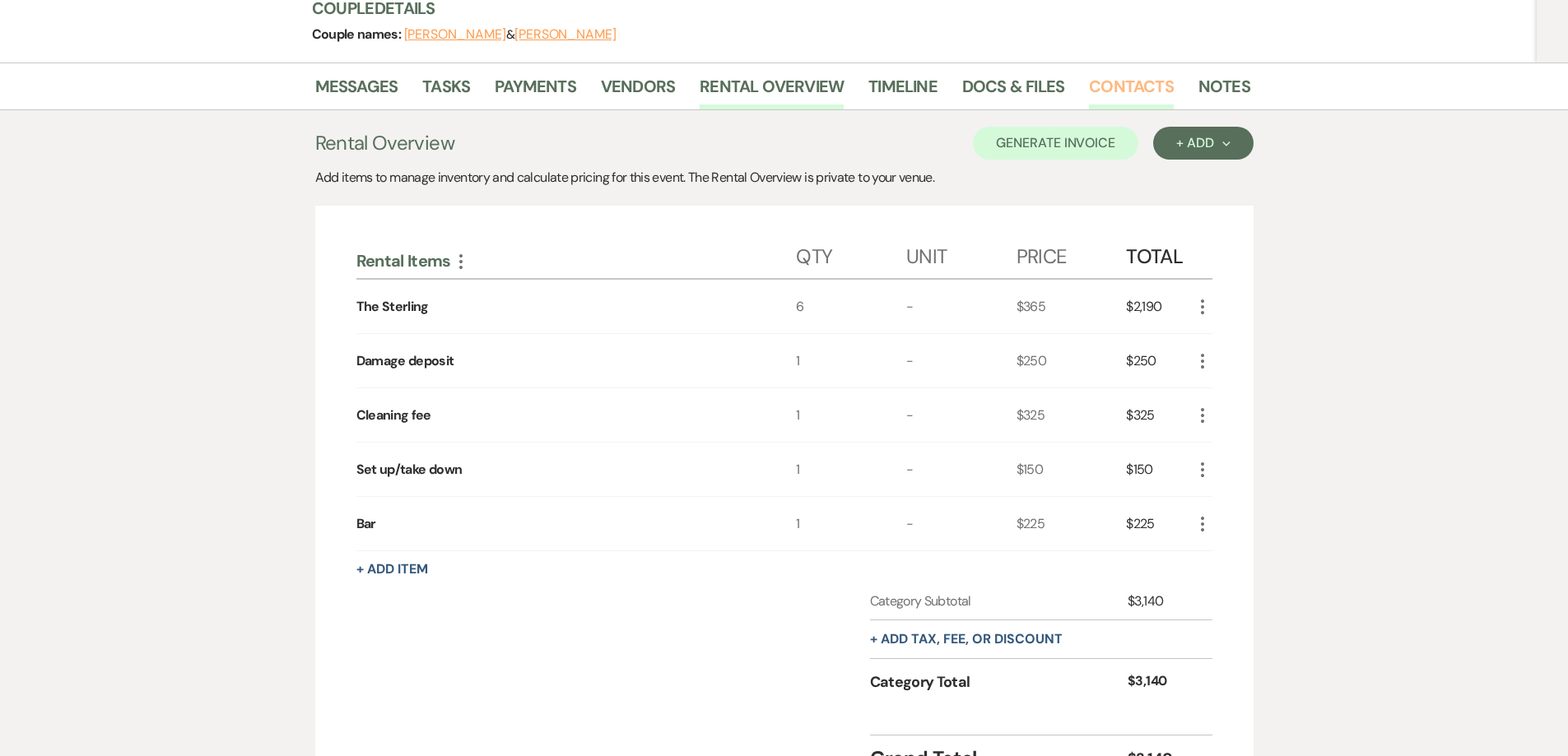
click at [1091, 94] on link "Contacts" at bounding box center [1132, 91] width 84 height 36
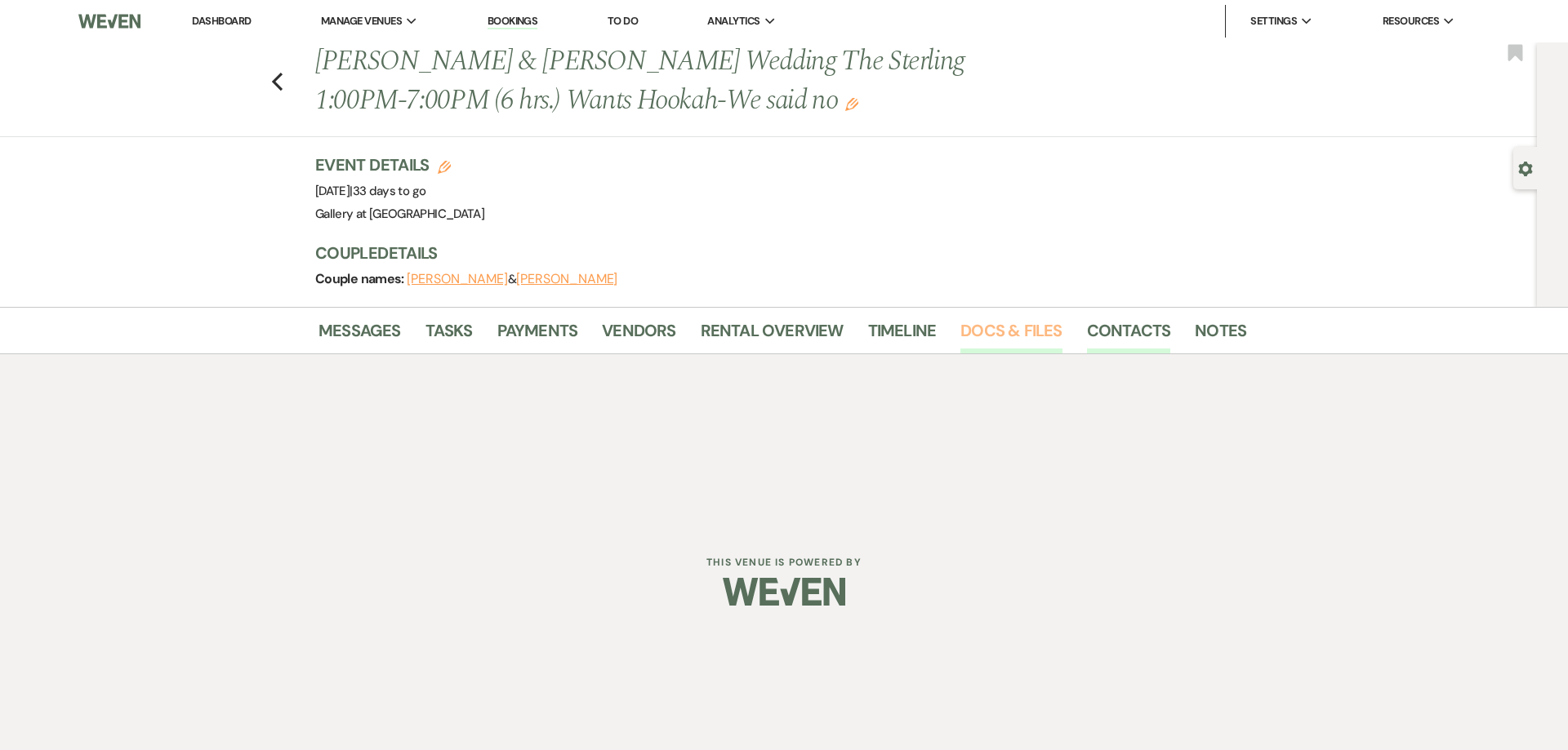
click at [988, 337] on link "Docs & Files" at bounding box center [1010, 335] width 101 height 36
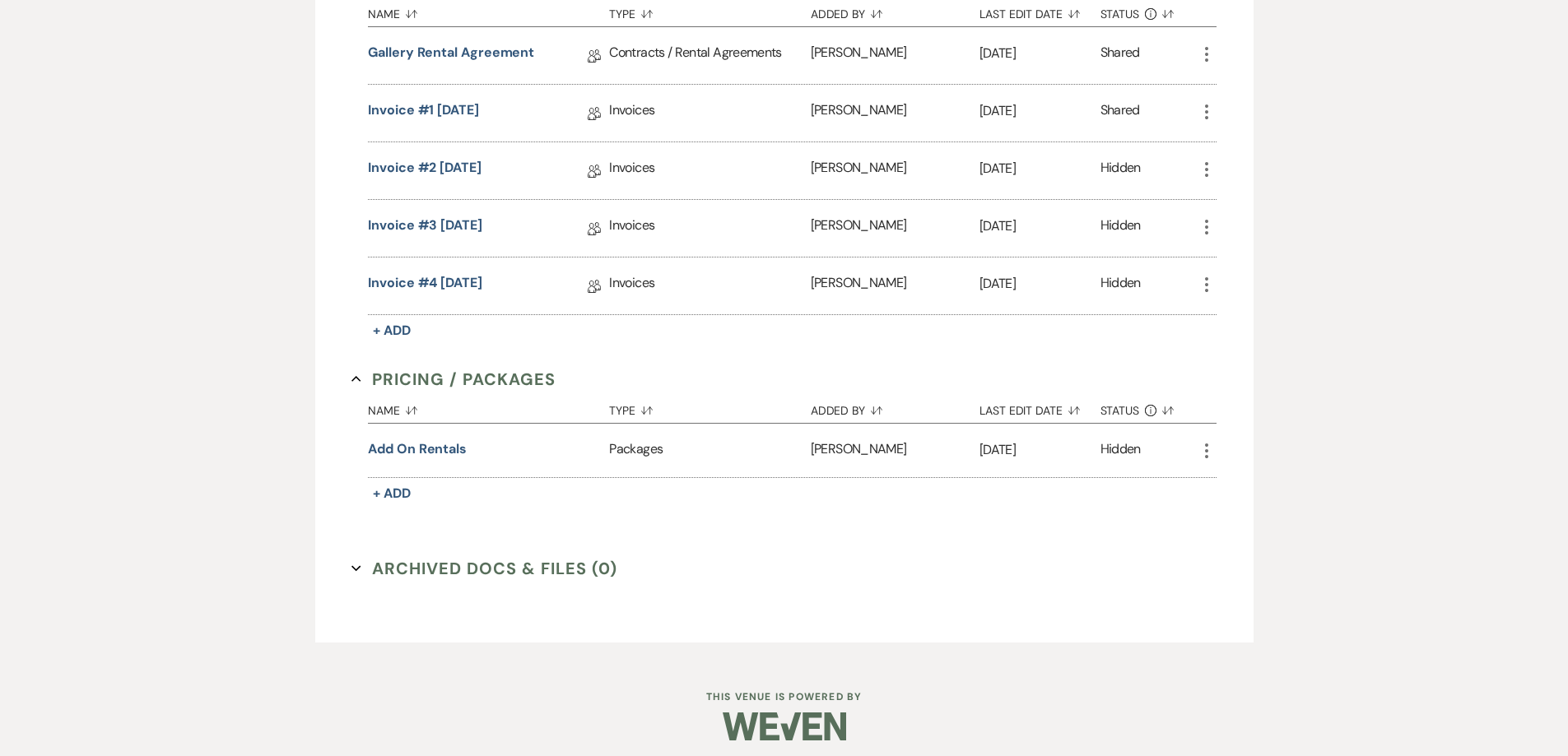
scroll to position [559, 0]
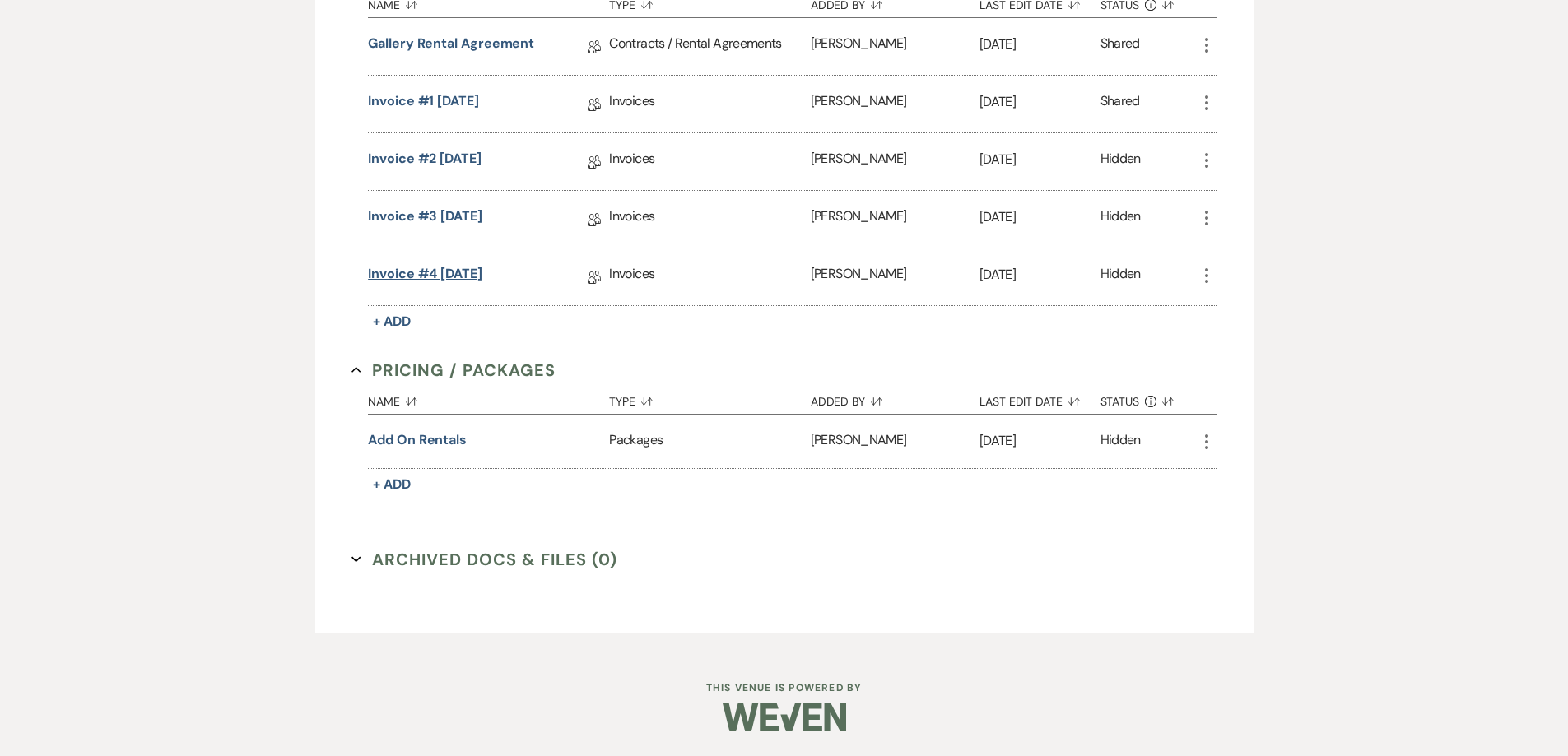
click at [483, 275] on link "Invoice #4 [DATE]" at bounding box center [425, 277] width 115 height 25
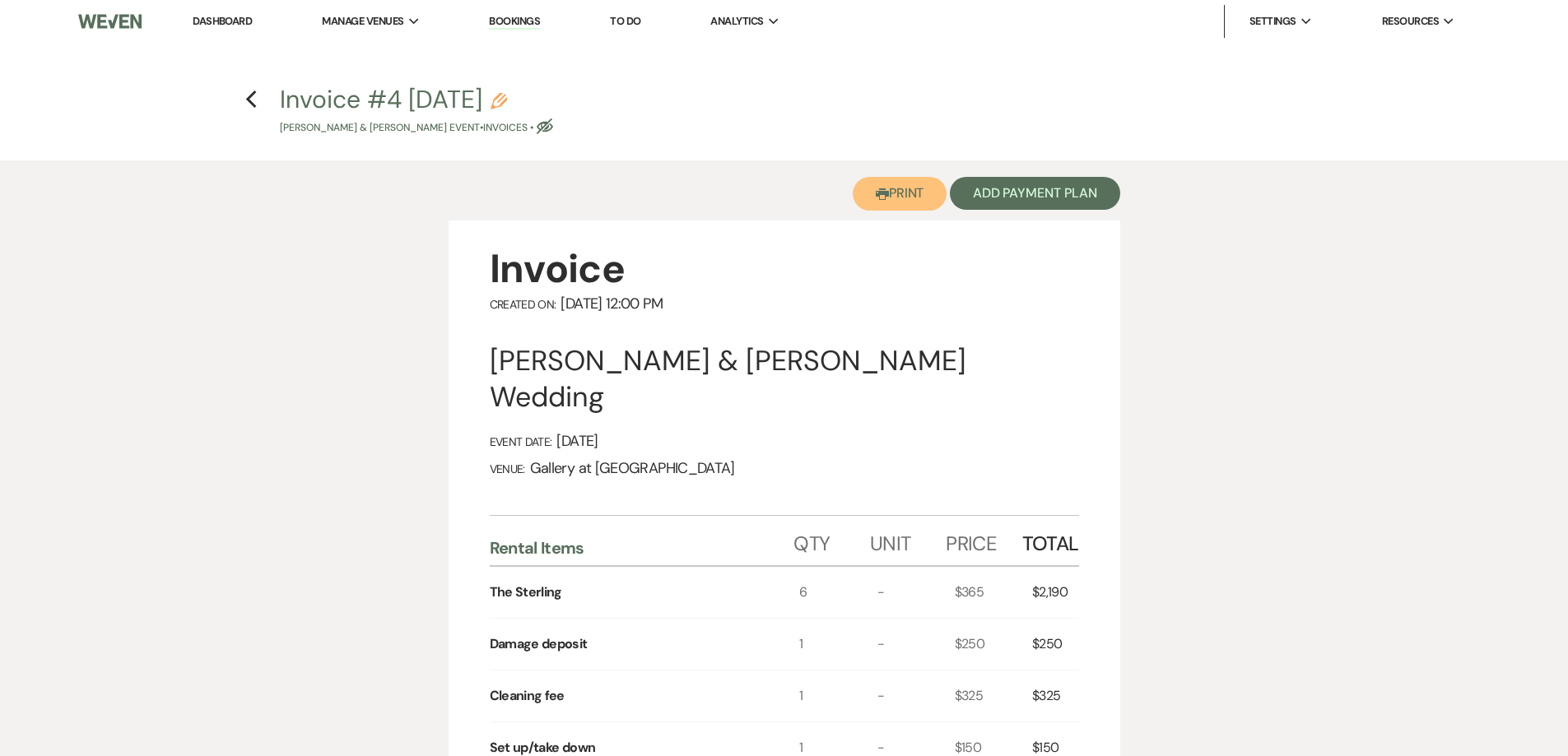
click at [906, 192] on button "Printer Print" at bounding box center [900, 194] width 95 height 34
click at [252, 99] on icon "Previous" at bounding box center [251, 99] width 13 height 19
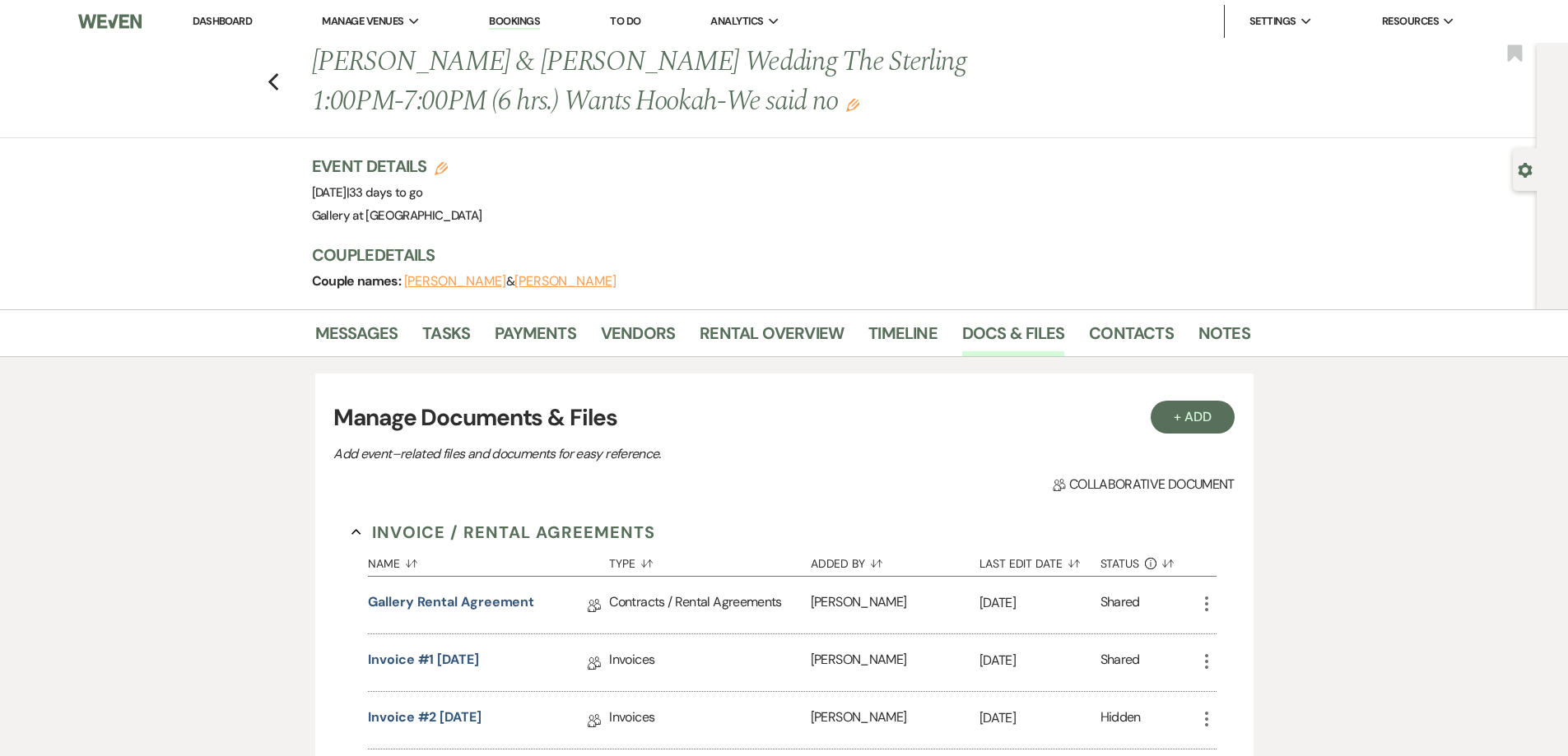
scroll to position [559, 0]
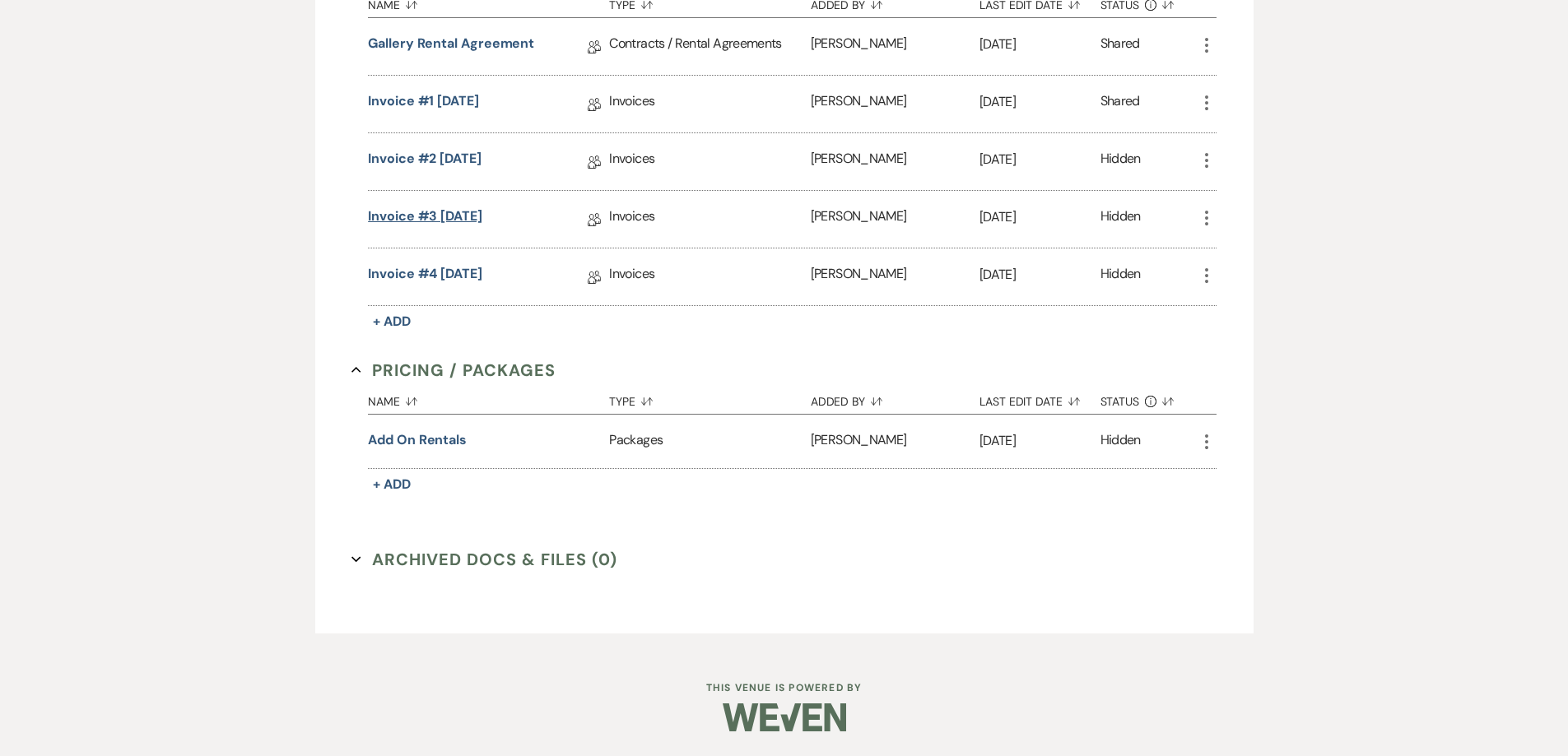
click at [477, 230] on link "Invoice #3 [DATE]" at bounding box center [425, 219] width 115 height 25
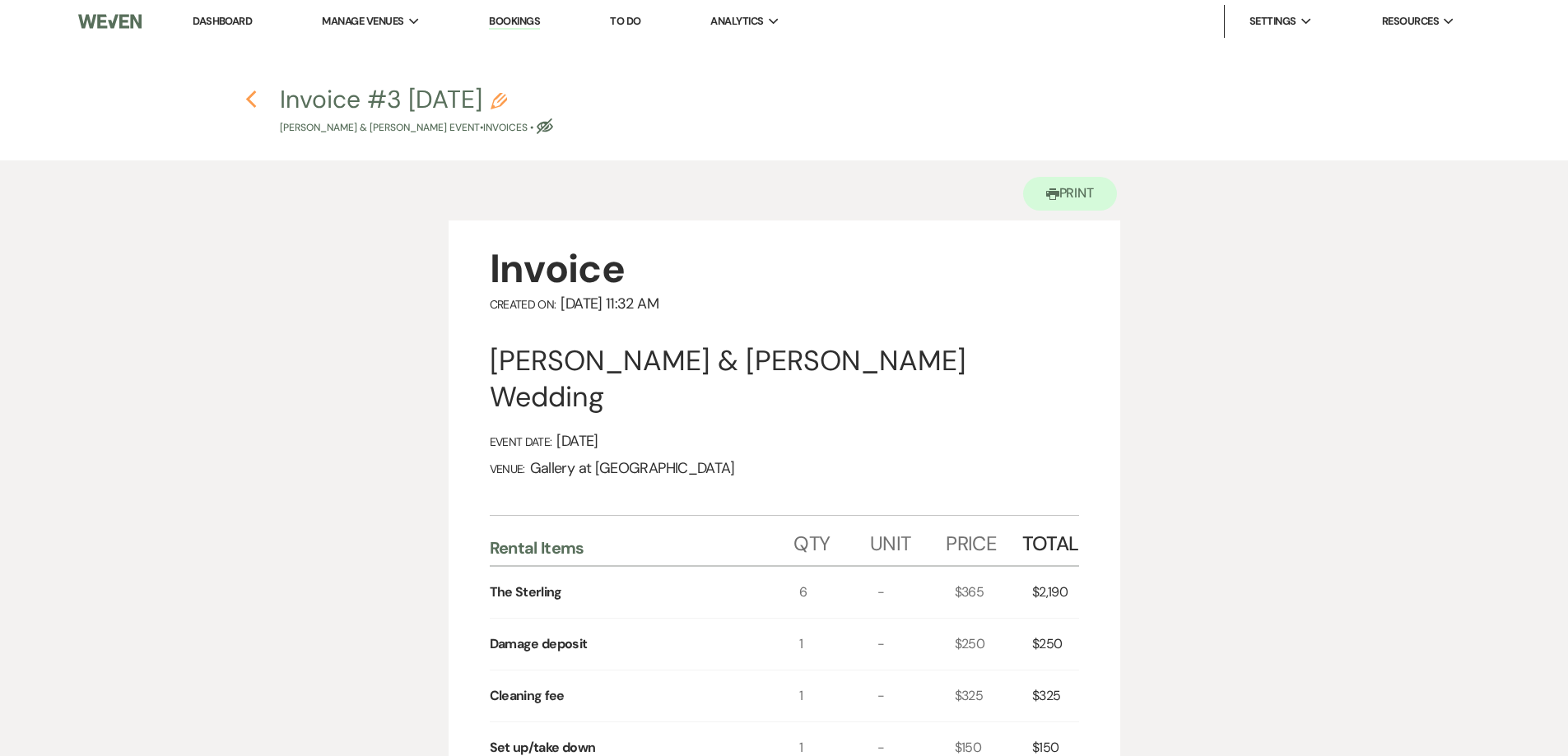
click at [249, 103] on icon "Previous" at bounding box center [251, 99] width 13 height 19
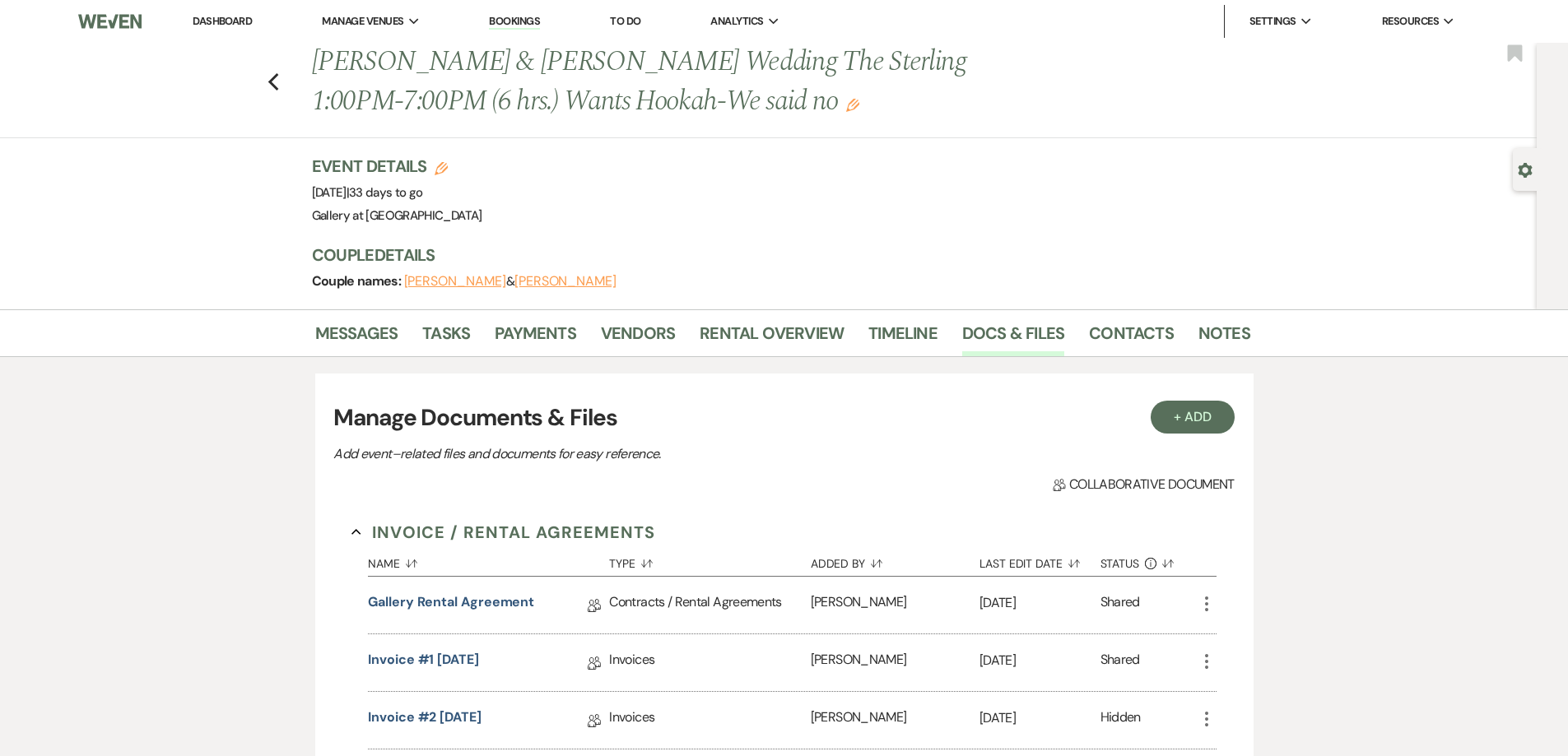
scroll to position [559, 0]
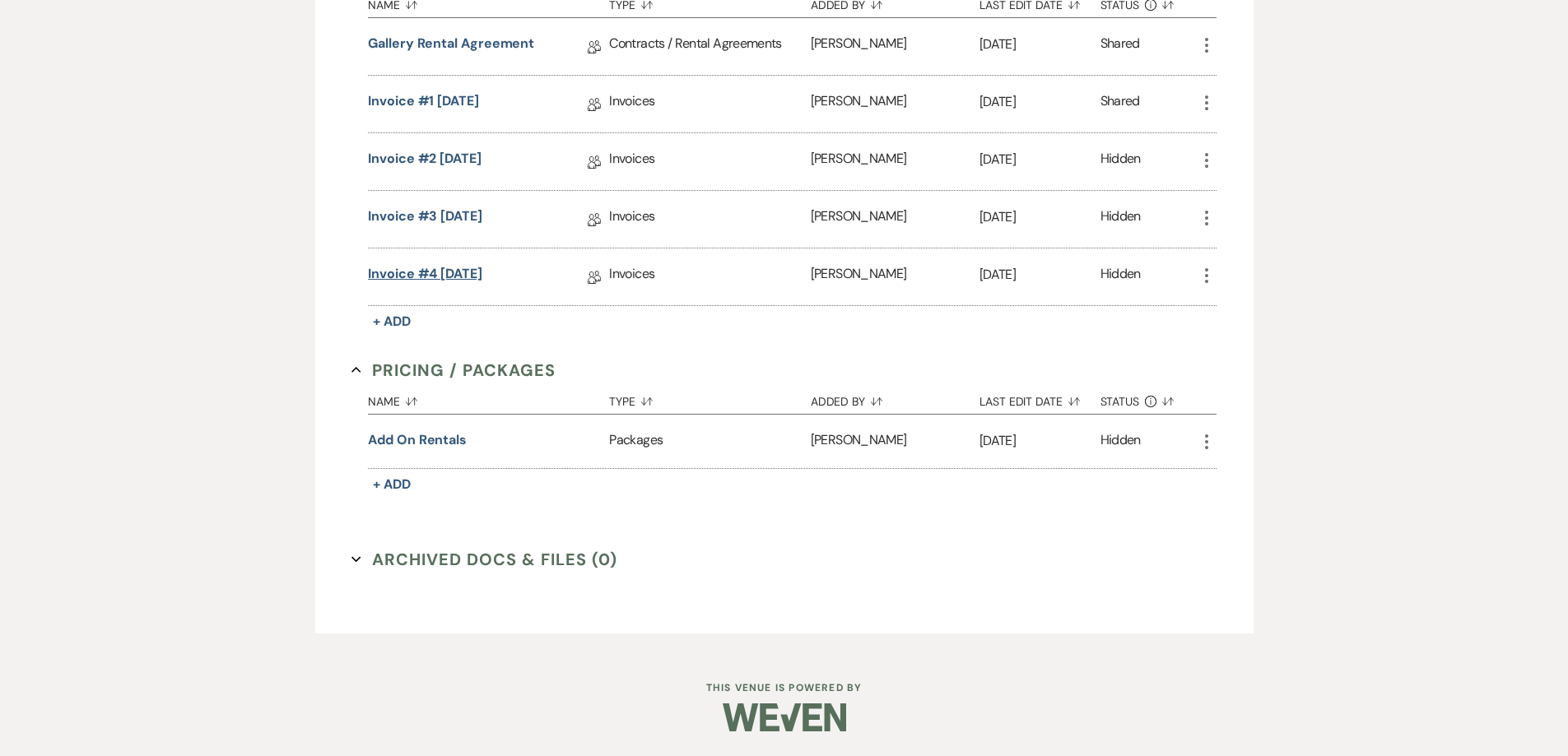
click at [422, 265] on link "Invoice #4 [DATE]" at bounding box center [425, 277] width 115 height 25
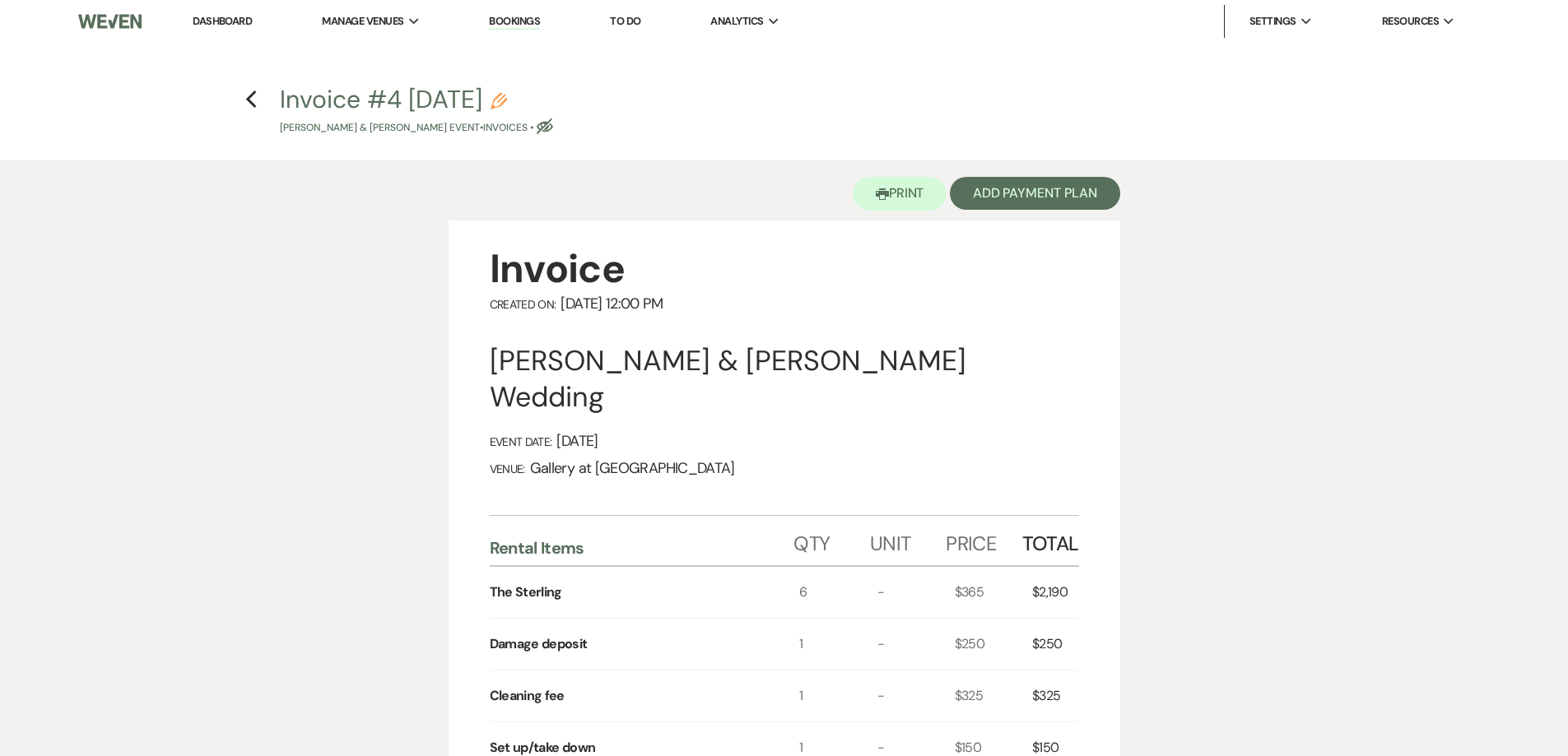
click at [257, 106] on h4 "Previous Invoice #4 [DATE] Pencil [PERSON_NAME] & [PERSON_NAME] Event • Invoice…" at bounding box center [784, 109] width 1186 height 53
click at [252, 104] on use "button" at bounding box center [251, 99] width 11 height 18
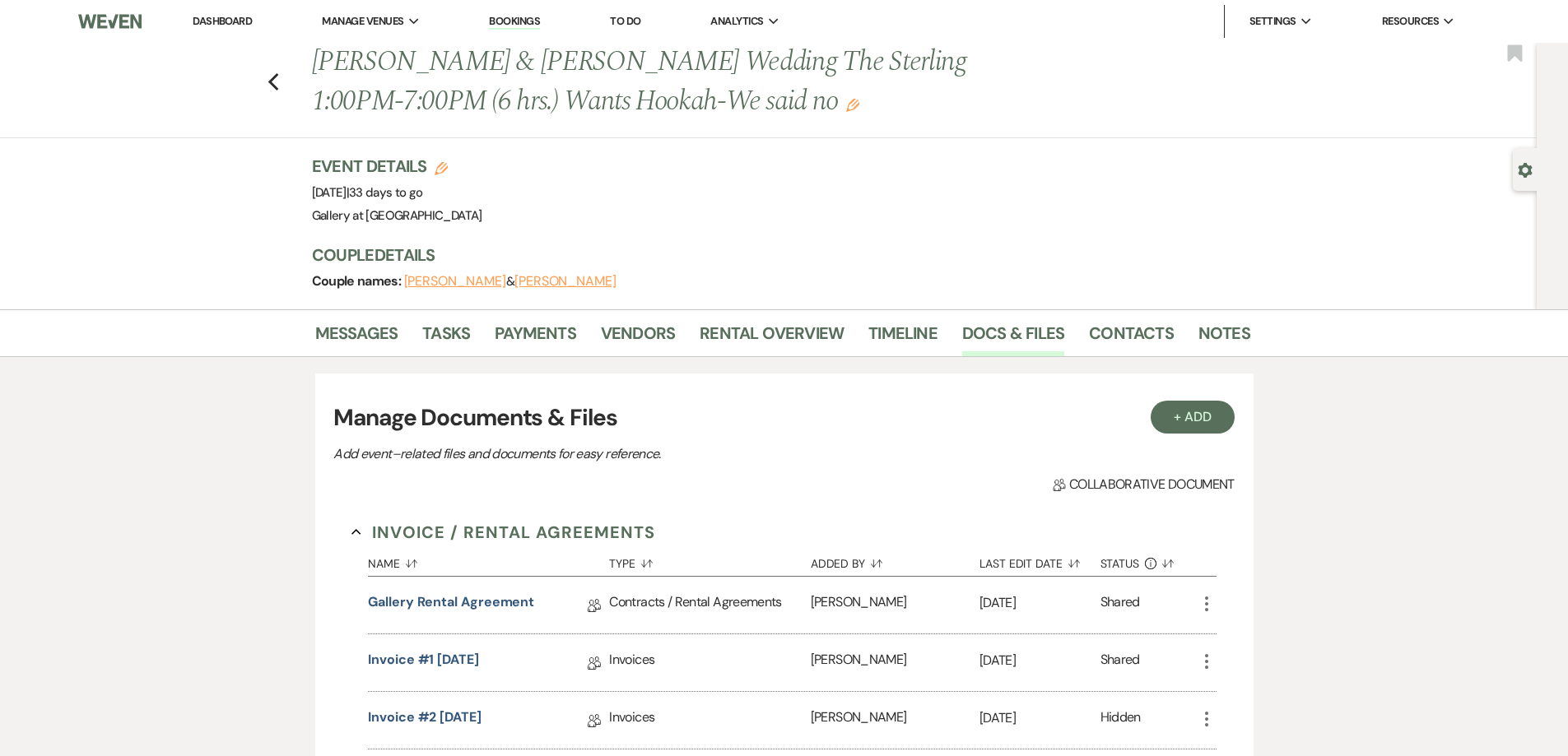
scroll to position [559, 0]
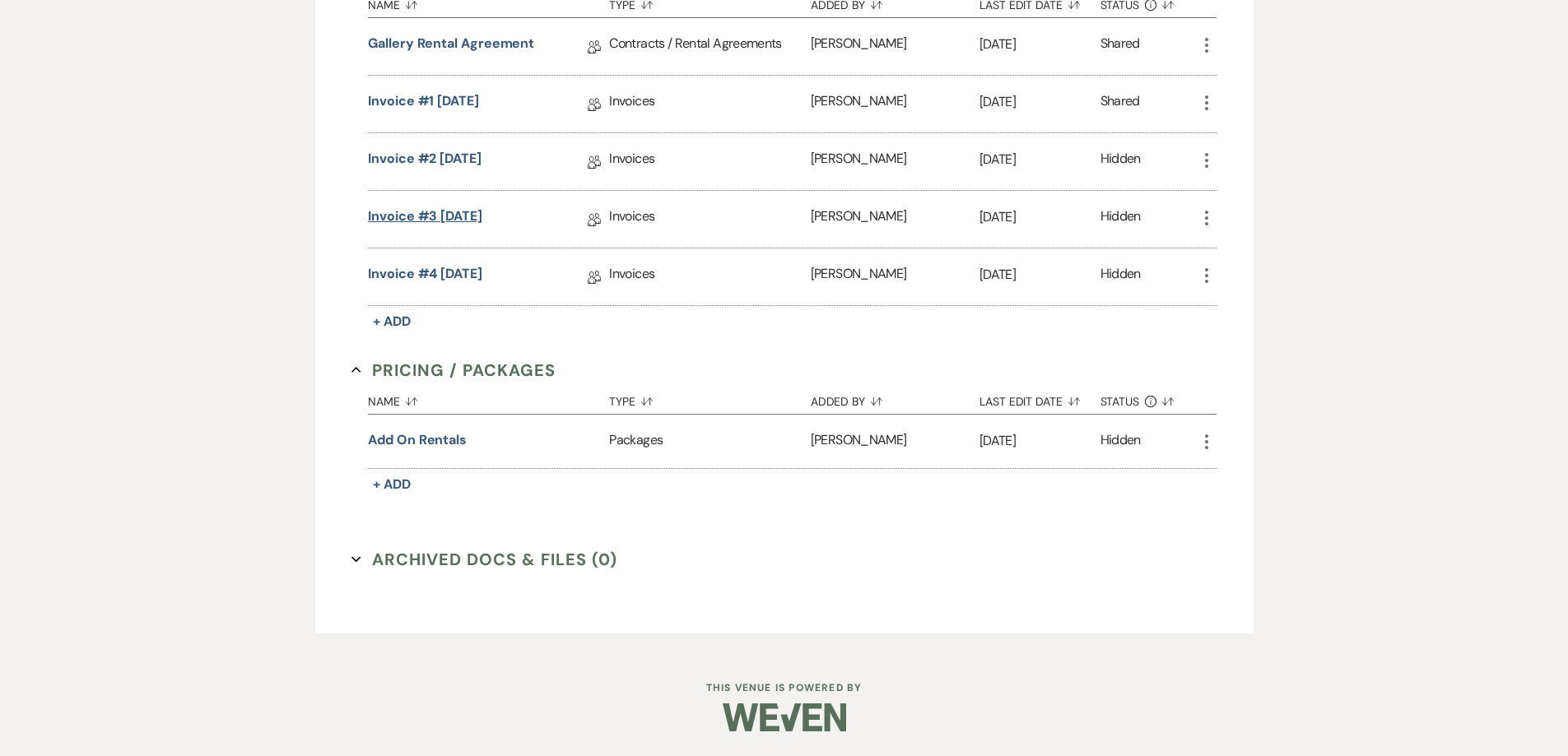
click at [466, 215] on link "Invoice #3 [DATE]" at bounding box center [425, 219] width 115 height 25
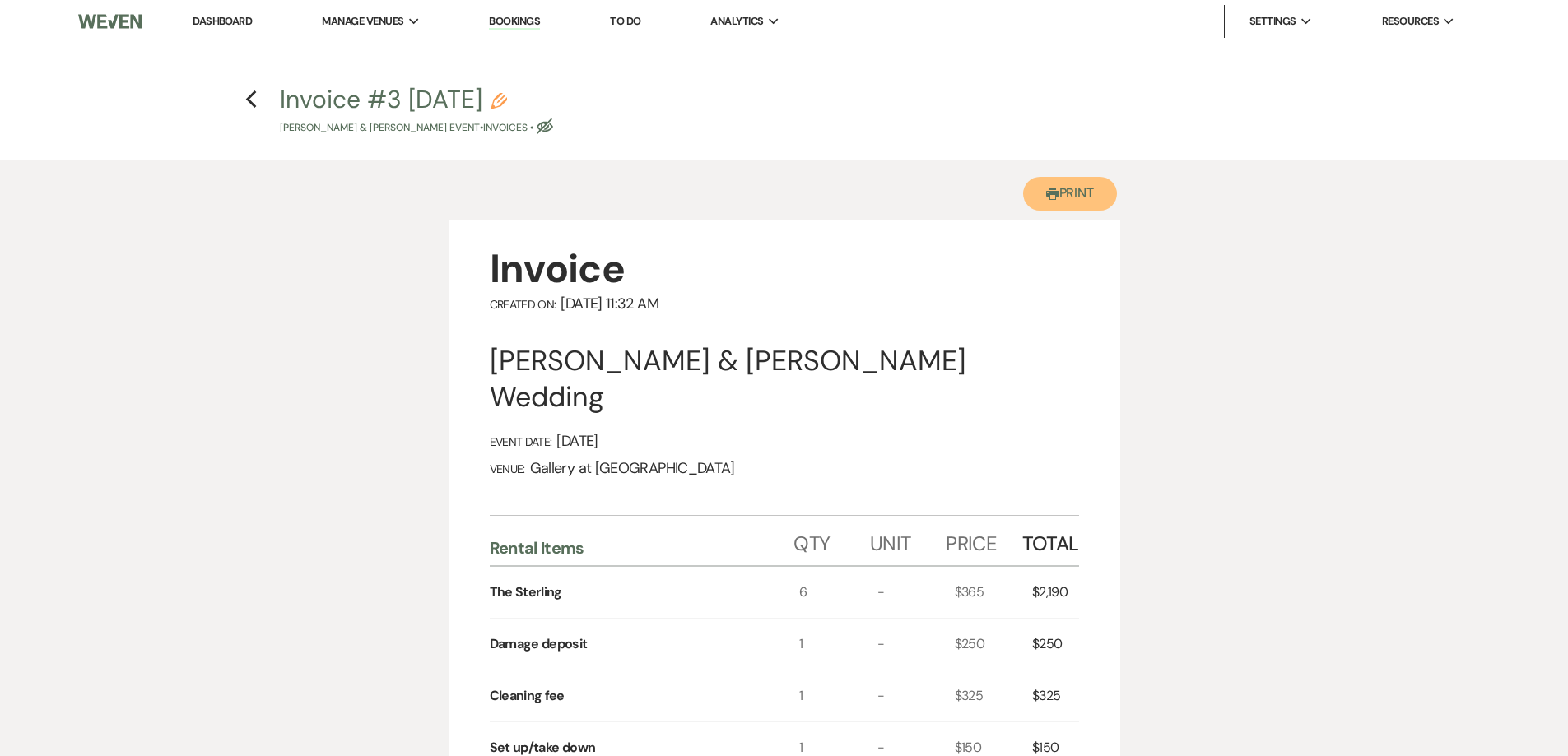
click at [1046, 189] on icon "Printer" at bounding box center [1053, 194] width 14 height 14
click at [251, 101] on icon "Previous" at bounding box center [251, 99] width 13 height 19
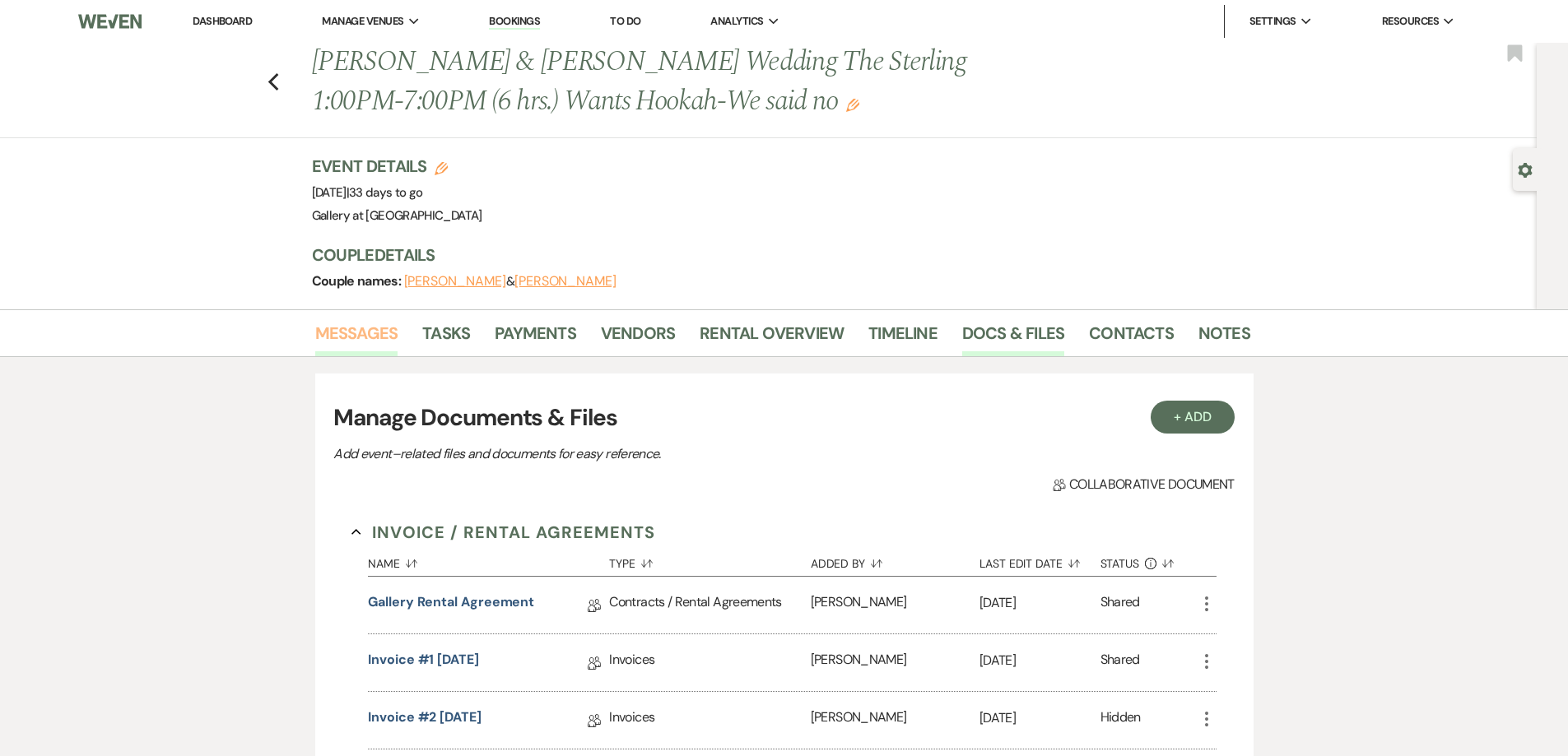
click at [374, 334] on link "Messages" at bounding box center [357, 338] width 84 height 36
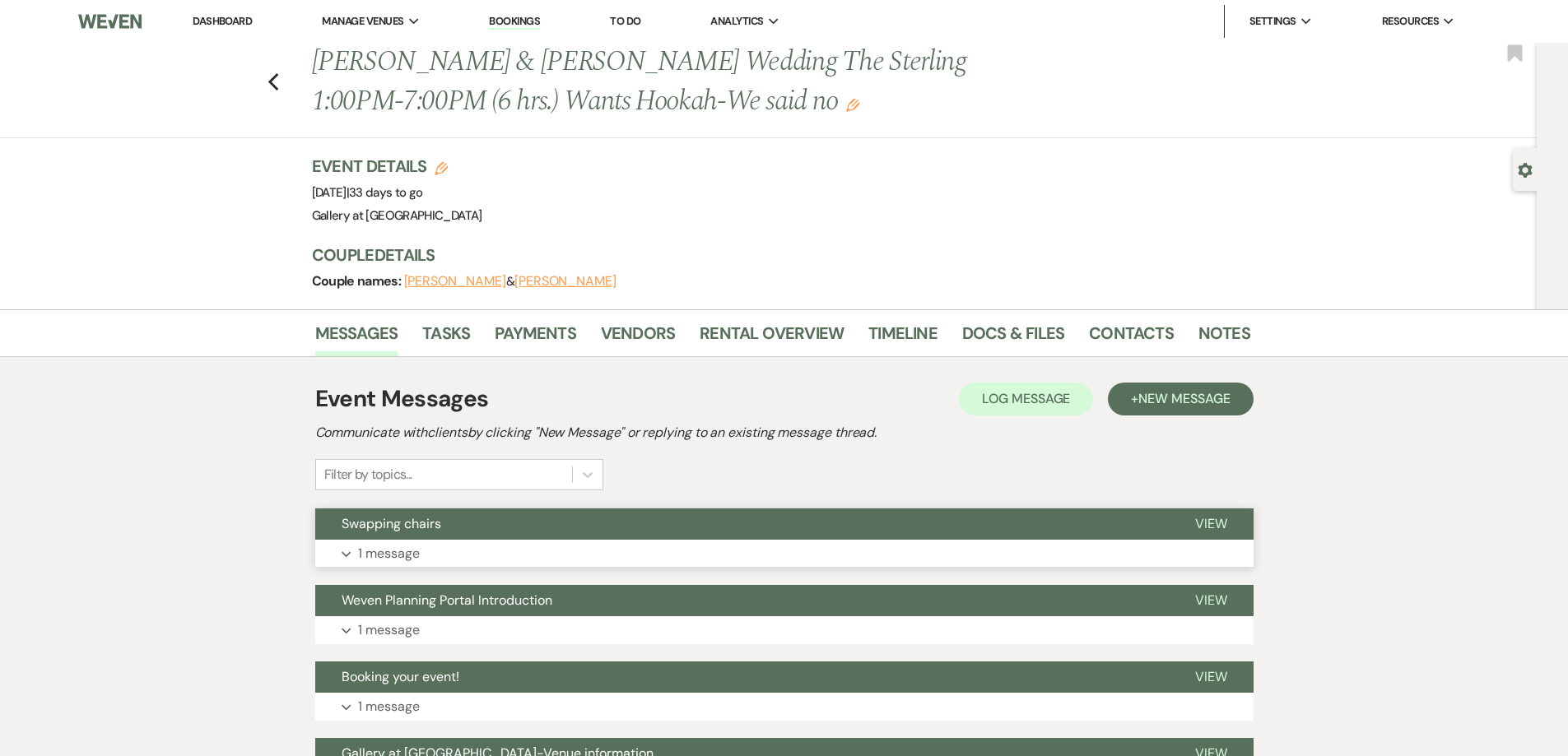
click at [937, 563] on button "Expand 1 message" at bounding box center [785, 554] width 938 height 28
